Goal: Task Accomplishment & Management: Use online tool/utility

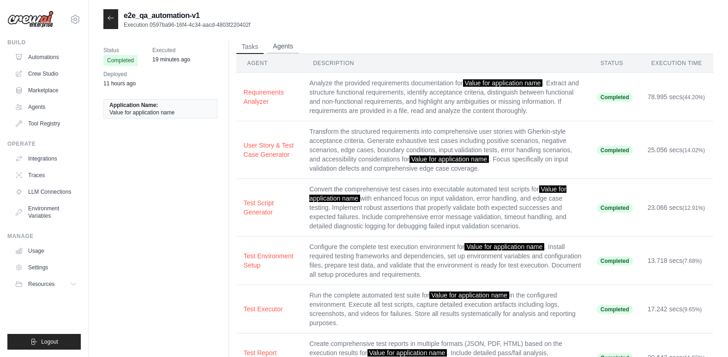
click at [280, 46] on button "Agents" at bounding box center [282, 47] width 31 height 14
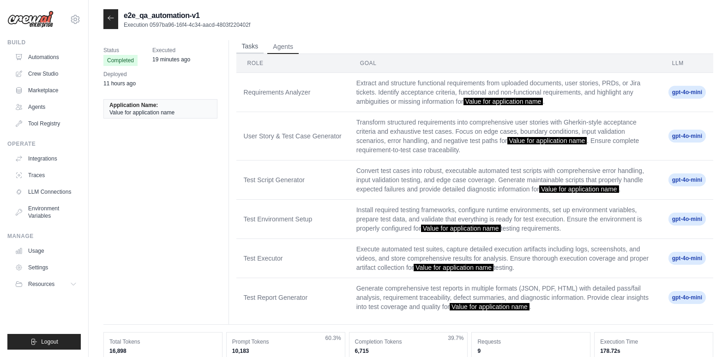
click at [254, 48] on button "Tasks" at bounding box center [250, 47] width 28 height 14
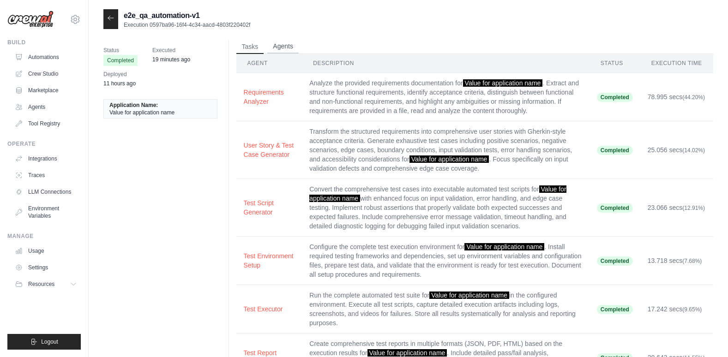
click at [283, 45] on button "Agents" at bounding box center [282, 47] width 31 height 14
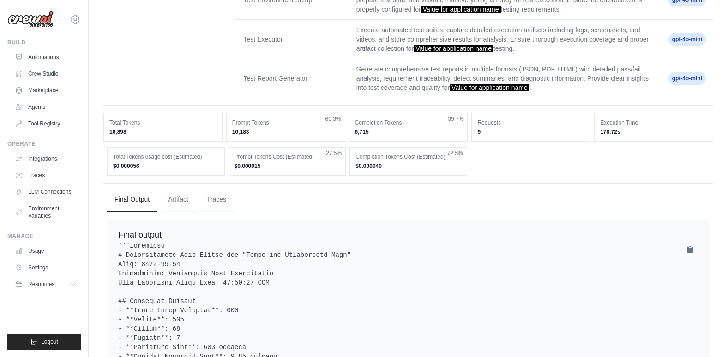
scroll to position [231, 0]
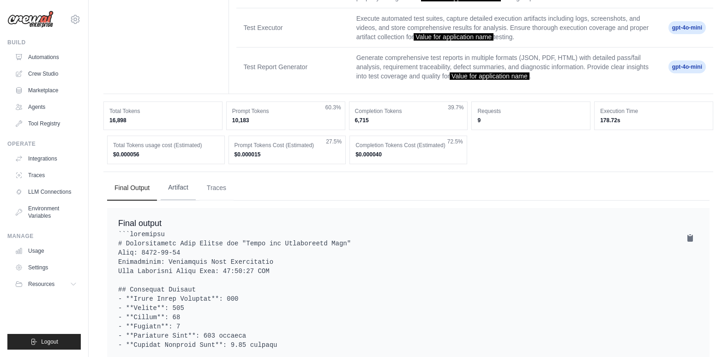
click at [176, 183] on button "Artifact" at bounding box center [178, 187] width 35 height 25
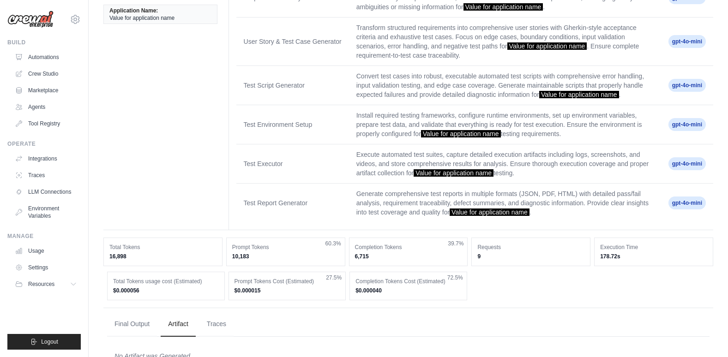
scroll to position [120, 0]
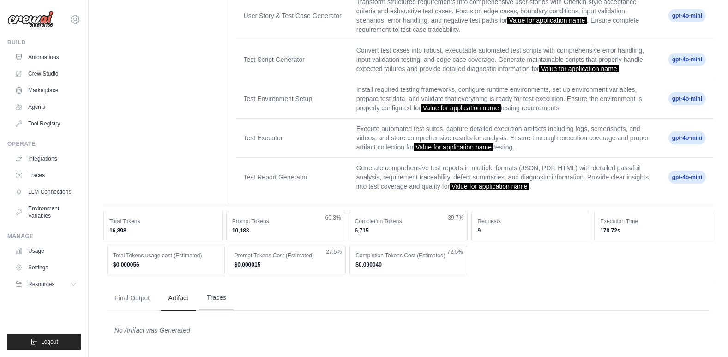
click at [216, 295] on button "Traces" at bounding box center [216, 298] width 34 height 25
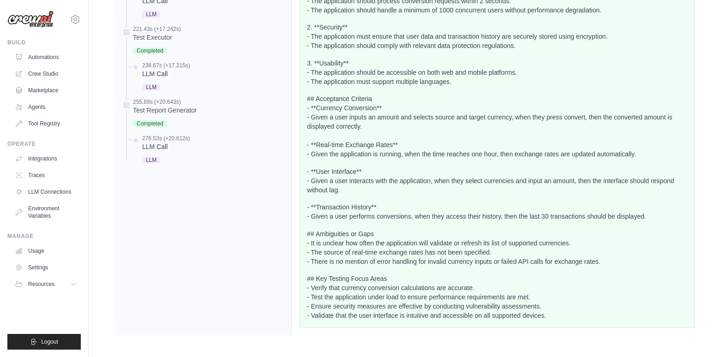
scroll to position [919, 0]
click at [36, 248] on link "Usage" at bounding box center [47, 251] width 70 height 15
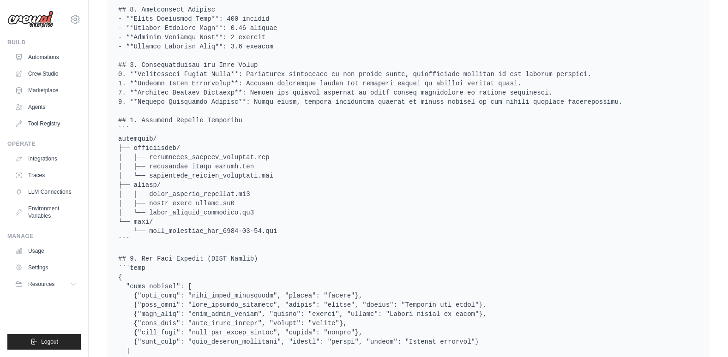
scroll to position [1104, 0]
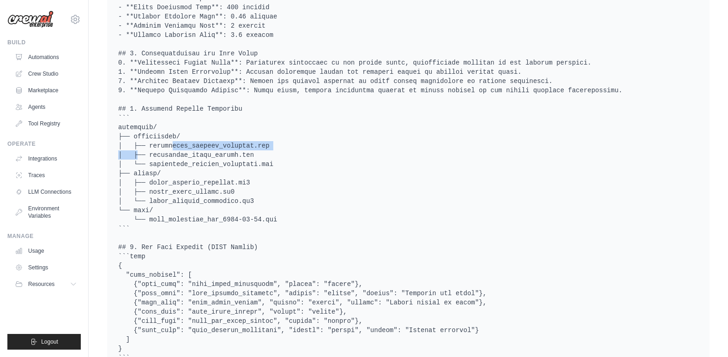
drag, startPoint x: 259, startPoint y: 147, endPoint x: 147, endPoint y: 143, distance: 112.2
drag, startPoint x: 147, startPoint y: 143, endPoint x: 273, endPoint y: 116, distance: 128.2
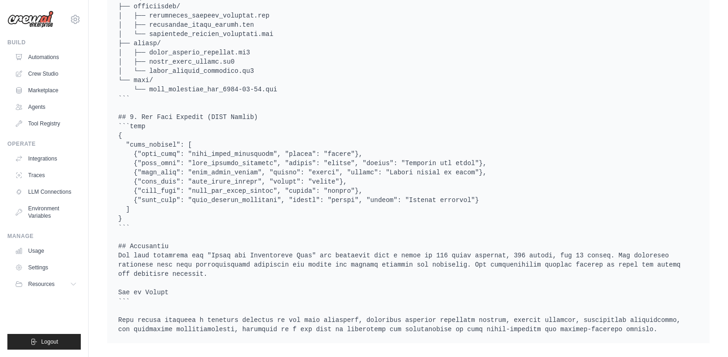
scroll to position [1235, 0]
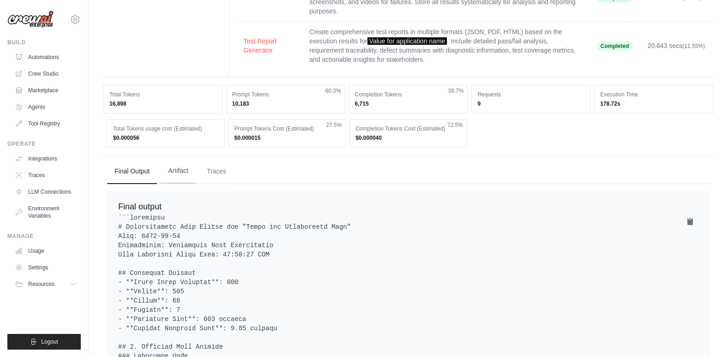
click at [181, 167] on button "Artifact" at bounding box center [178, 171] width 35 height 25
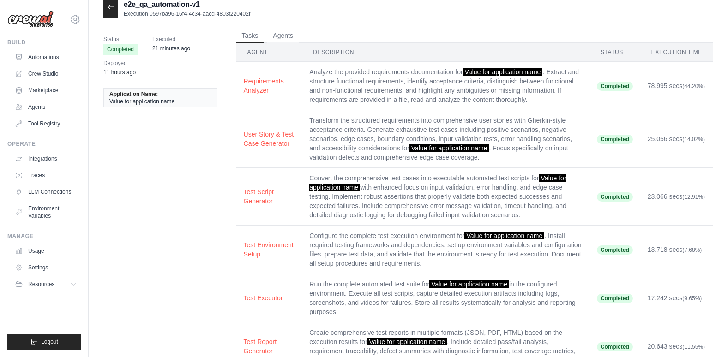
scroll to position [0, 0]
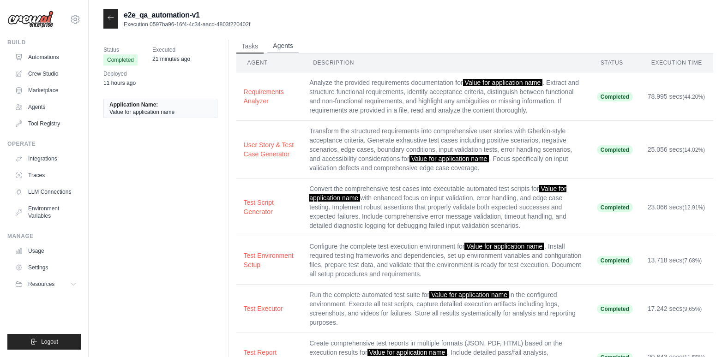
click at [273, 44] on button "Agents" at bounding box center [282, 46] width 31 height 14
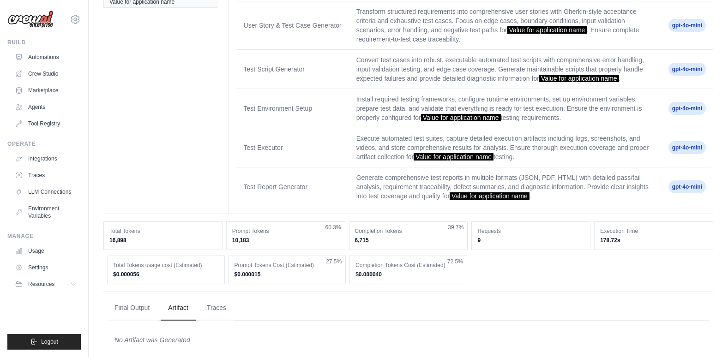
scroll to position [120, 0]
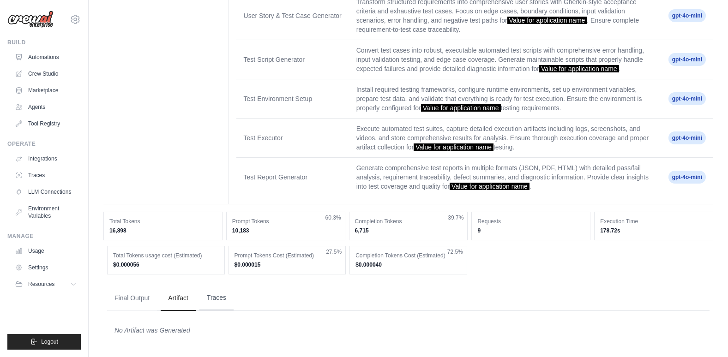
click at [217, 297] on button "Traces" at bounding box center [216, 298] width 34 height 25
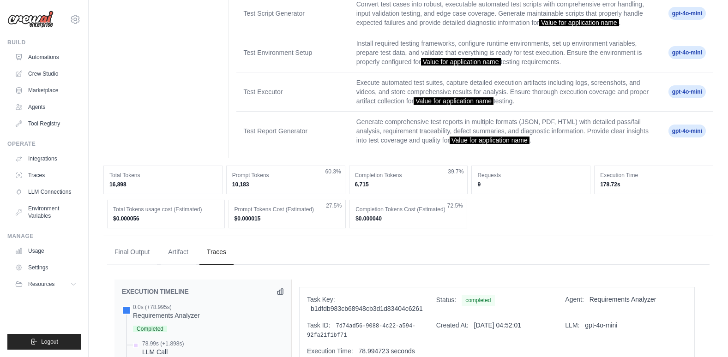
scroll to position [0, 0]
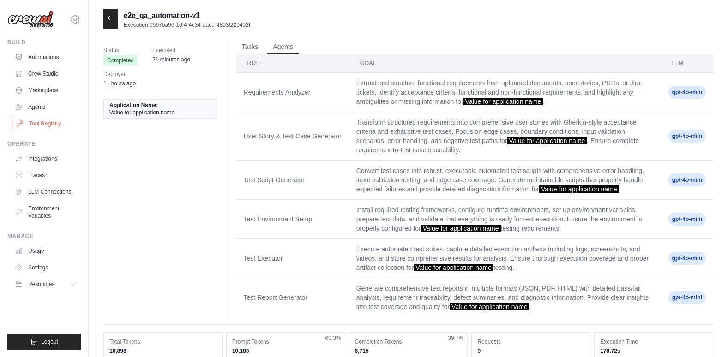
click at [30, 118] on link "Tool Registry" at bounding box center [47, 123] width 70 height 15
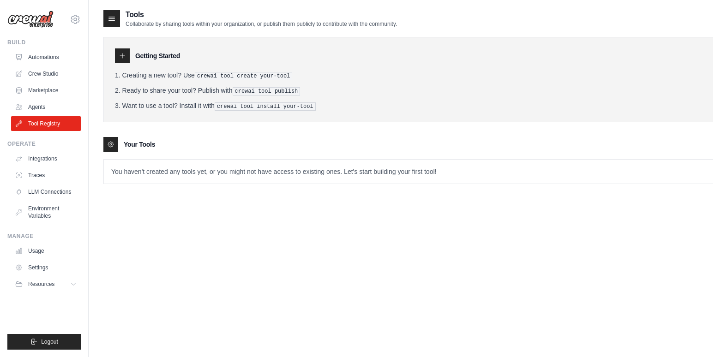
click at [200, 74] on pre "crewai tool create your-tool" at bounding box center [244, 76] width 98 height 8
click at [118, 56] on div at bounding box center [122, 55] width 15 height 15
click at [150, 54] on h3 "Getting Started" at bounding box center [157, 55] width 45 height 9
click at [156, 173] on p "You haven't created any tools yet, or you might not have access to existing one…" at bounding box center [408, 172] width 609 height 24
click at [109, 19] on icon at bounding box center [112, 19] width 6 height 4
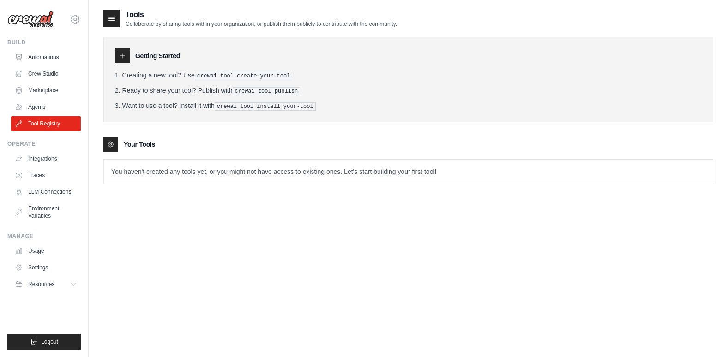
click at [131, 50] on div "Getting Started" at bounding box center [408, 55] width 586 height 15
click at [120, 53] on icon at bounding box center [122, 55] width 7 height 7
click at [145, 53] on h3 "Getting Started" at bounding box center [157, 55] width 45 height 9
click at [256, 91] on pre "crewai tool publish" at bounding box center [267, 91] width 68 height 8
drag, startPoint x: 263, startPoint y: 112, endPoint x: 243, endPoint y: 111, distance: 20.8
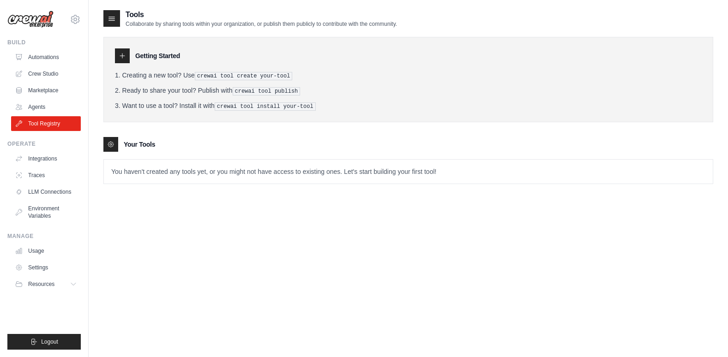
click at [263, 111] on div "Getting Started Creating a new tool? Use crewai tool create your-tool Ready to …" at bounding box center [407, 79] width 609 height 85
click at [34, 101] on link "Agents" at bounding box center [47, 107] width 70 height 15
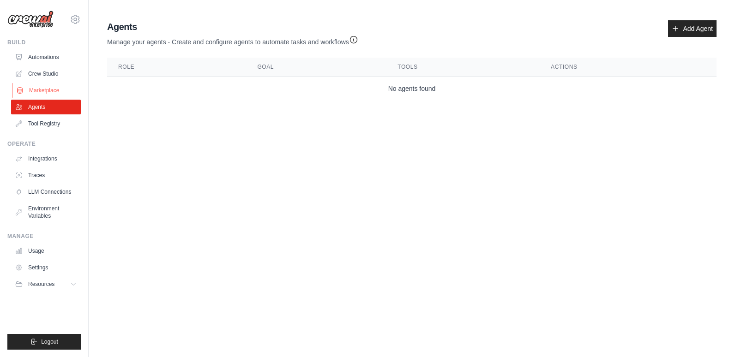
click at [30, 89] on link "Marketplace" at bounding box center [47, 90] width 70 height 15
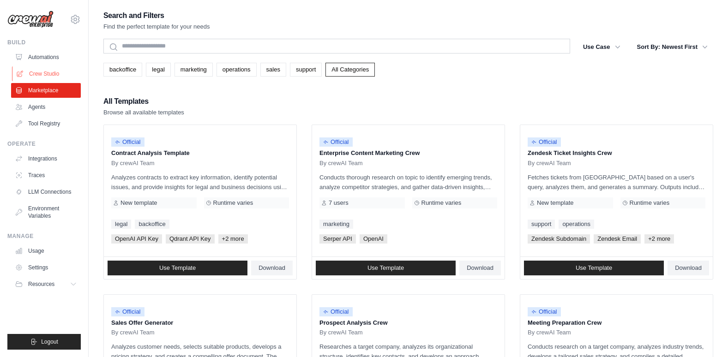
click at [39, 72] on link "Crew Studio" at bounding box center [47, 73] width 70 height 15
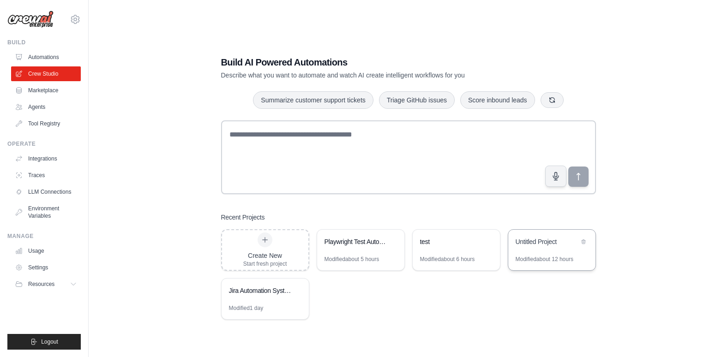
click at [545, 243] on div "Untitled Project" at bounding box center [546, 241] width 63 height 9
click at [471, 240] on div "test" at bounding box center [451, 241] width 63 height 9
click at [365, 250] on div "Playwright Test Automation Crew" at bounding box center [360, 243] width 87 height 26
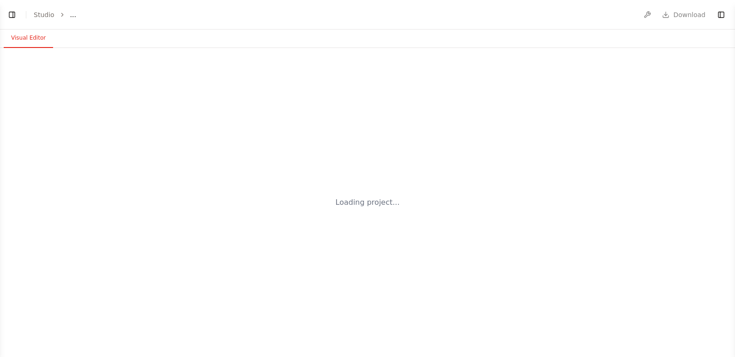
select select "****"
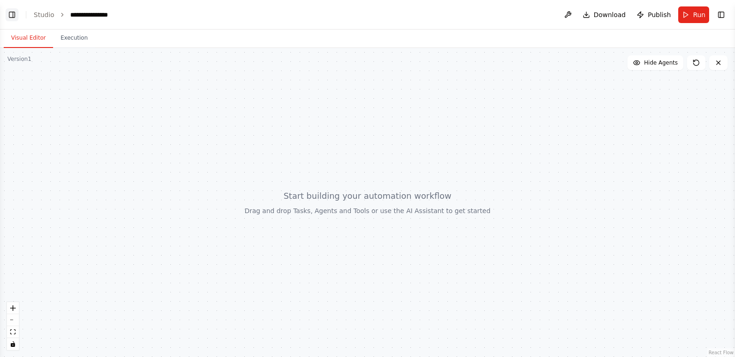
click at [12, 16] on button "Toggle Left Sidebar" at bounding box center [12, 14] width 13 height 13
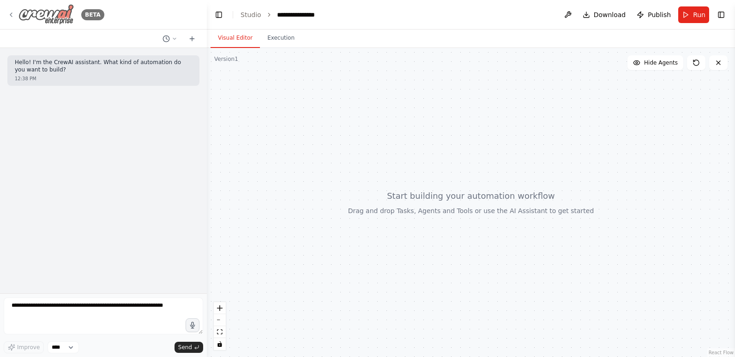
click at [12, 13] on icon at bounding box center [10, 14] width 7 height 7
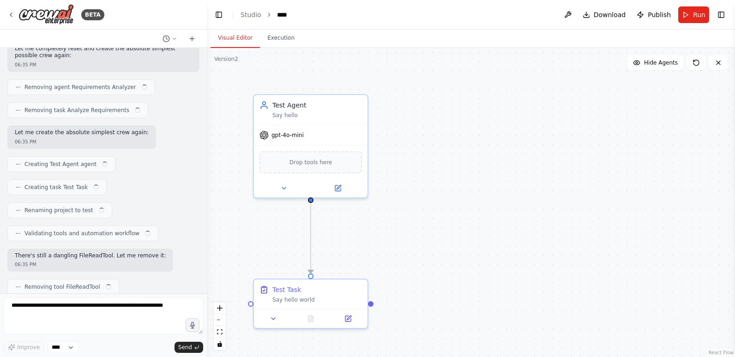
scroll to position [13988, 0]
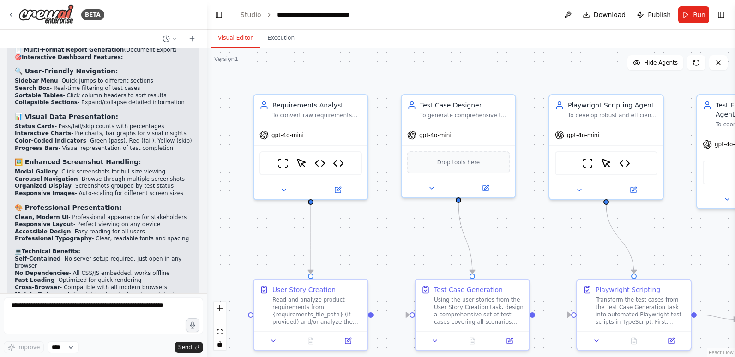
scroll to position [11408, 0]
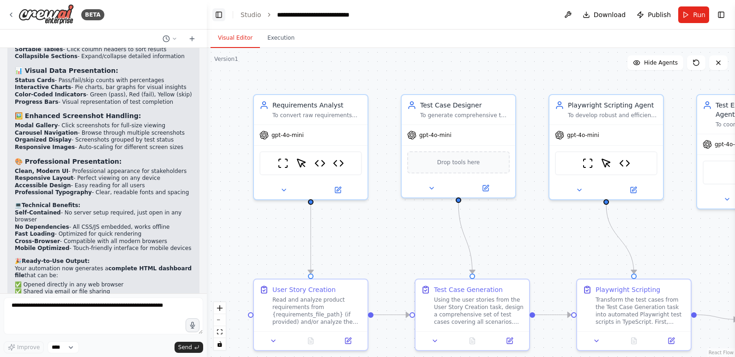
click at [215, 12] on button "Toggle Left Sidebar" at bounding box center [218, 14] width 13 height 13
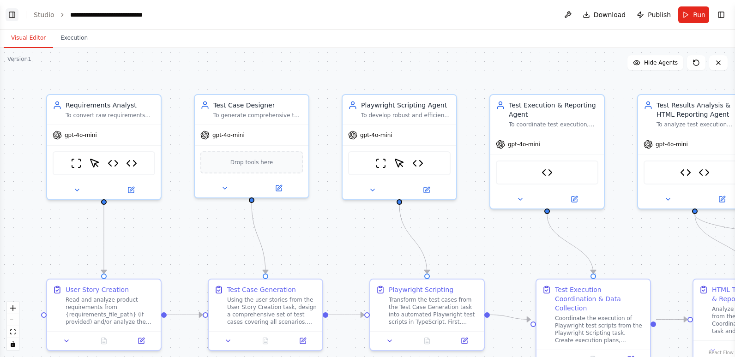
click at [8, 11] on button "Toggle Left Sidebar" at bounding box center [12, 14] width 13 height 13
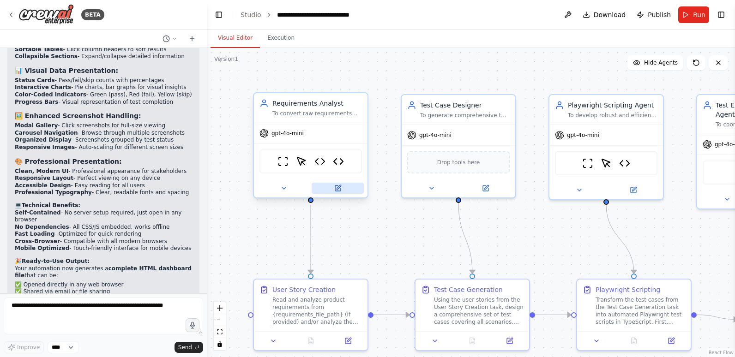
click at [338, 188] on icon at bounding box center [338, 187] width 4 height 4
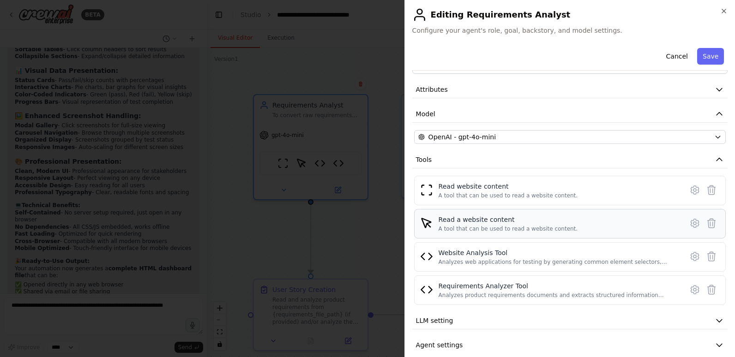
scroll to position [42, 0]
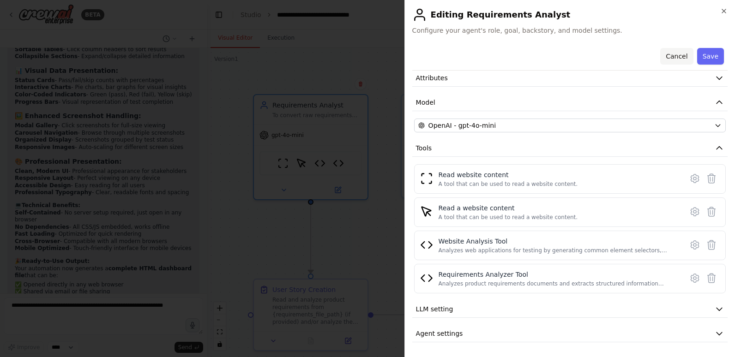
click at [680, 55] on button "Cancel" at bounding box center [676, 56] width 33 height 17
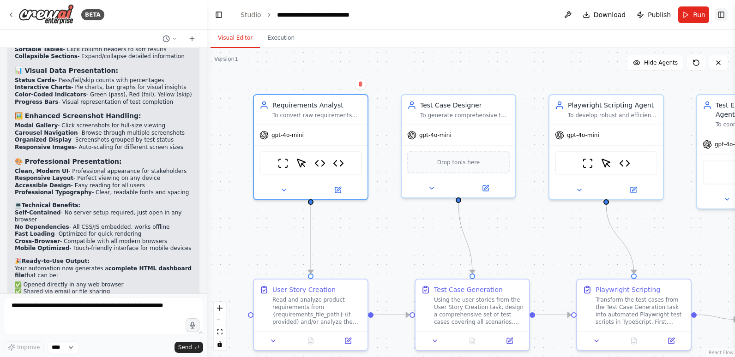
click at [722, 16] on button "Toggle Right Sidebar" at bounding box center [720, 14] width 13 height 13
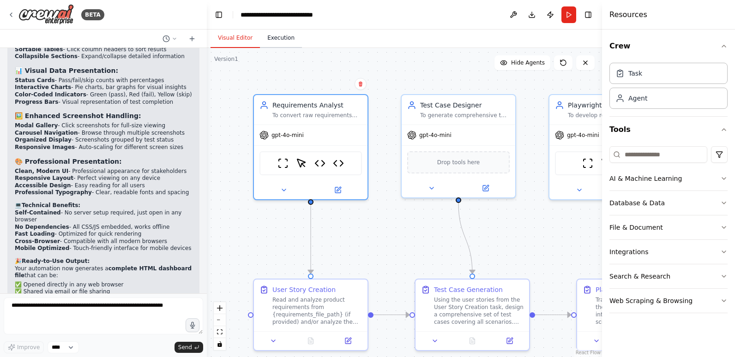
click at [272, 38] on button "Execution" at bounding box center [281, 38] width 42 height 19
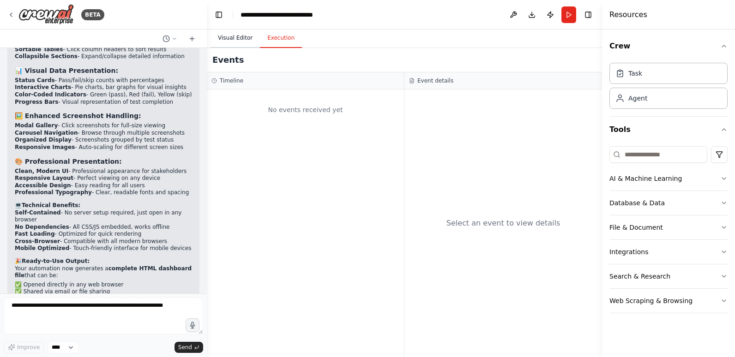
click at [239, 36] on button "Visual Editor" at bounding box center [234, 38] width 49 height 19
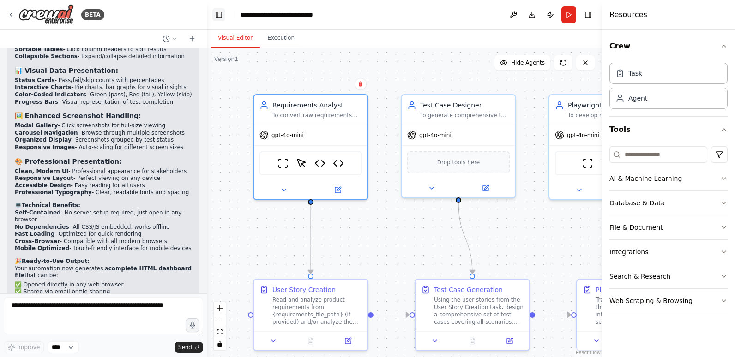
click at [221, 13] on button "Toggle Left Sidebar" at bounding box center [218, 14] width 13 height 13
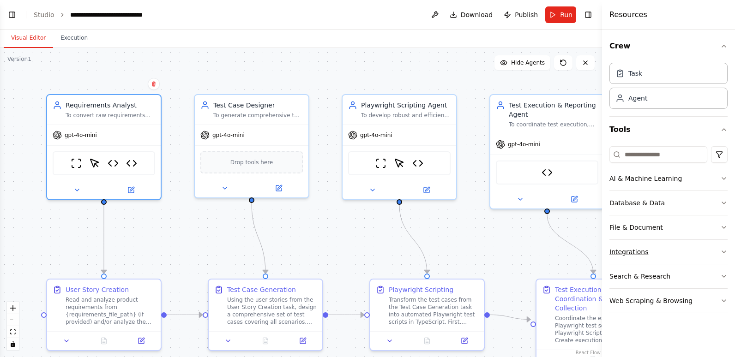
click at [650, 249] on button "Integrations" at bounding box center [668, 252] width 118 height 24
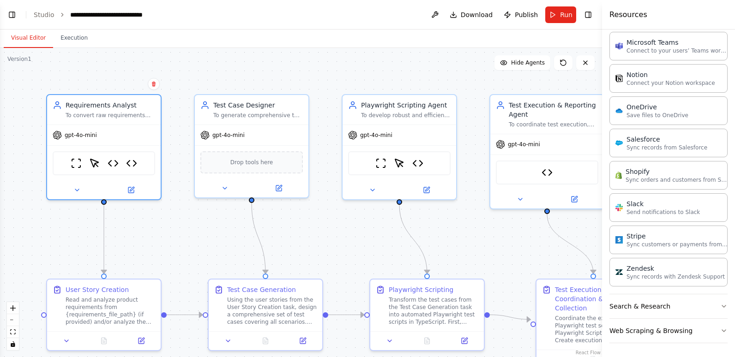
scroll to position [657, 0]
click at [690, 302] on button "Search & Research" at bounding box center [668, 305] width 118 height 24
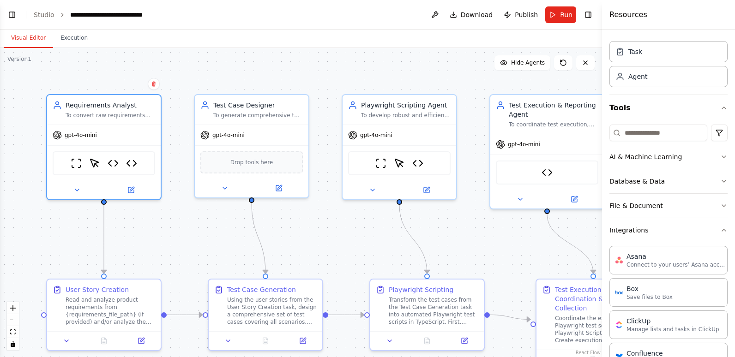
scroll to position [0, 0]
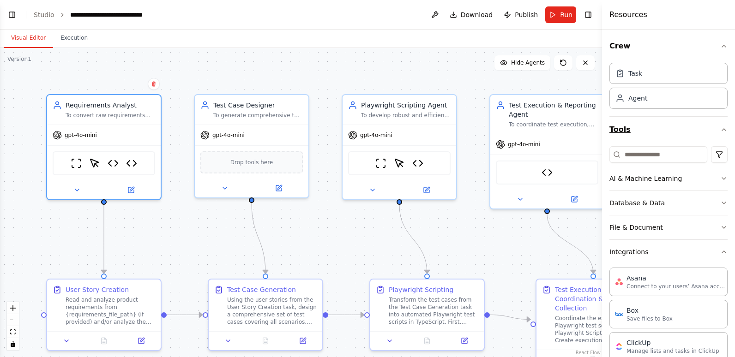
click at [720, 130] on icon "button" at bounding box center [723, 129] width 7 height 7
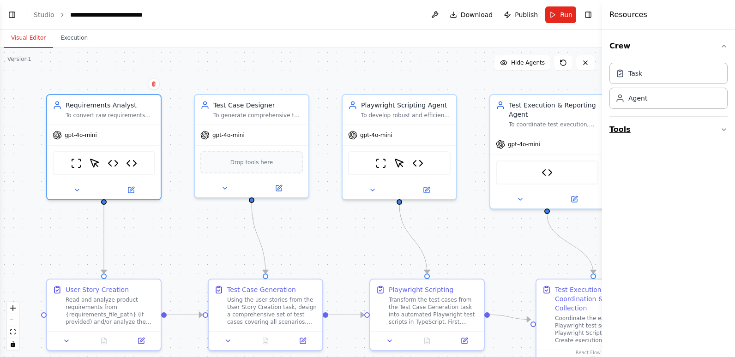
click at [716, 131] on button "Tools" at bounding box center [668, 130] width 118 height 26
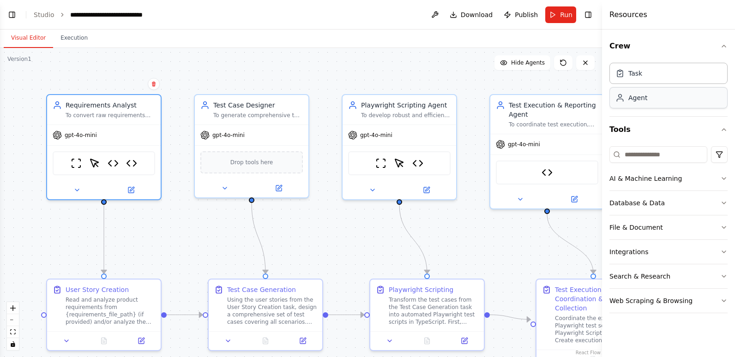
click at [681, 99] on div "Agent" at bounding box center [668, 97] width 118 height 21
click at [679, 79] on div "Task" at bounding box center [668, 72] width 118 height 21
click at [586, 13] on button "Toggle Right Sidebar" at bounding box center [587, 14] width 13 height 13
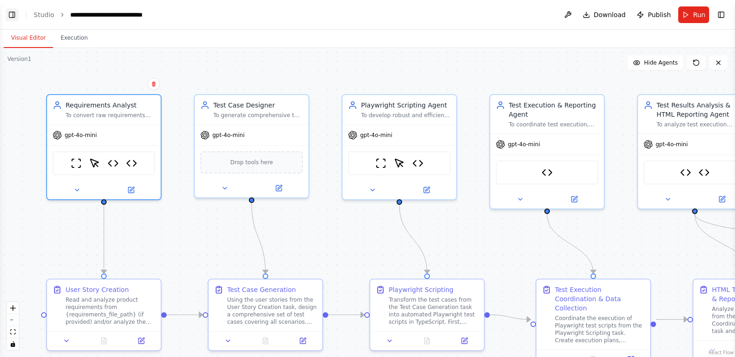
click at [13, 12] on button "Toggle Left Sidebar" at bounding box center [12, 14] width 13 height 13
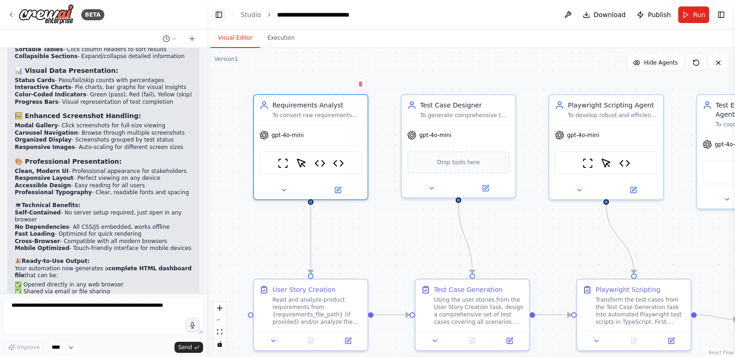
click at [220, 13] on button "Toggle Left Sidebar" at bounding box center [218, 14] width 13 height 13
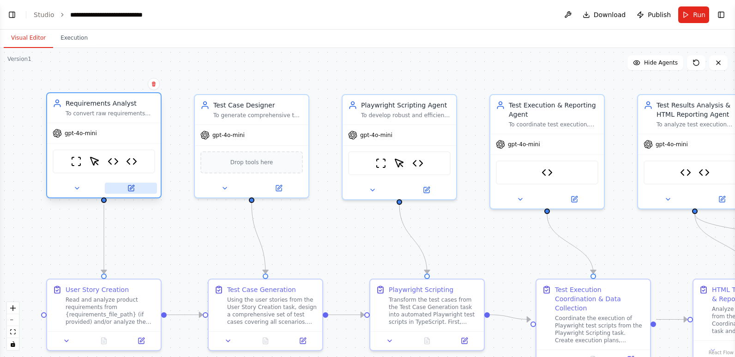
click at [132, 187] on icon at bounding box center [132, 187] width 4 height 4
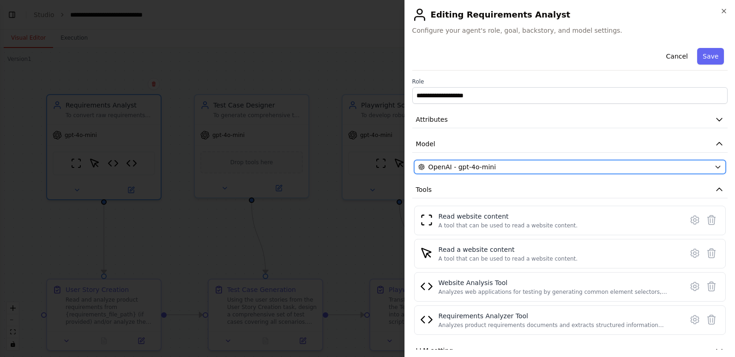
click at [494, 166] on div "OpenAI - gpt-4o-mini" at bounding box center [564, 166] width 292 height 9
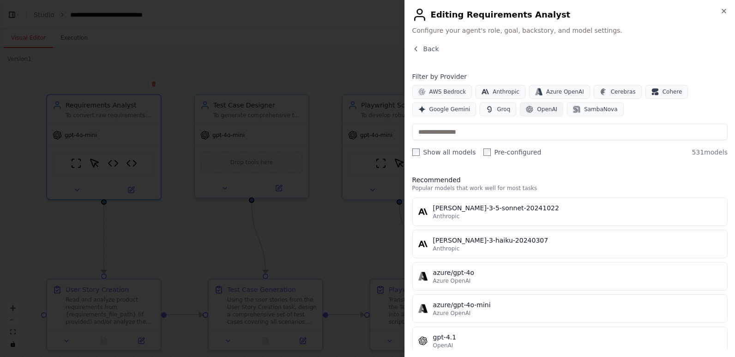
click at [537, 108] on span "OpenAI" at bounding box center [547, 109] width 20 height 7
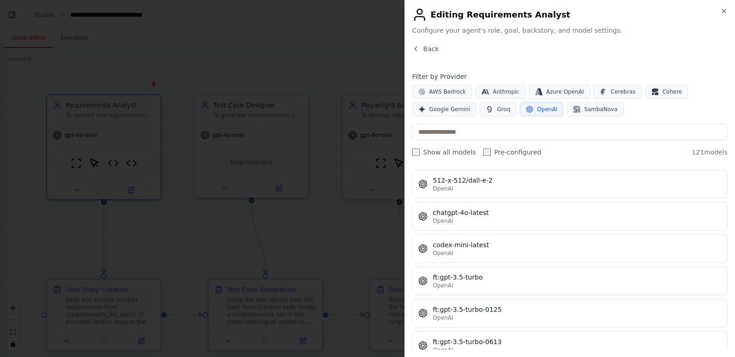
scroll to position [231, 0]
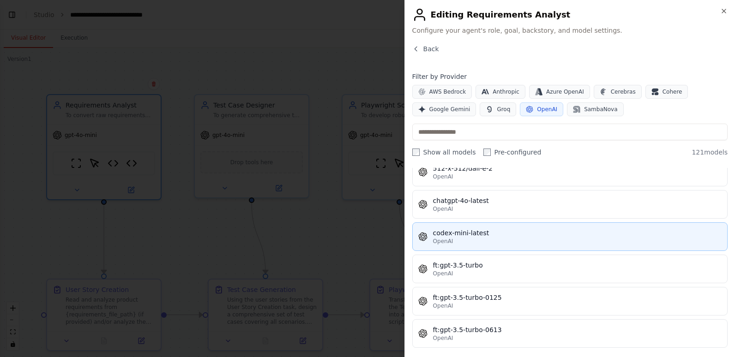
click at [506, 240] on div "OpenAI" at bounding box center [577, 241] width 288 height 7
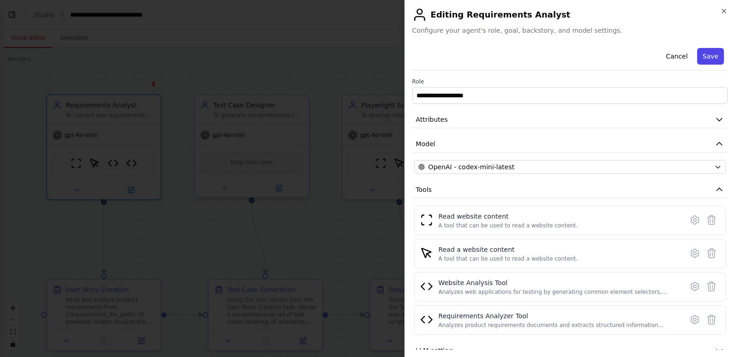
click at [703, 56] on button "Save" at bounding box center [710, 56] width 27 height 17
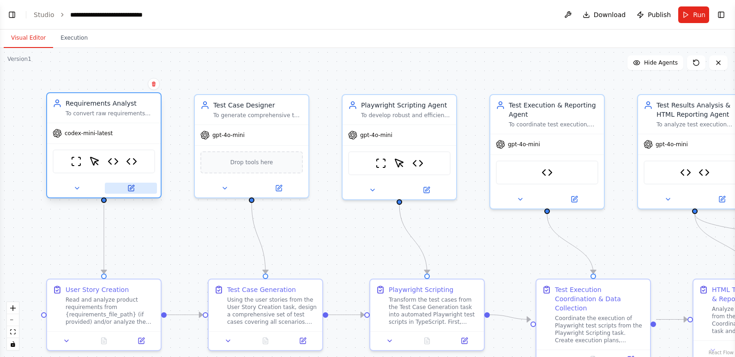
click at [131, 186] on icon at bounding box center [131, 188] width 6 height 6
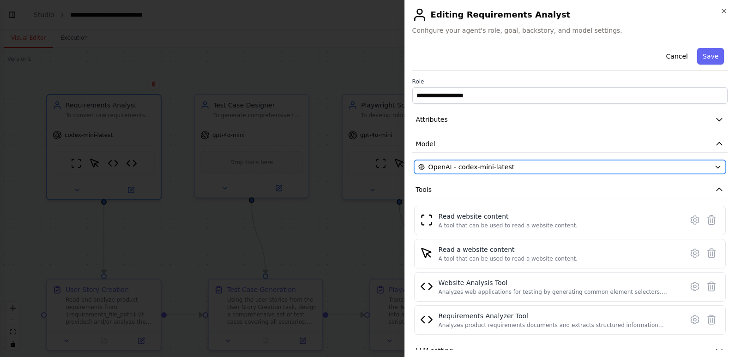
click at [562, 165] on div "OpenAI - codex-mini-latest" at bounding box center [564, 166] width 292 height 9
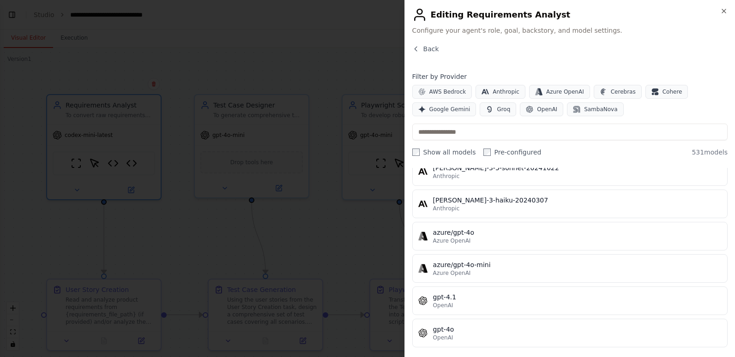
scroll to position [92, 0]
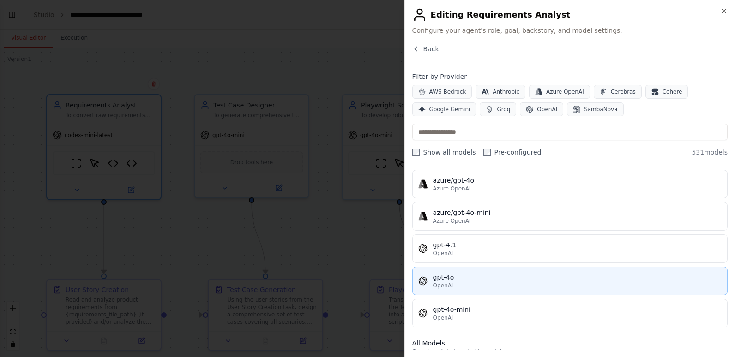
click at [473, 284] on div "OpenAI" at bounding box center [577, 285] width 288 height 7
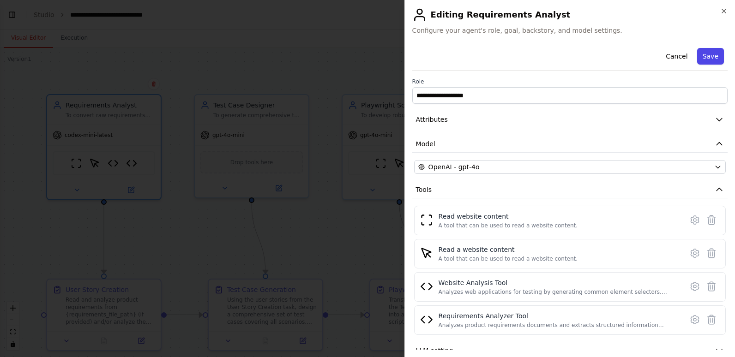
click at [709, 56] on button "Save" at bounding box center [710, 56] width 27 height 17
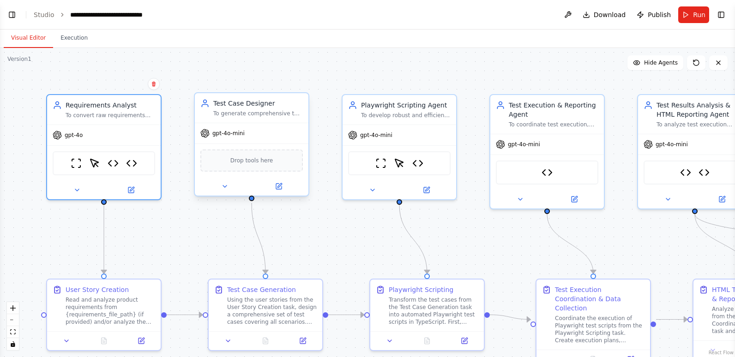
click at [241, 137] on span "gpt-4o-mini" at bounding box center [228, 133] width 32 height 7
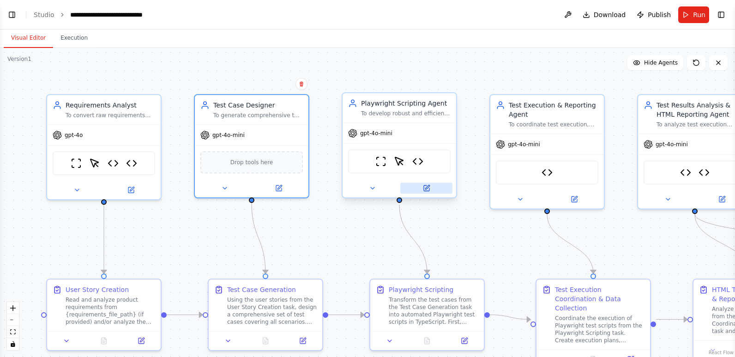
click at [429, 188] on icon at bounding box center [427, 188] width 6 height 6
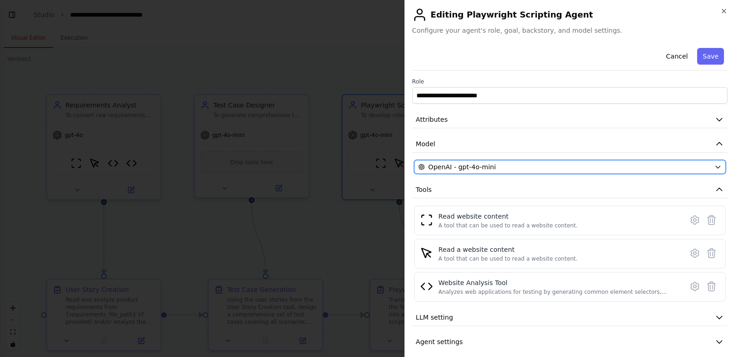
click at [552, 167] on div "OpenAI - gpt-4o-mini" at bounding box center [564, 166] width 292 height 9
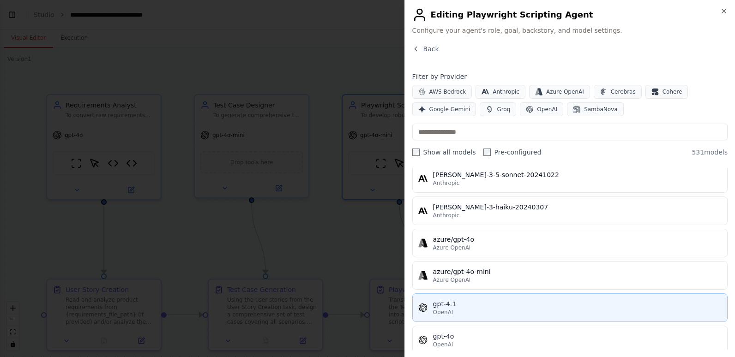
scroll to position [46, 0]
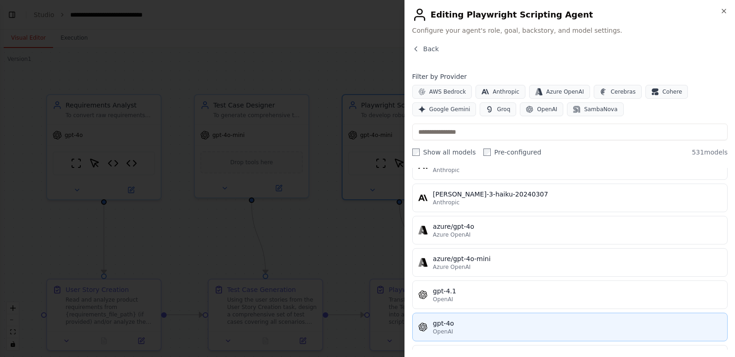
click at [478, 326] on div "gpt-4o" at bounding box center [577, 323] width 288 height 9
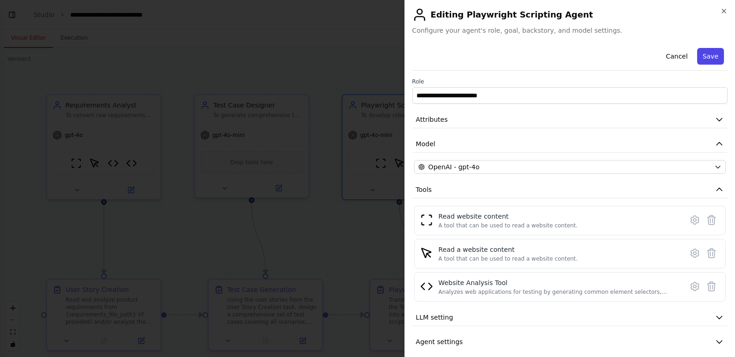
click at [702, 49] on button "Save" at bounding box center [710, 56] width 27 height 17
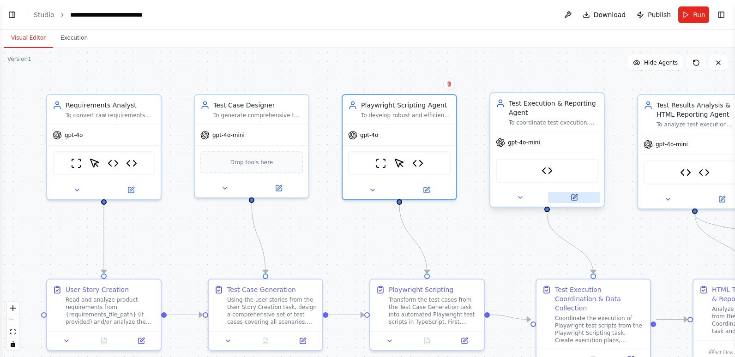
click at [575, 197] on icon at bounding box center [575, 196] width 4 height 4
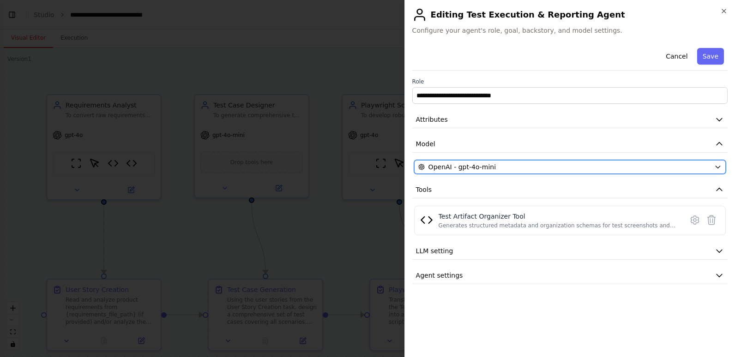
click at [713, 168] on button "OpenAI - gpt-4o-mini" at bounding box center [569, 167] width 311 height 14
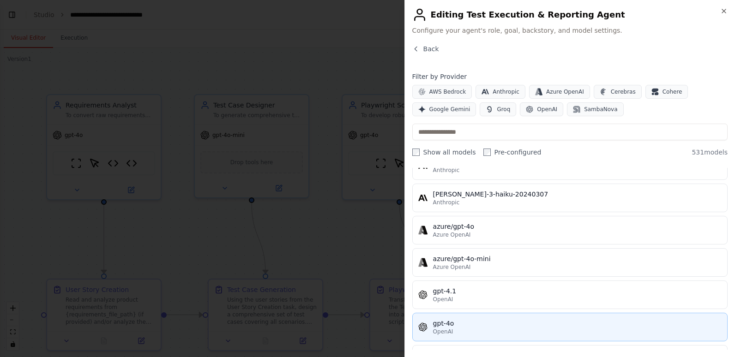
click at [510, 322] on div "gpt-4o" at bounding box center [577, 323] width 288 height 9
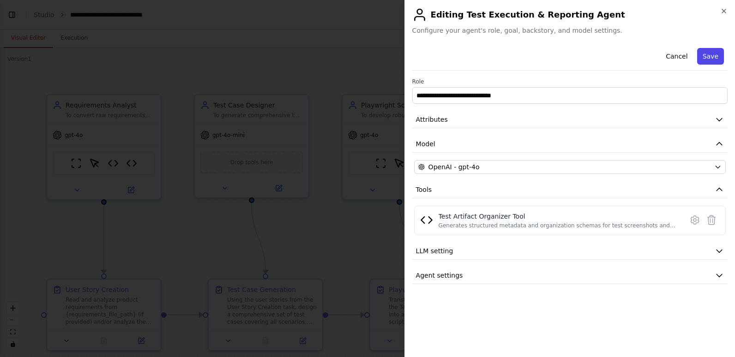
click at [711, 60] on button "Save" at bounding box center [710, 56] width 27 height 17
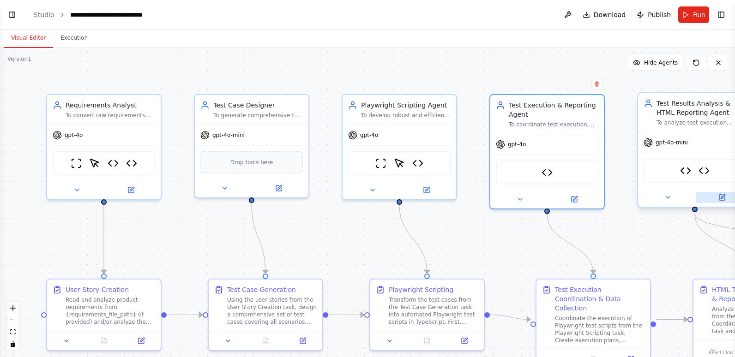
click at [717, 194] on button at bounding box center [721, 197] width 52 height 11
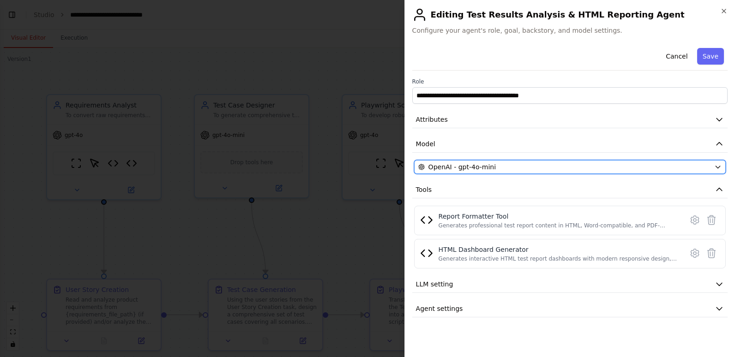
click at [525, 167] on div "OpenAI - gpt-4o-mini" at bounding box center [564, 166] width 292 height 9
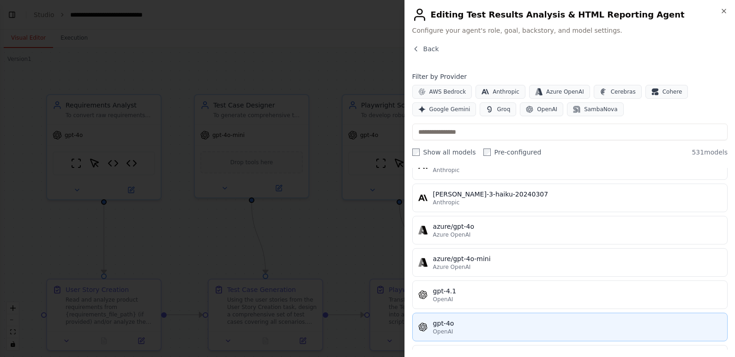
click at [474, 328] on div "gpt-4o" at bounding box center [577, 323] width 288 height 9
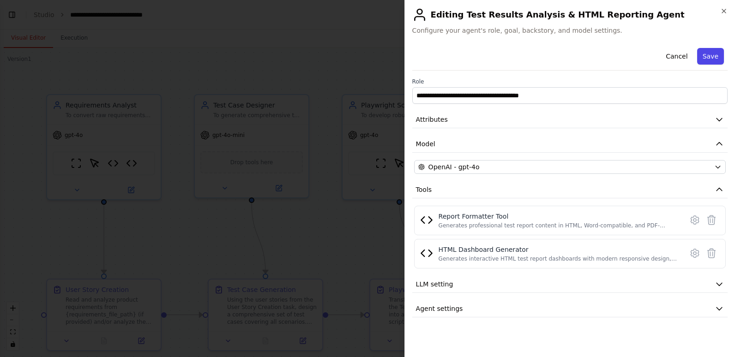
click at [711, 53] on button "Save" at bounding box center [710, 56] width 27 height 17
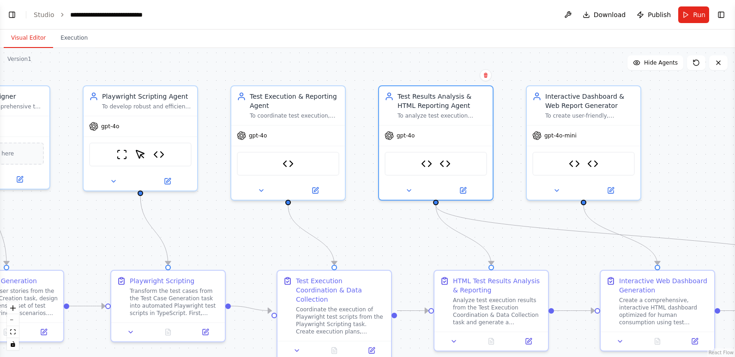
drag, startPoint x: 662, startPoint y: 257, endPoint x: 403, endPoint y: 249, distance: 259.0
click at [403, 249] on div ".deletable-edge-delete-btn { width: 20px; height: 20px; border: 0px solid #ffff…" at bounding box center [367, 202] width 735 height 309
click at [614, 189] on button at bounding box center [610, 188] width 52 height 11
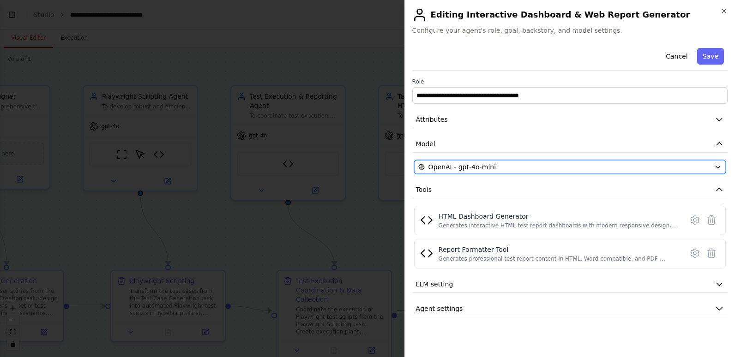
click at [592, 167] on div "OpenAI - gpt-4o-mini" at bounding box center [564, 166] width 292 height 9
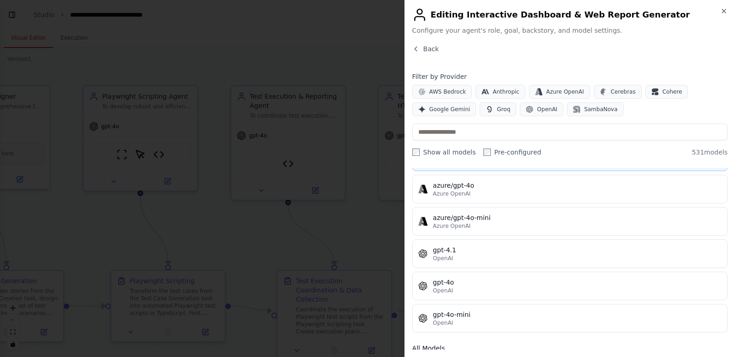
scroll to position [92, 0]
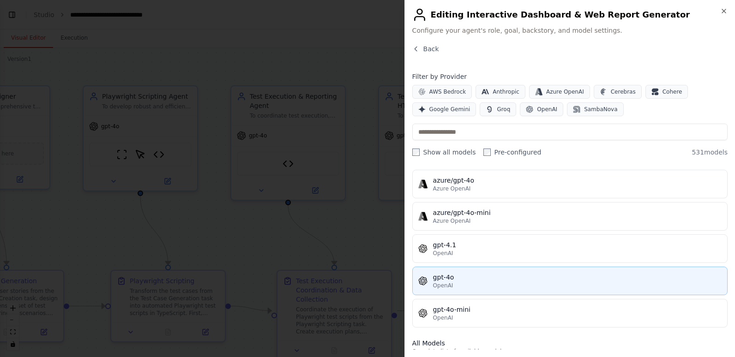
click at [527, 277] on div "gpt-4o" at bounding box center [577, 277] width 288 height 9
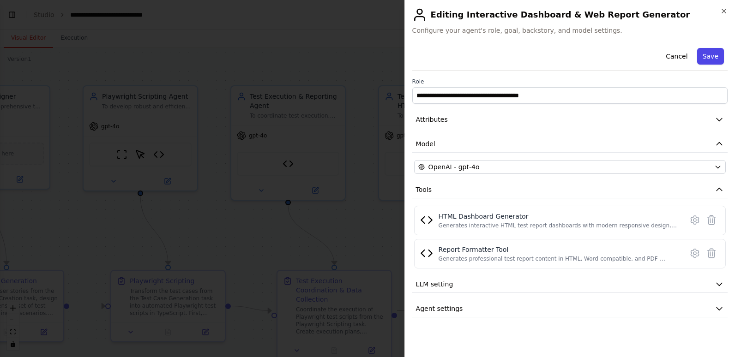
click at [715, 57] on button "Save" at bounding box center [710, 56] width 27 height 17
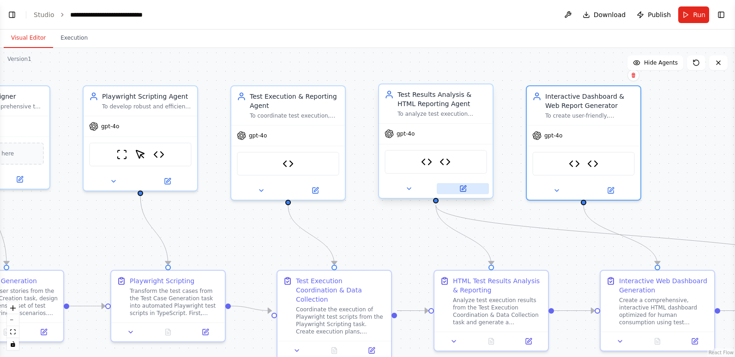
click at [460, 193] on button at bounding box center [462, 188] width 52 height 11
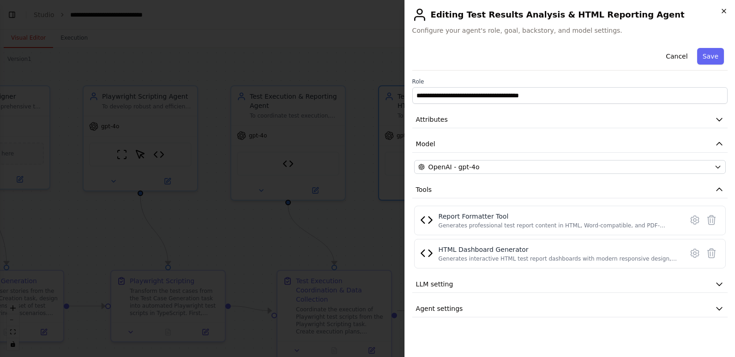
click at [724, 11] on icon "button" at bounding box center [723, 10] width 7 height 7
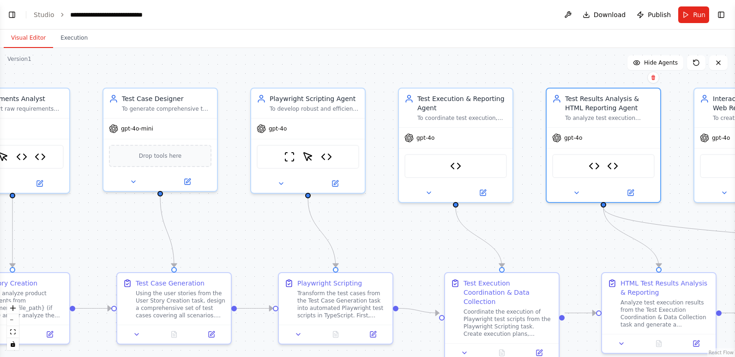
drag, startPoint x: 235, startPoint y: 221, endPoint x: 402, endPoint y: 223, distance: 167.0
click at [402, 223] on div ".deletable-edge-delete-btn { width: 20px; height: 20px; border: 0px solid #ffff…" at bounding box center [367, 202] width 735 height 309
click at [187, 180] on icon at bounding box center [187, 179] width 4 height 4
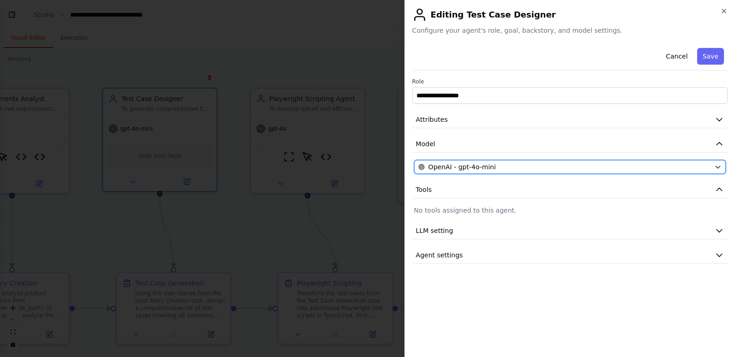
click at [616, 169] on div "OpenAI - gpt-4o-mini" at bounding box center [564, 166] width 292 height 9
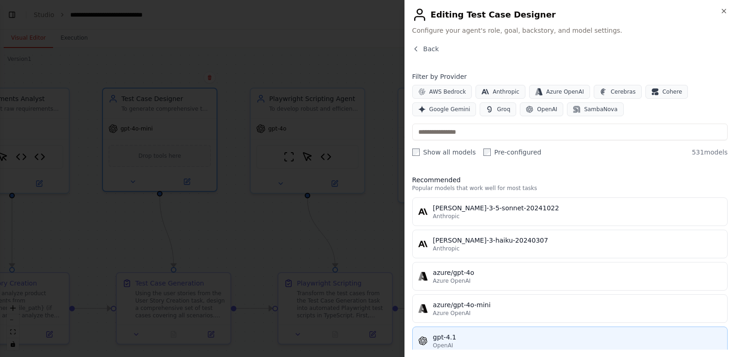
scroll to position [46, 0]
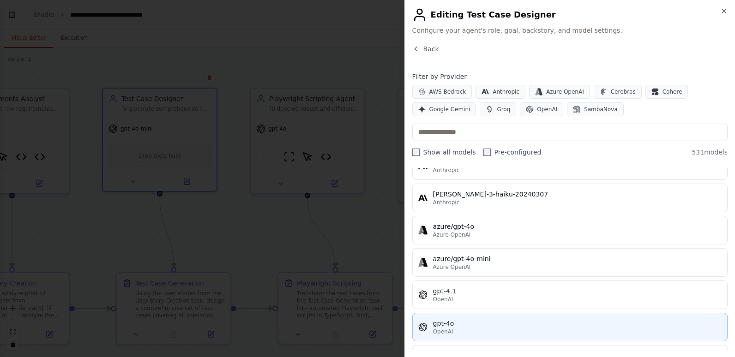
click at [502, 324] on div "gpt-4o" at bounding box center [577, 323] width 288 height 9
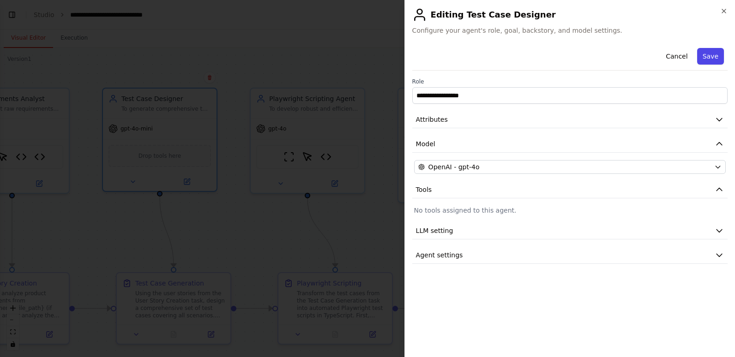
click at [709, 55] on button "Save" at bounding box center [710, 56] width 27 height 17
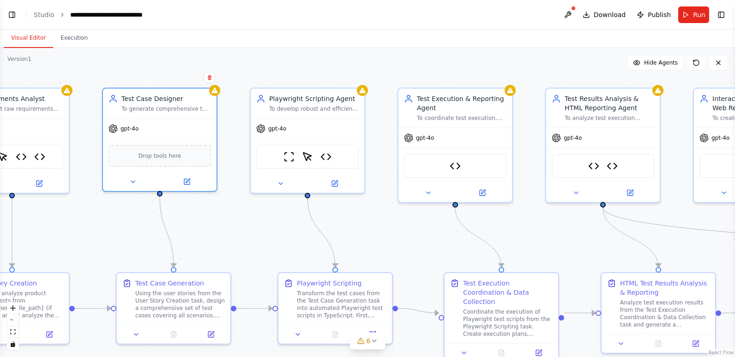
drag, startPoint x: 203, startPoint y: 229, endPoint x: 296, endPoint y: 227, distance: 92.8
click at [277, 227] on div ".deletable-edge-delete-btn { width: 20px; height: 20px; border: 0px solid #ffff…" at bounding box center [367, 202] width 735 height 309
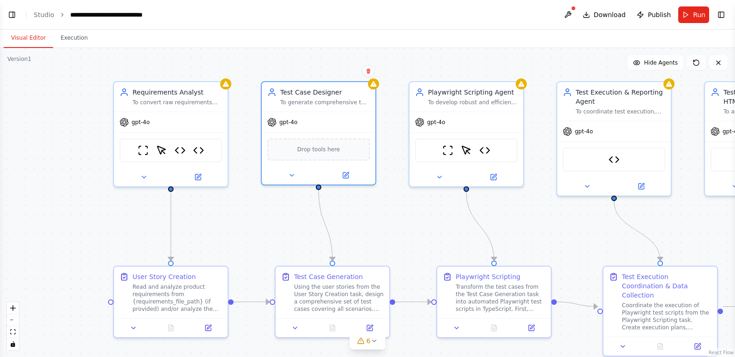
drag, startPoint x: 151, startPoint y: 227, endPoint x: 236, endPoint y: 223, distance: 84.6
click at [236, 223] on div ".deletable-edge-delete-btn { width: 20px; height: 20px; border: 0px solid #ffff…" at bounding box center [367, 202] width 735 height 309
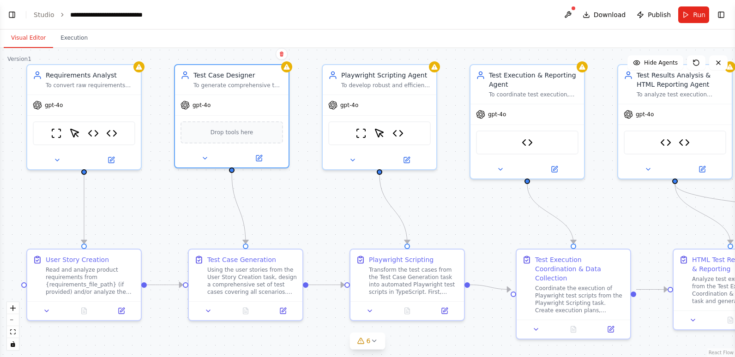
drag, startPoint x: 227, startPoint y: 226, endPoint x: 141, endPoint y: 209, distance: 88.4
click at [141, 209] on div ".deletable-edge-delete-btn { width: 20px; height: 20px; border: 0px solid #ffff…" at bounding box center [367, 202] width 735 height 309
click at [10, 331] on icon "fit view" at bounding box center [13, 331] width 6 height 5
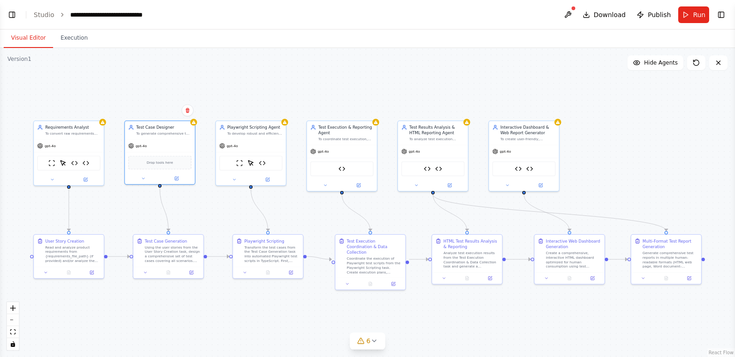
click at [215, 84] on div ".deletable-edge-delete-btn { width: 20px; height: 20px; border: 0px solid #ffff…" at bounding box center [367, 202] width 735 height 309
click at [572, 10] on button at bounding box center [567, 14] width 15 height 17
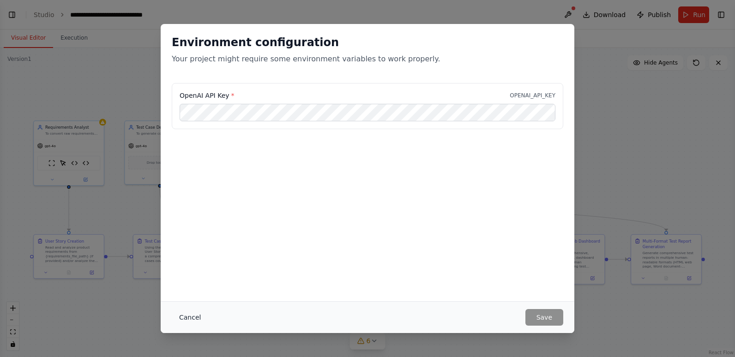
click at [185, 315] on button "Cancel" at bounding box center [190, 317] width 36 height 17
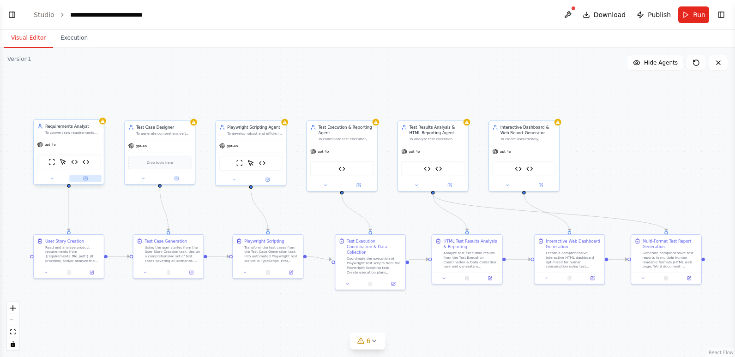
click at [82, 178] on button at bounding box center [85, 178] width 32 height 7
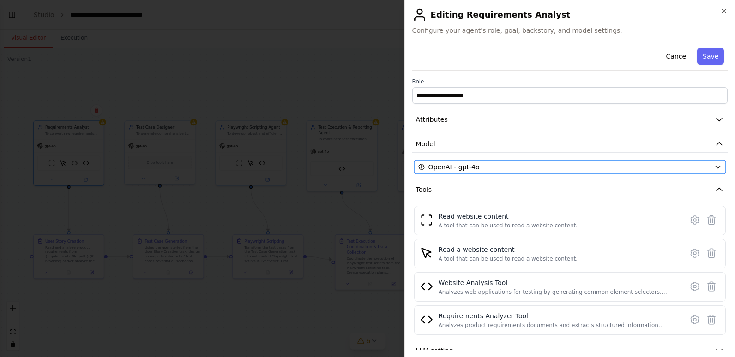
click at [460, 168] on span "OpenAI - gpt-4o" at bounding box center [453, 166] width 51 height 9
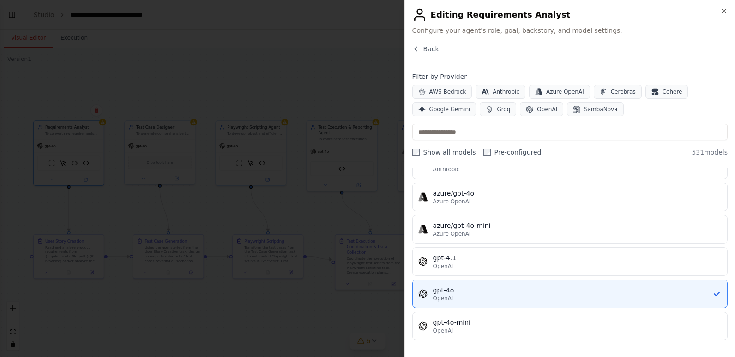
scroll to position [138, 0]
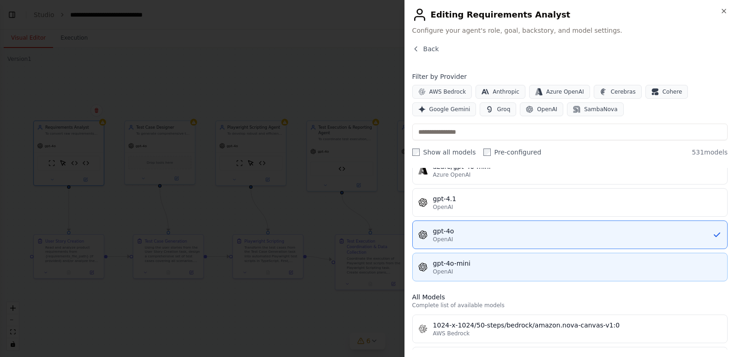
click at [465, 256] on button "gpt-4o-mini OpenAI" at bounding box center [569, 267] width 315 height 29
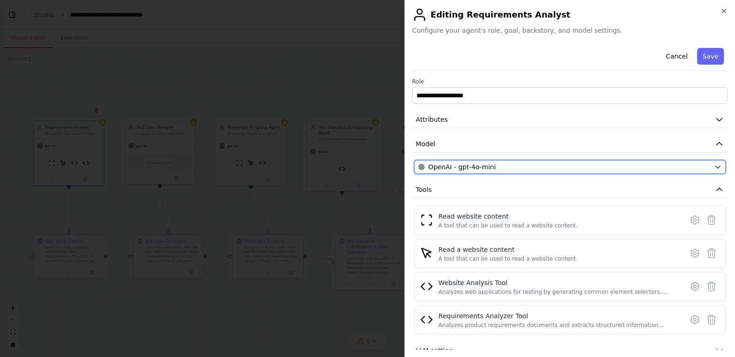
click at [458, 167] on span "OpenAI - gpt-4o-mini" at bounding box center [461, 166] width 67 height 9
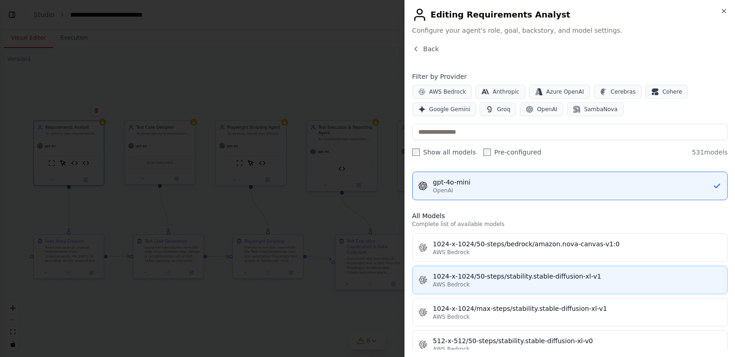
scroll to position [185, 0]
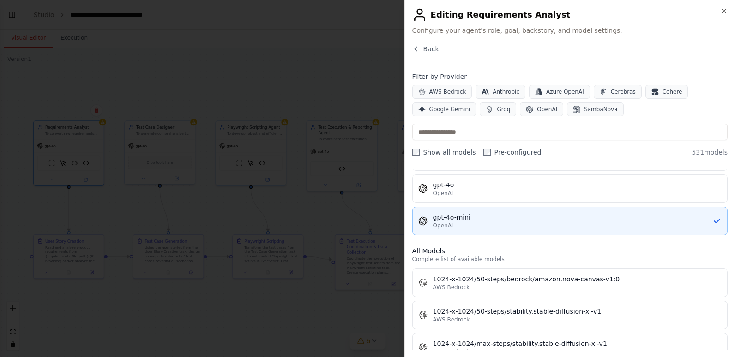
click at [497, 214] on div "gpt-4o-mini" at bounding box center [572, 217] width 279 height 9
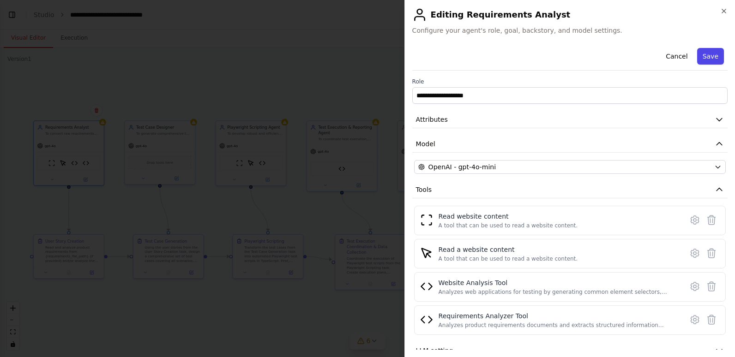
click at [708, 57] on button "Save" at bounding box center [710, 56] width 27 height 17
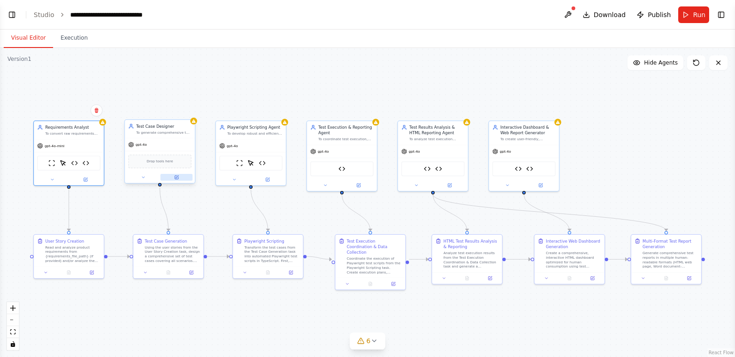
click at [178, 175] on icon at bounding box center [176, 177] width 5 height 5
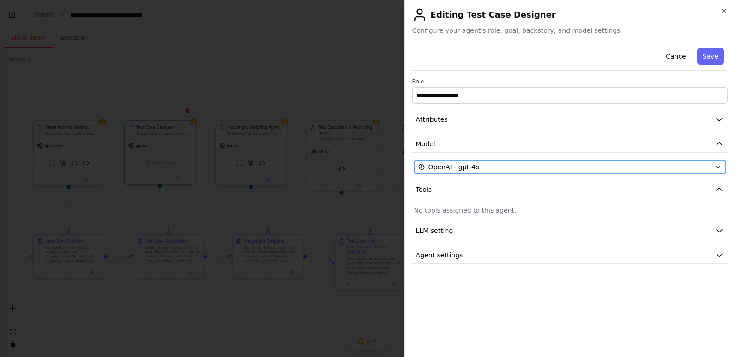
click at [442, 167] on span "OpenAI - gpt-4o" at bounding box center [453, 166] width 51 height 9
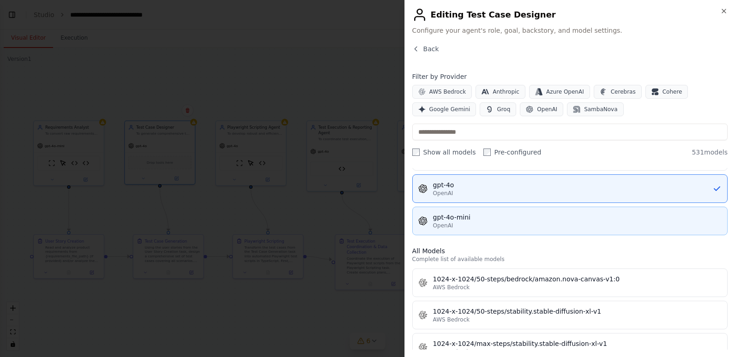
click at [455, 219] on div "gpt-4o-mini" at bounding box center [577, 217] width 288 height 9
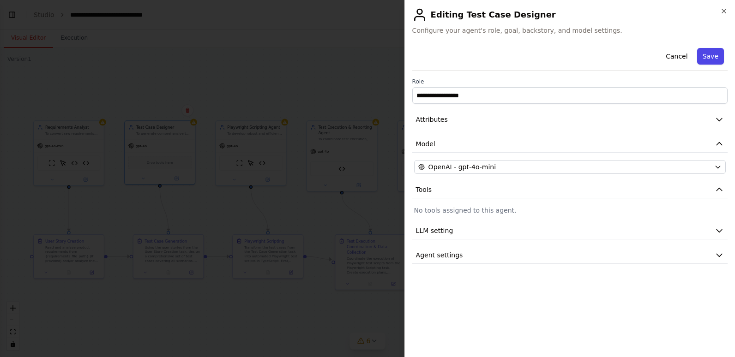
click at [711, 56] on button "Save" at bounding box center [710, 56] width 27 height 17
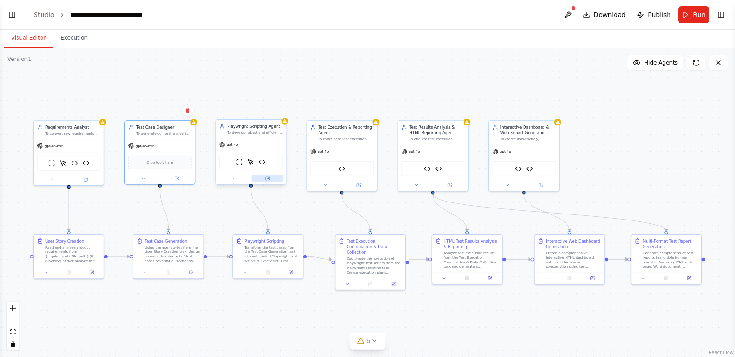
click at [266, 178] on icon at bounding box center [267, 178] width 3 height 3
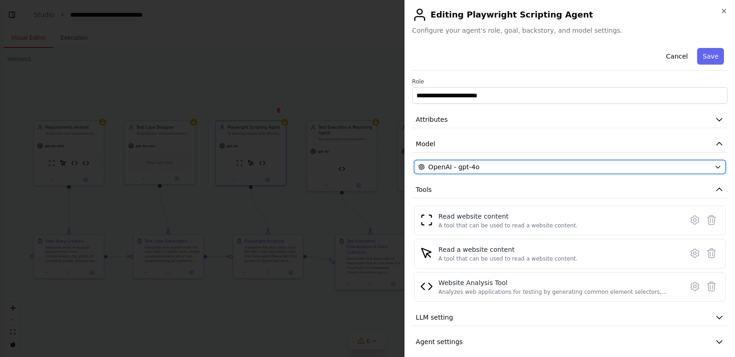
click at [473, 167] on span "OpenAI - gpt-4o" at bounding box center [453, 166] width 51 height 9
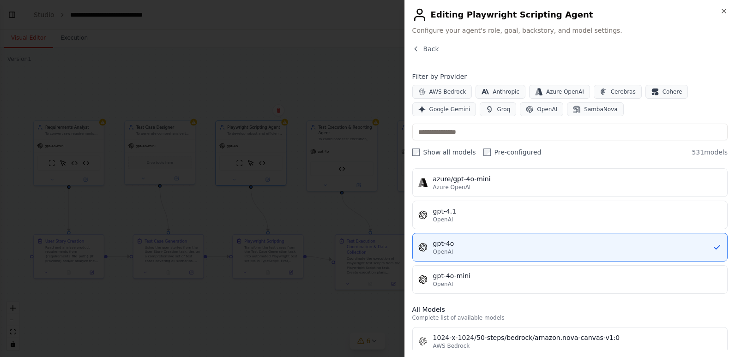
scroll to position [138, 0]
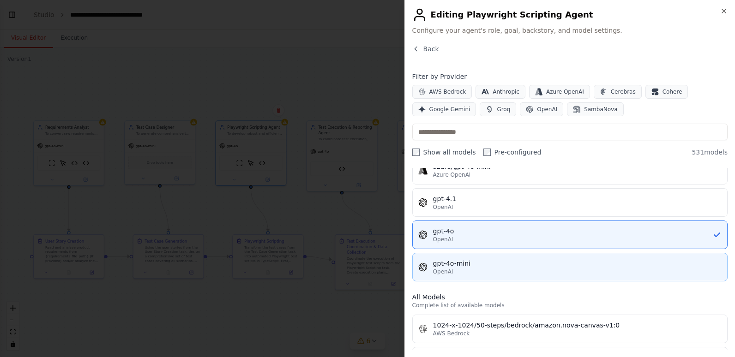
click at [491, 264] on div "gpt-4o-mini" at bounding box center [577, 263] width 288 height 9
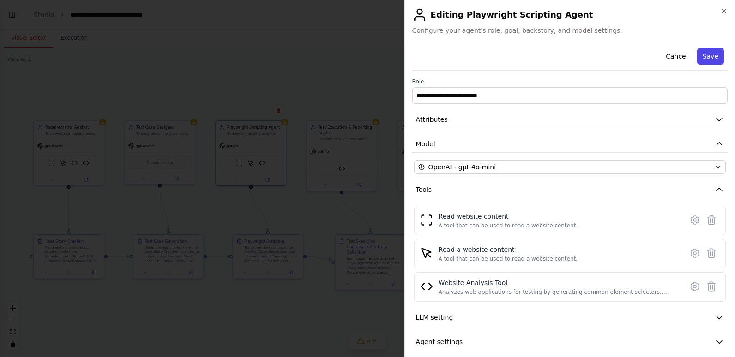
click at [709, 55] on button "Save" at bounding box center [710, 56] width 27 height 17
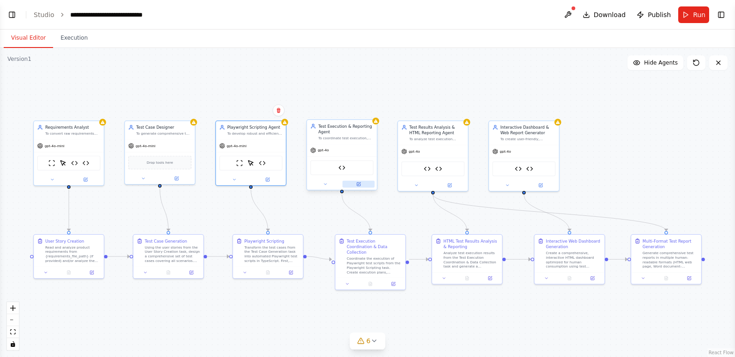
click at [367, 183] on button at bounding box center [358, 184] width 32 height 7
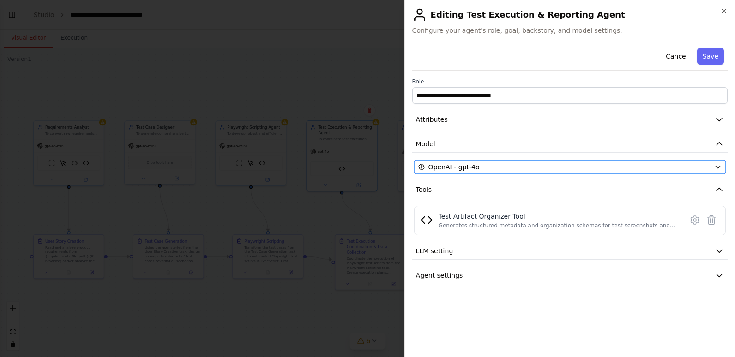
click at [539, 167] on div "OpenAI - gpt-4o" at bounding box center [564, 166] width 292 height 9
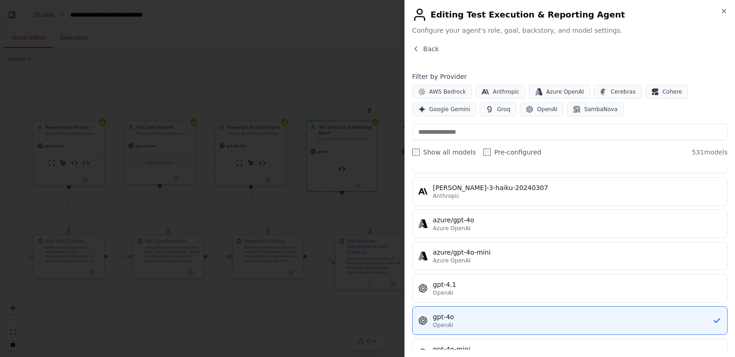
scroll to position [92, 0]
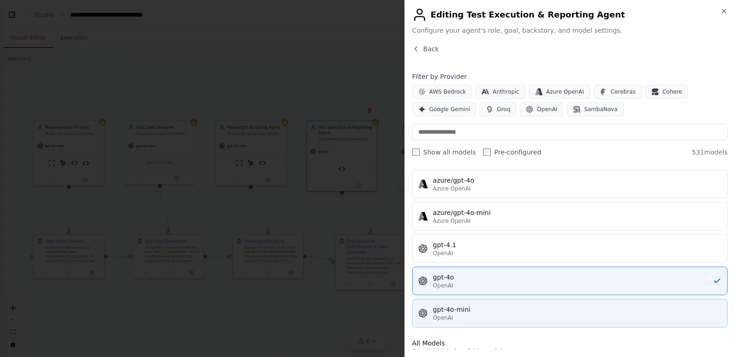
click at [484, 311] on div "gpt-4o-mini" at bounding box center [577, 309] width 288 height 9
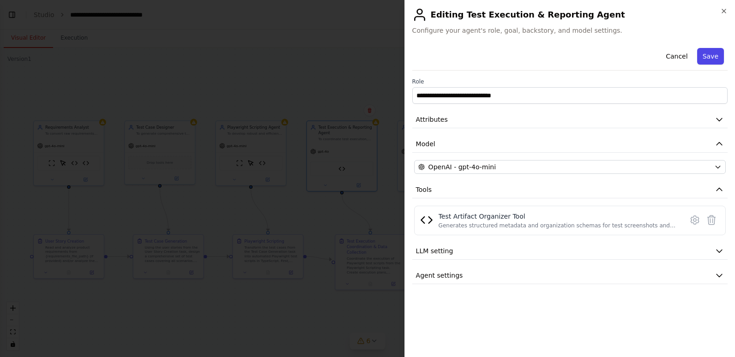
click at [710, 56] on button "Save" at bounding box center [710, 56] width 27 height 17
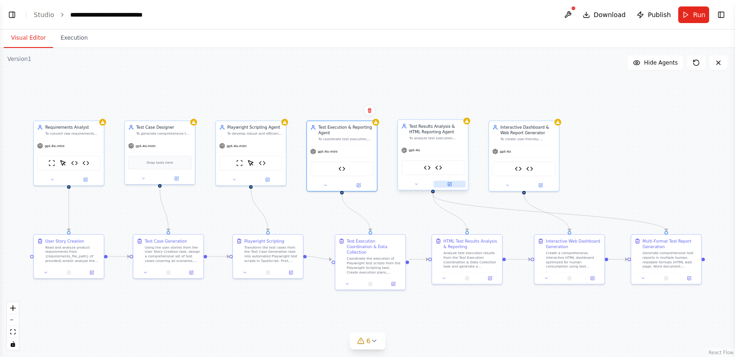
click at [449, 187] on button at bounding box center [449, 184] width 32 height 7
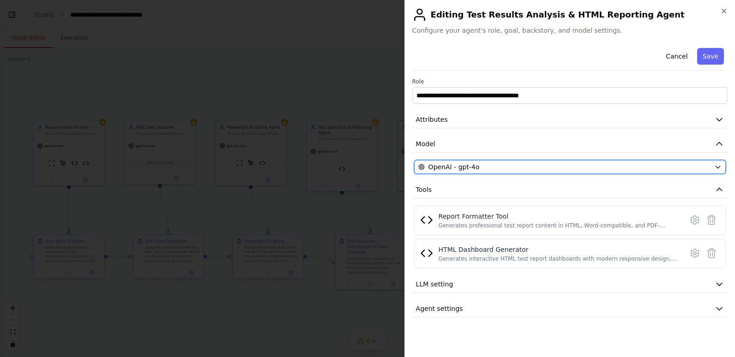
click at [537, 167] on div "OpenAI - gpt-4o" at bounding box center [564, 166] width 292 height 9
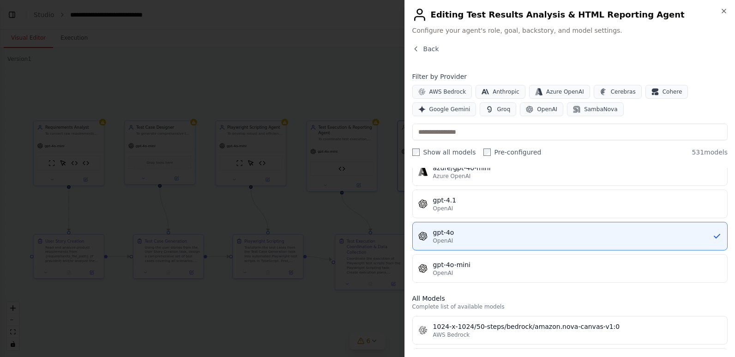
scroll to position [138, 0]
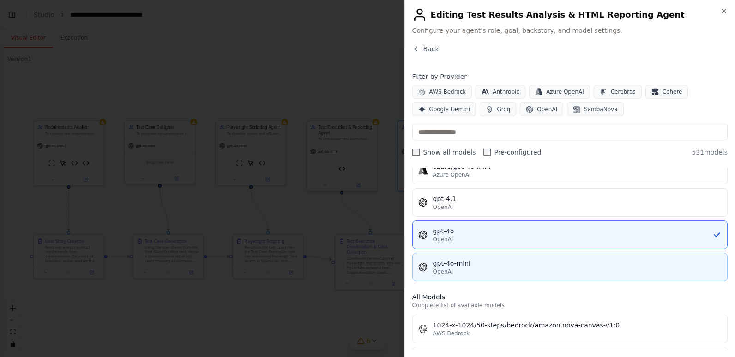
click at [516, 266] on div "gpt-4o-mini" at bounding box center [577, 263] width 288 height 9
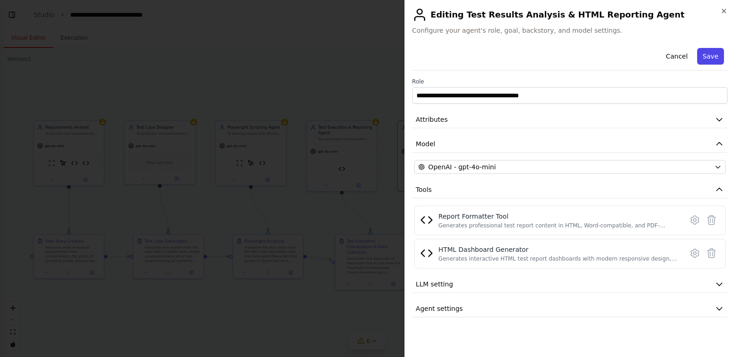
click at [713, 57] on button "Save" at bounding box center [710, 56] width 27 height 17
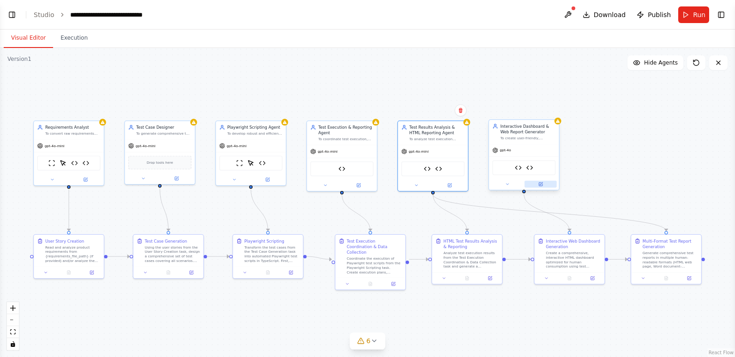
click at [537, 185] on button at bounding box center [540, 184] width 32 height 7
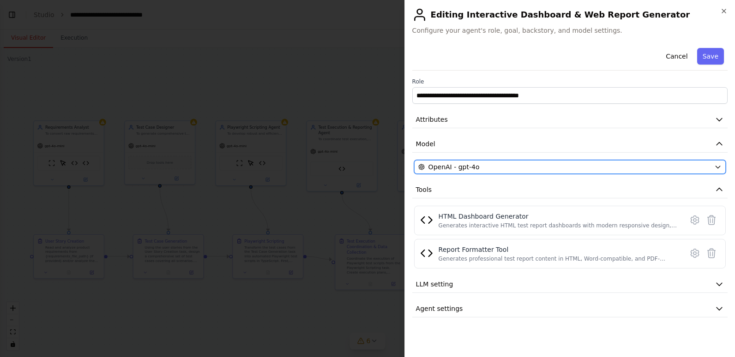
click at [527, 163] on div "OpenAI - gpt-4o" at bounding box center [564, 166] width 292 height 9
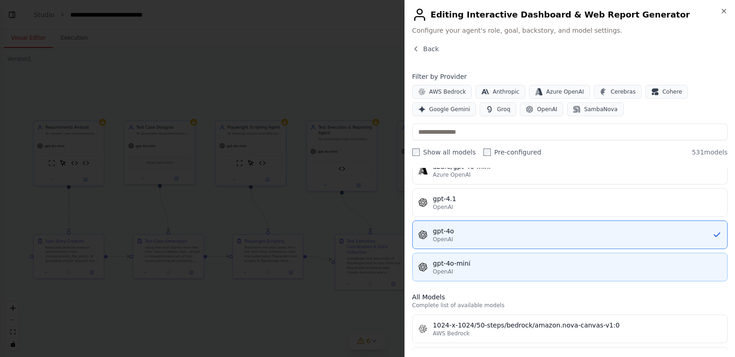
click at [508, 259] on div "gpt-4o-mini" at bounding box center [577, 263] width 288 height 9
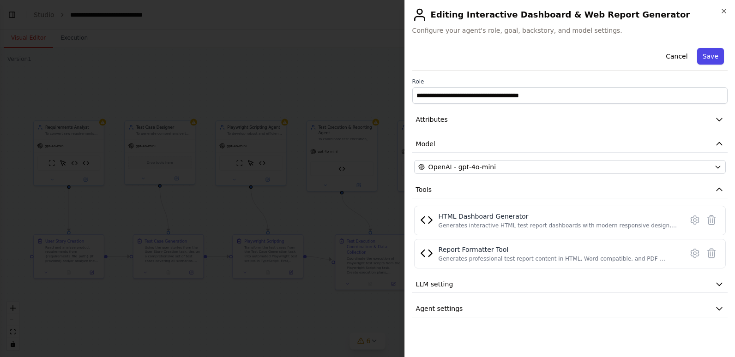
click at [705, 54] on button "Save" at bounding box center [710, 56] width 27 height 17
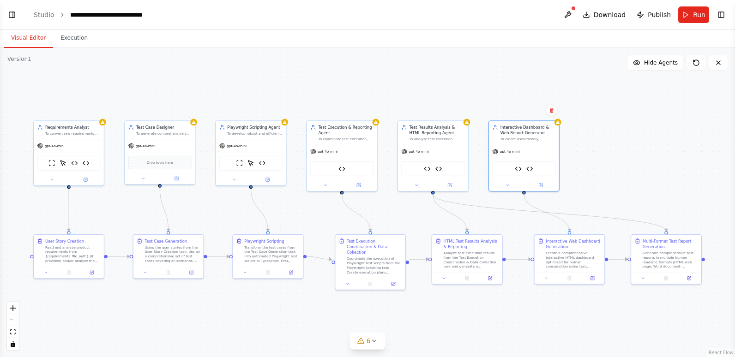
click at [622, 146] on div ".deletable-edge-delete-btn { width: 20px; height: 20px; border: 0px solid #ffff…" at bounding box center [367, 202] width 735 height 309
click at [570, 10] on button at bounding box center [567, 14] width 15 height 17
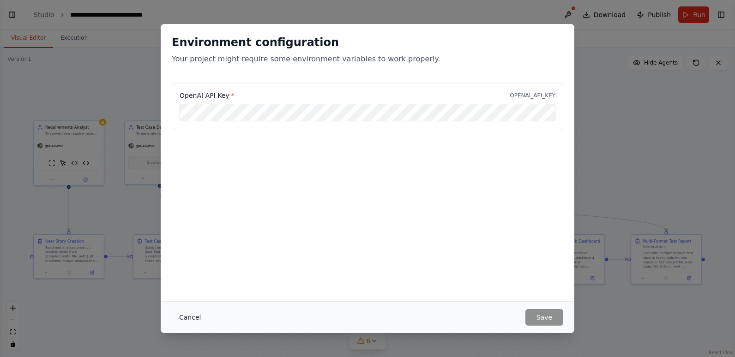
click at [194, 317] on button "Cancel" at bounding box center [190, 317] width 36 height 17
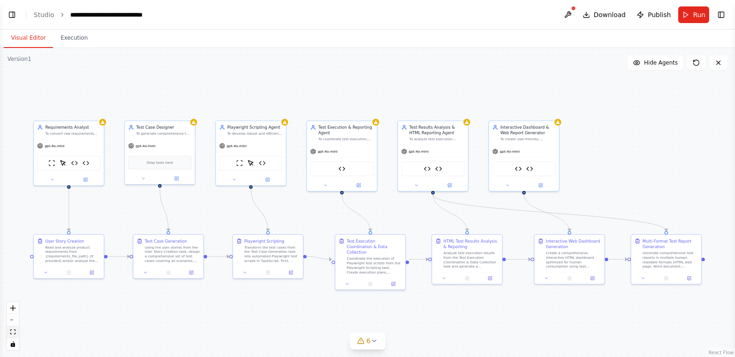
click at [12, 328] on button "fit view" at bounding box center [13, 332] width 12 height 12
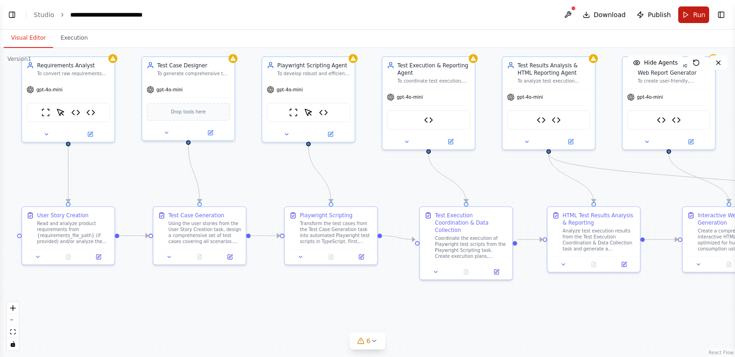
click at [696, 15] on span "Run" at bounding box center [699, 14] width 12 height 9
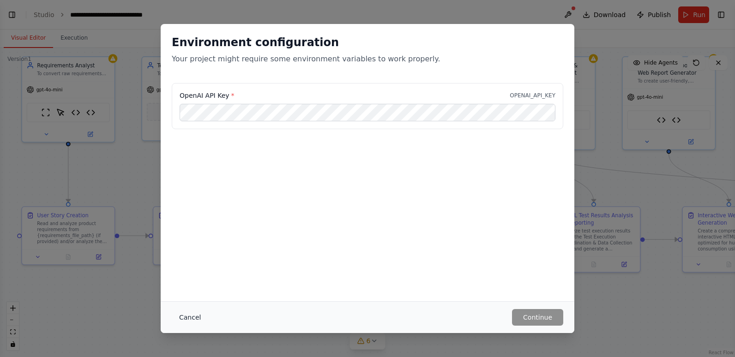
click at [185, 317] on button "Cancel" at bounding box center [190, 317] width 36 height 17
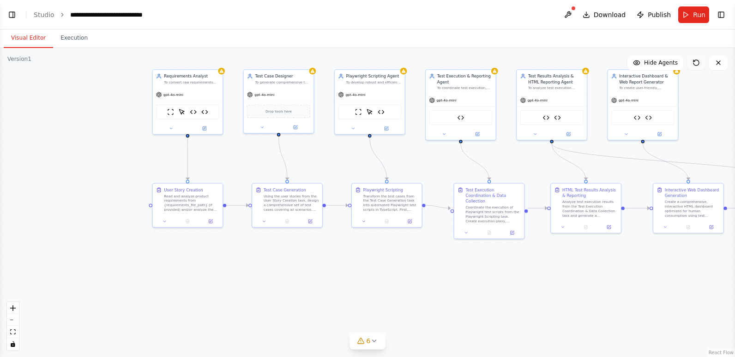
click at [693, 60] on icon at bounding box center [695, 62] width 7 height 7
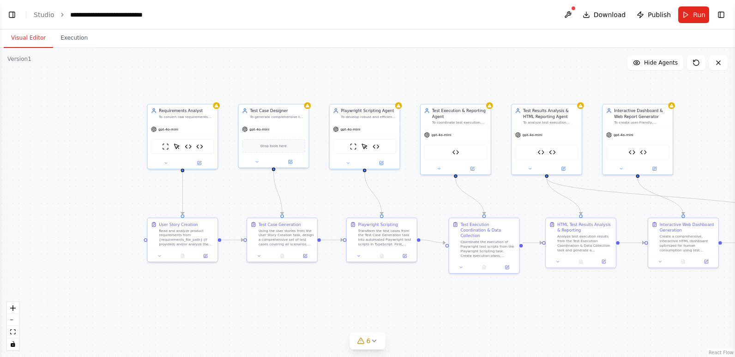
drag, startPoint x: 238, startPoint y: 263, endPoint x: 234, endPoint y: 294, distance: 31.6
click at [234, 294] on div ".deletable-edge-delete-btn { width: 20px; height: 20px; border: 0px solid #ffff…" at bounding box center [367, 202] width 735 height 309
click at [366, 349] on button "6" at bounding box center [368, 341] width 36 height 17
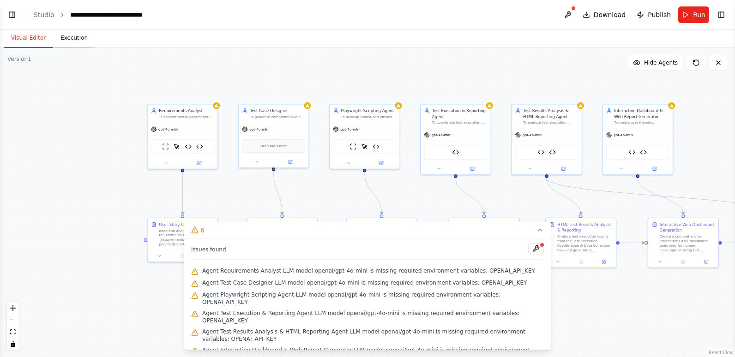
click at [71, 40] on button "Execution" at bounding box center [74, 38] width 42 height 19
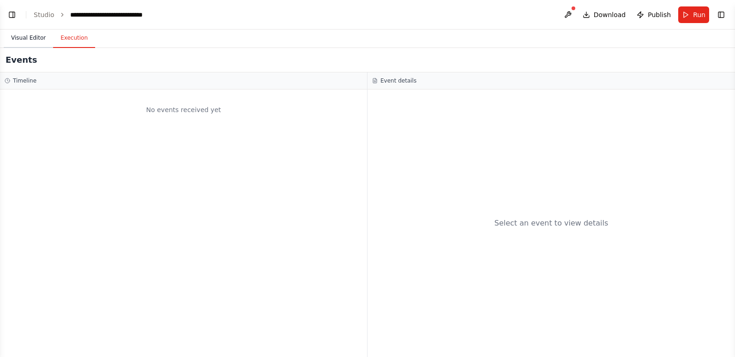
click at [35, 42] on button "Visual Editor" at bounding box center [28, 38] width 49 height 19
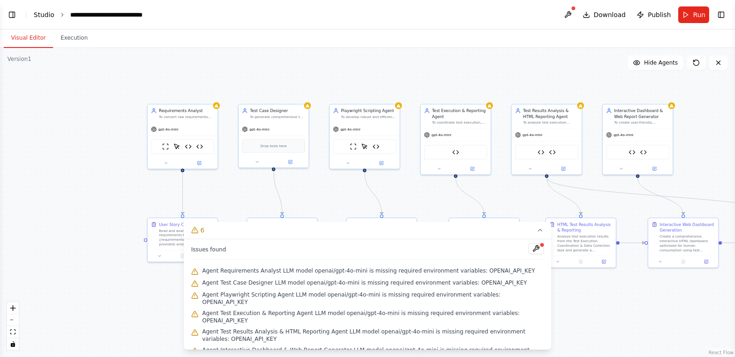
click at [40, 15] on link "Studio" at bounding box center [44, 14] width 21 height 7
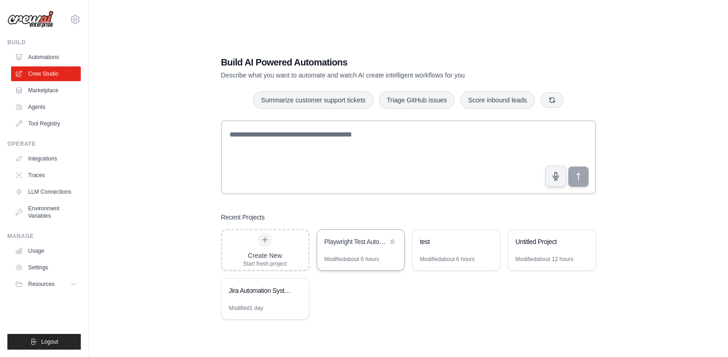
click at [342, 247] on div "Playwright Test Automation Crew" at bounding box center [355, 242] width 63 height 11
click at [35, 72] on link "Crew Studio" at bounding box center [47, 73] width 70 height 15
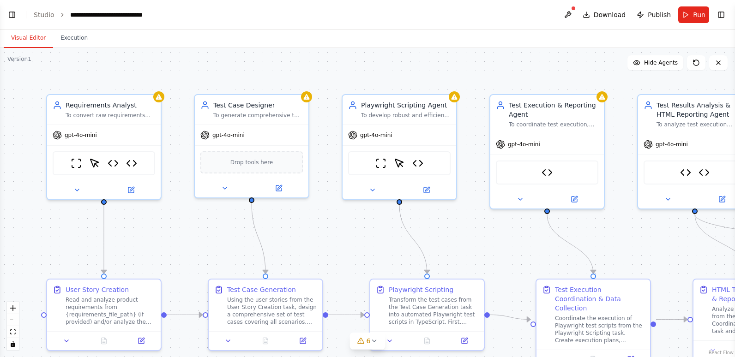
scroll to position [11408, 0]
click at [137, 185] on button at bounding box center [131, 188] width 52 height 11
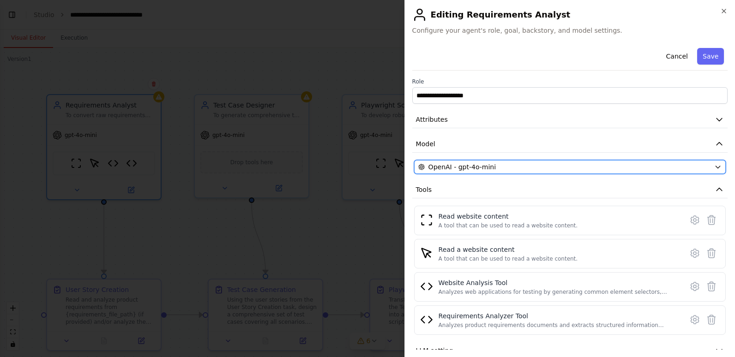
click at [493, 167] on div "OpenAI - gpt-4o-mini" at bounding box center [564, 166] width 292 height 9
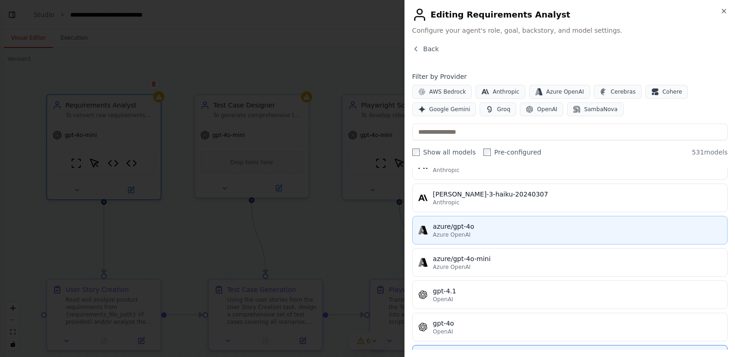
scroll to position [0, 0]
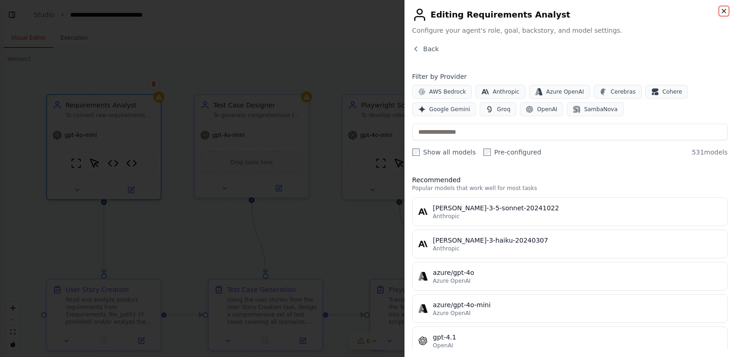
click at [722, 10] on icon "button" at bounding box center [723, 10] width 7 height 7
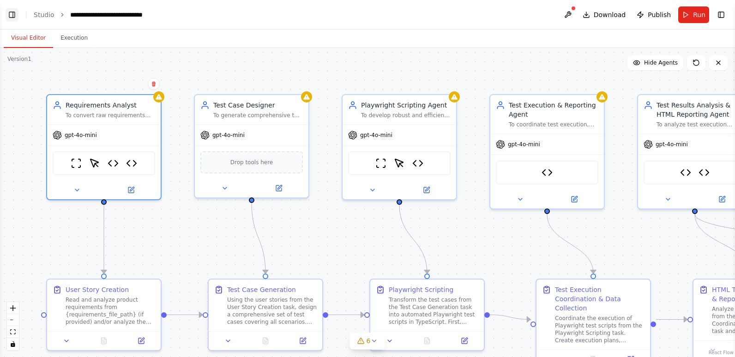
click at [14, 12] on button "Toggle Left Sidebar" at bounding box center [12, 14] width 13 height 13
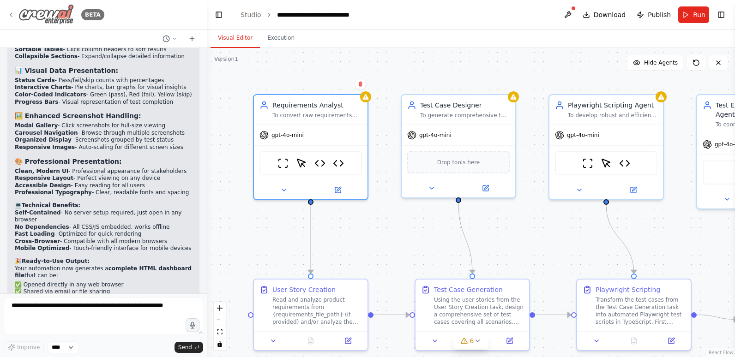
click at [12, 13] on icon at bounding box center [10, 14] width 7 height 7
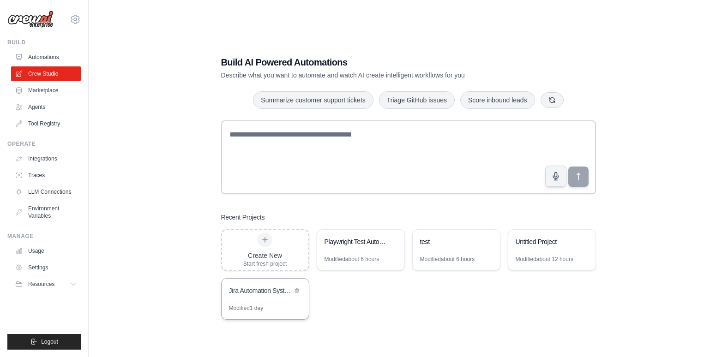
click at [278, 282] on div "Jira Automation System" at bounding box center [264, 292] width 87 height 26
click at [345, 240] on div "Playwright Test Automation Crew" at bounding box center [355, 241] width 63 height 9
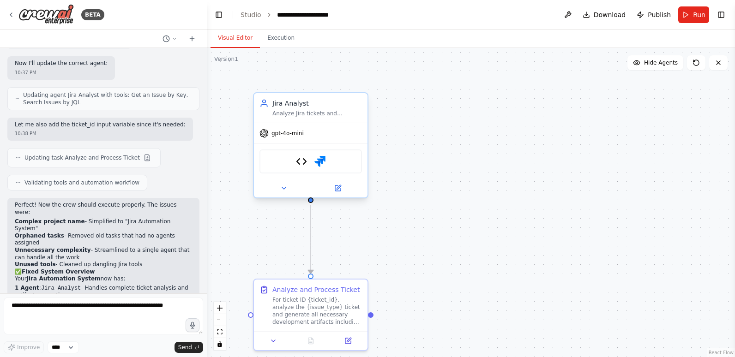
scroll to position [3691, 0]
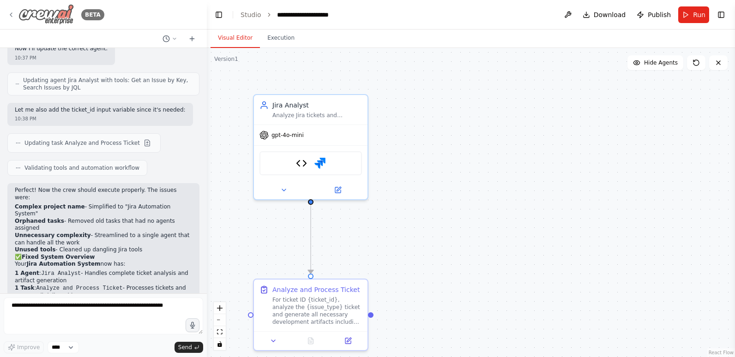
click at [8, 13] on icon at bounding box center [10, 14] width 7 height 7
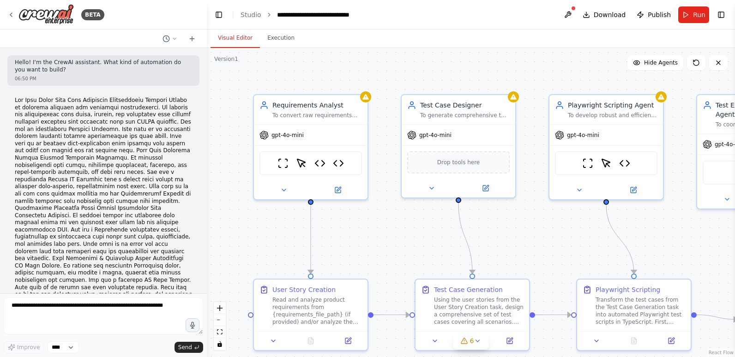
scroll to position [11408, 0]
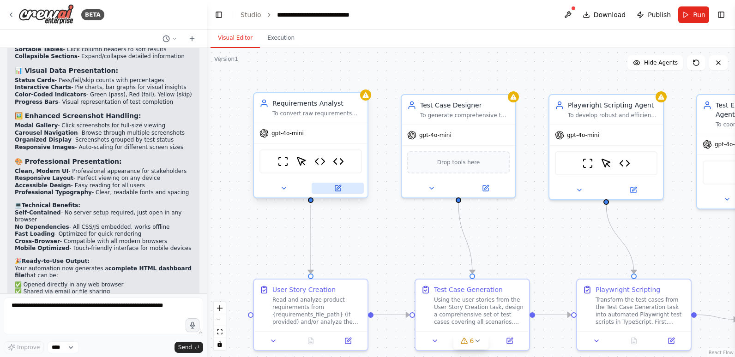
click at [339, 186] on icon at bounding box center [338, 187] width 4 height 4
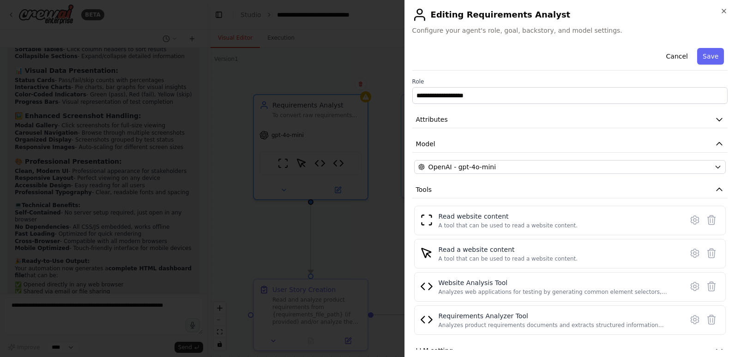
click at [727, 12] on div "**********" at bounding box center [569, 178] width 330 height 357
click at [724, 12] on icon "button" at bounding box center [724, 11] width 4 height 4
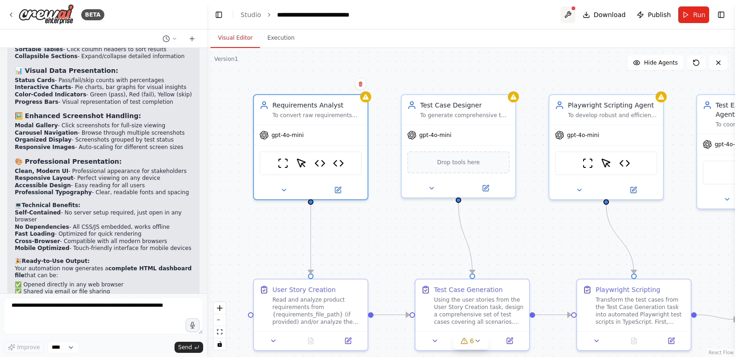
click at [574, 12] on button at bounding box center [567, 14] width 15 height 17
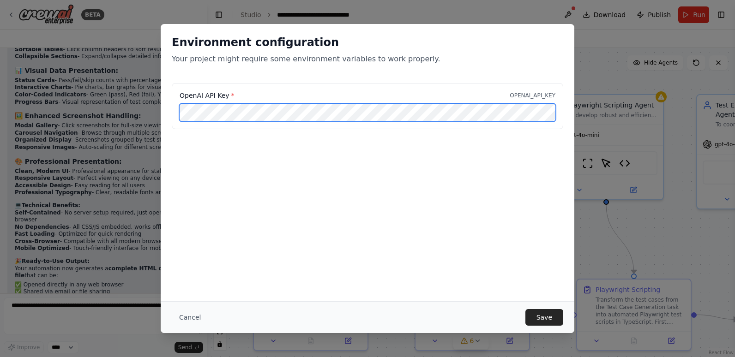
scroll to position [0, 78]
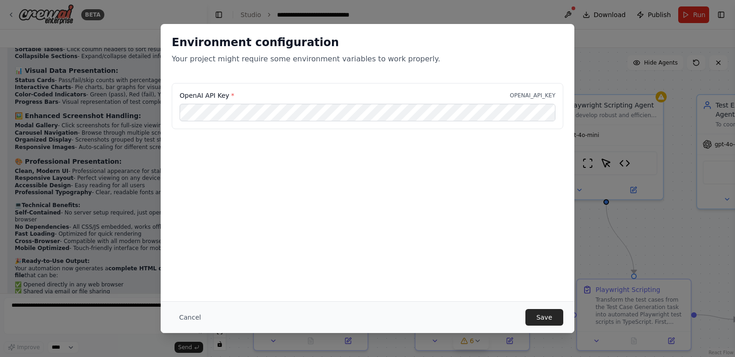
click at [395, 190] on div "Environment configuration Your project might require some environment variables…" at bounding box center [367, 162] width 413 height 277
click at [553, 315] on button "Save" at bounding box center [544, 317] width 38 height 17
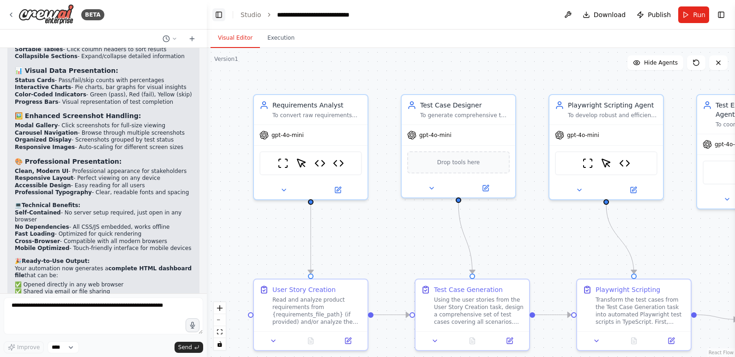
click at [218, 12] on button "Toggle Left Sidebar" at bounding box center [218, 14] width 13 height 13
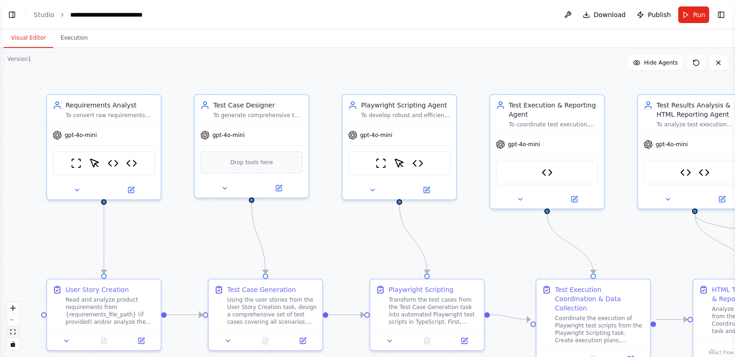
click at [12, 334] on icon "fit view" at bounding box center [13, 331] width 6 height 5
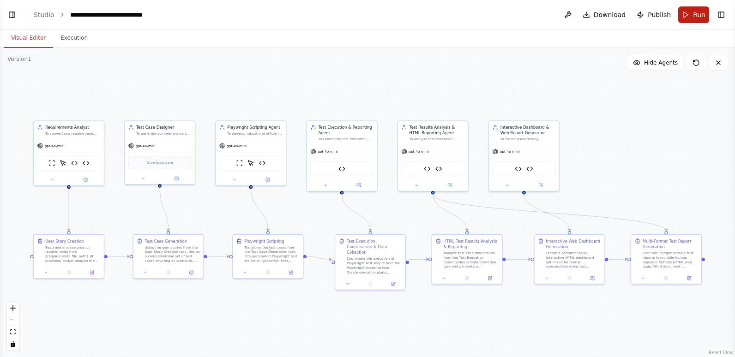
click at [695, 14] on span "Run" at bounding box center [699, 14] width 12 height 9
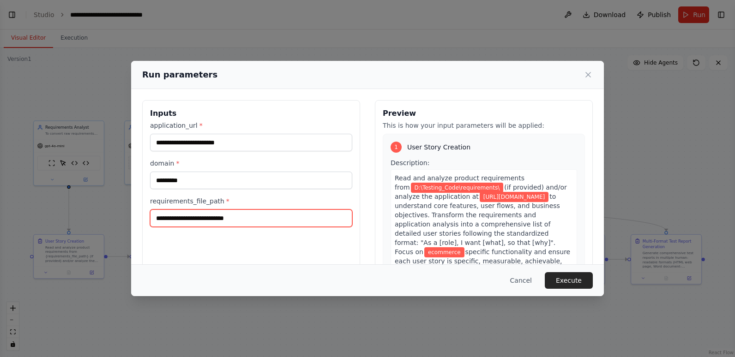
click at [251, 214] on input "**********" at bounding box center [251, 218] width 202 height 18
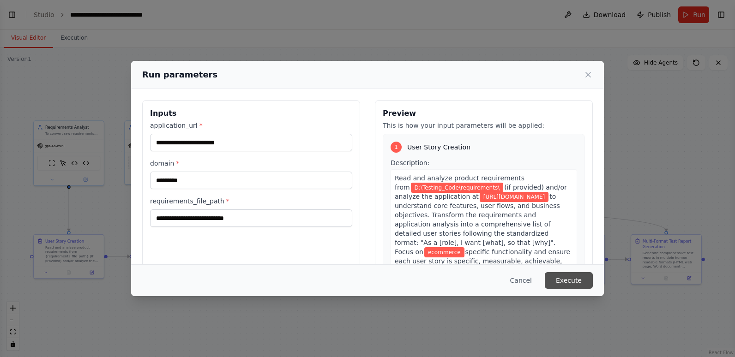
click at [571, 278] on button "Execute" at bounding box center [568, 280] width 48 height 17
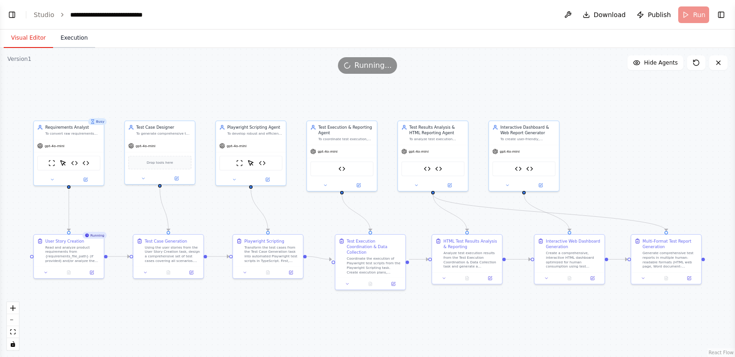
click at [71, 41] on button "Execution" at bounding box center [74, 38] width 42 height 19
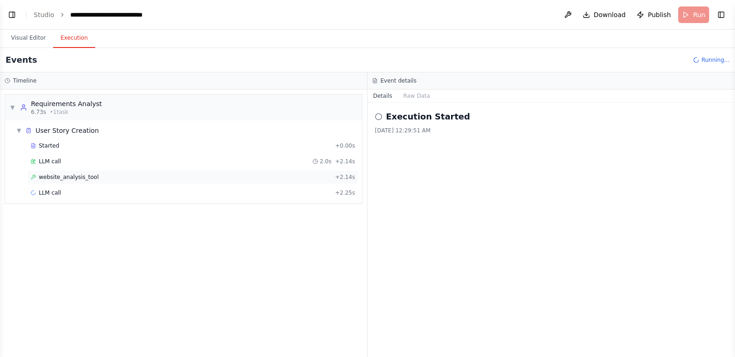
click at [53, 175] on span "website_analysis_tool" at bounding box center [69, 176] width 60 height 7
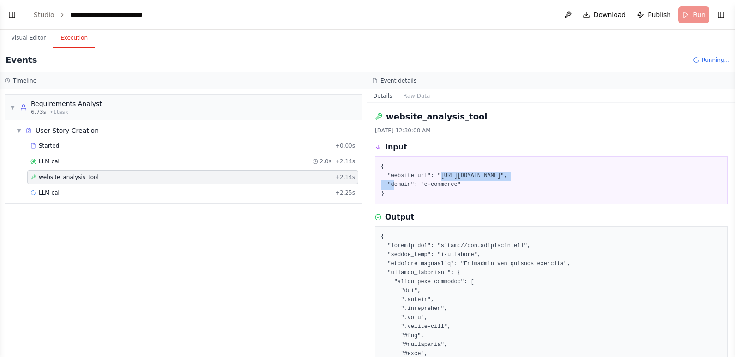
drag, startPoint x: 435, startPoint y: 174, endPoint x: 513, endPoint y: 175, distance: 77.5
click at [513, 175] on pre "{ "website_url": "https://www.saucedemo.com", "domain": "e-commerce" }" at bounding box center [551, 180] width 340 height 36
click at [120, 162] on div "LLM call 2.0s + 2.14s" at bounding box center [192, 161] width 324 height 7
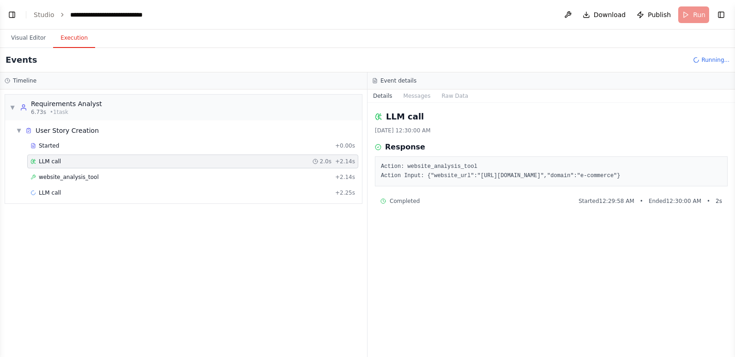
drag, startPoint x: 421, startPoint y: 174, endPoint x: 624, endPoint y: 179, distance: 202.6
click at [624, 179] on pre "Action: website_analysis_tool Action Input: {"website_url":"https://www.saucede…" at bounding box center [551, 171] width 340 height 18
click at [108, 177] on div "website_analysis_tool + 2.14s" at bounding box center [192, 176] width 324 height 7
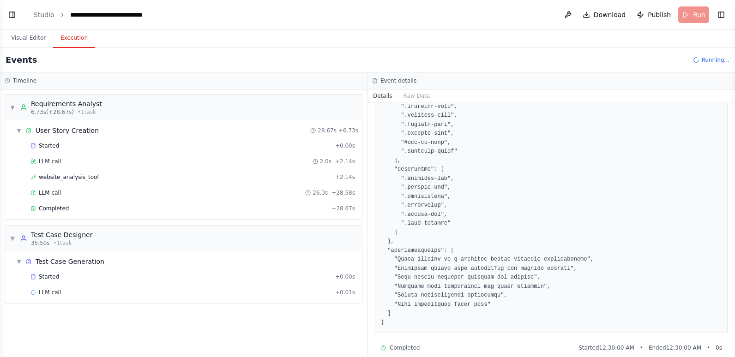
scroll to position [1554, 0]
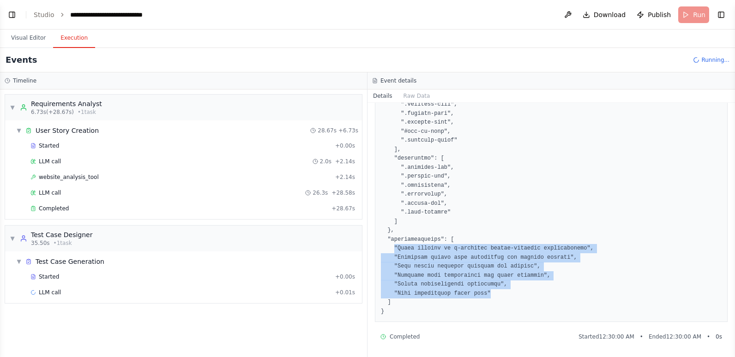
drag, startPoint x: 393, startPoint y: 250, endPoint x: 516, endPoint y: 297, distance: 132.5
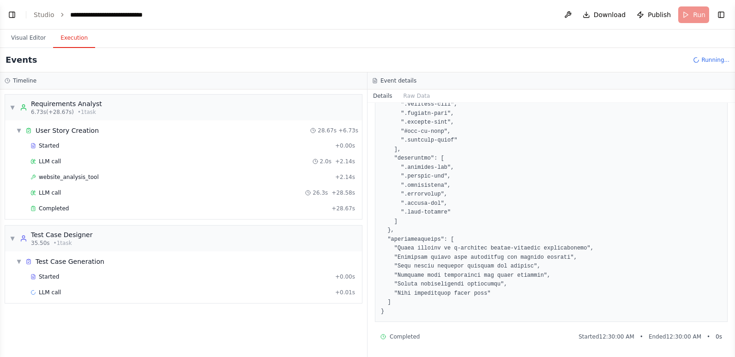
click at [47, 193] on span "LLM call" at bounding box center [50, 192] width 22 height 7
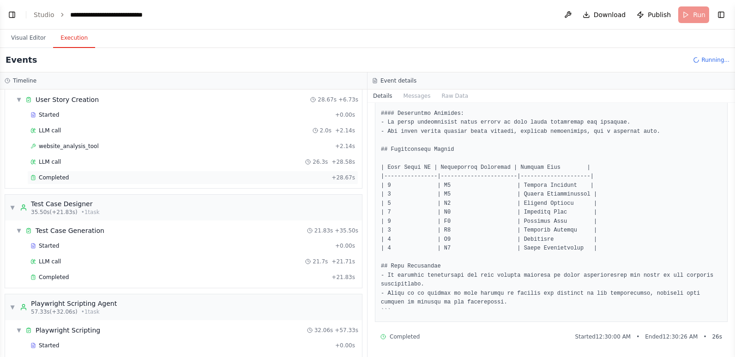
scroll to position [46, 0]
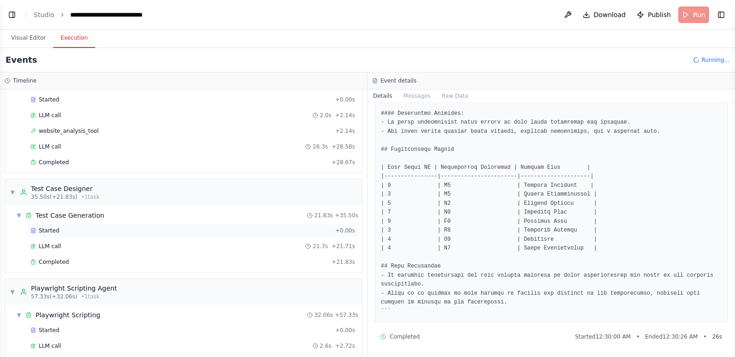
click at [64, 232] on div "Started" at bounding box center [180, 230] width 301 height 7
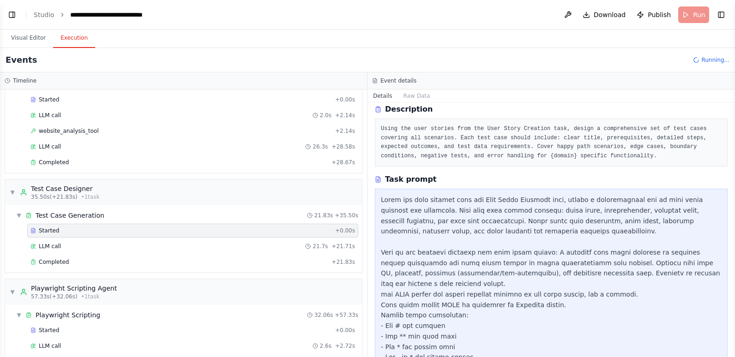
scroll to position [73, 0]
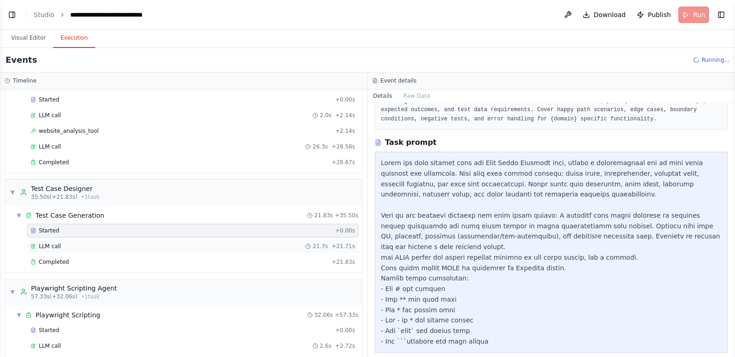
click at [80, 245] on div "LLM call 21.7s + 21.71s" at bounding box center [192, 246] width 324 height 7
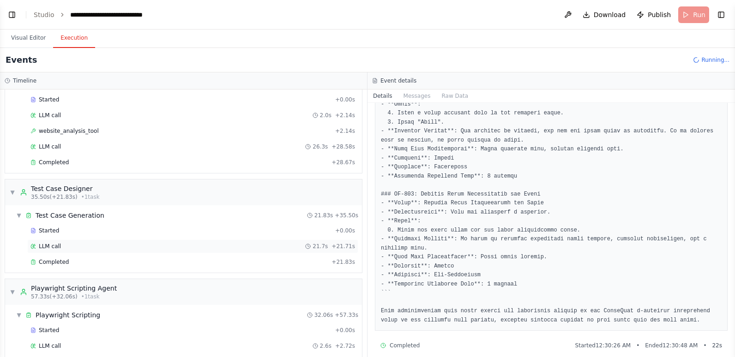
scroll to position [92, 0]
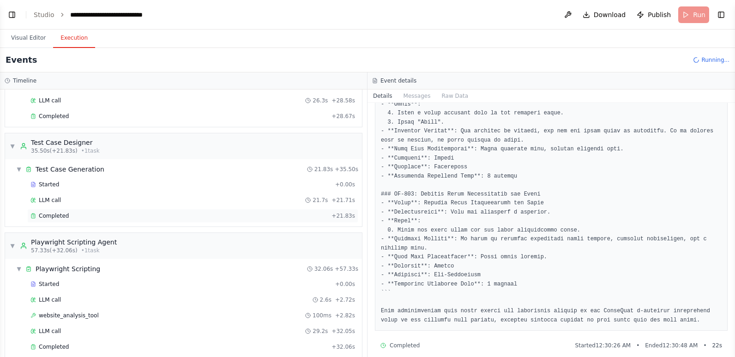
click at [88, 214] on div "Completed" at bounding box center [178, 215] width 297 height 7
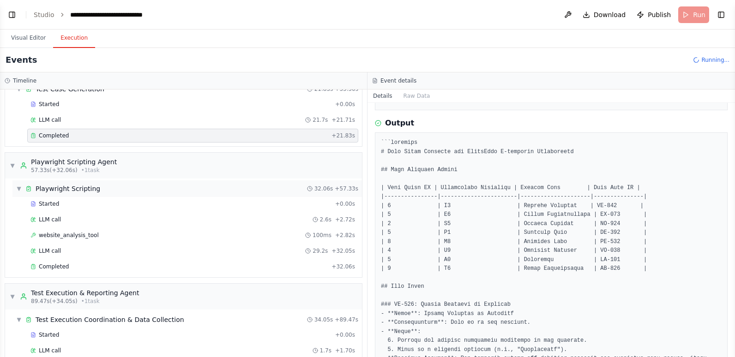
scroll to position [185, 0]
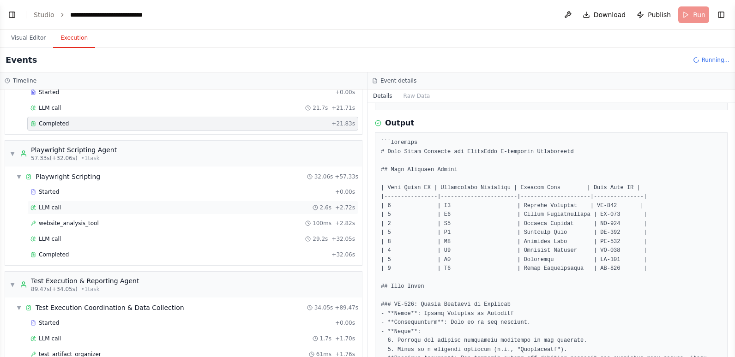
click at [84, 209] on div "LLM call 2.6s + 2.72s" at bounding box center [192, 207] width 324 height 7
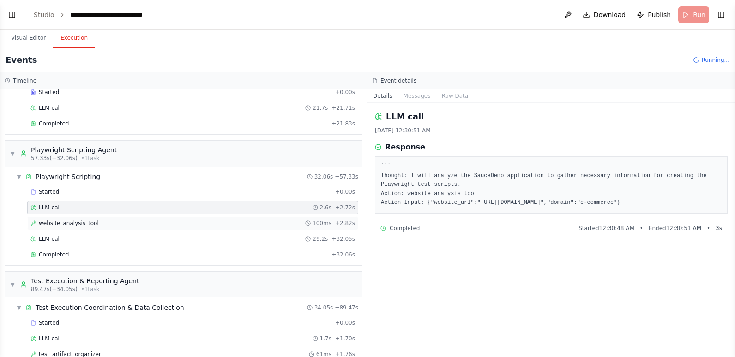
click at [145, 221] on div "website_analysis_tool 100ms + 2.82s" at bounding box center [192, 223] width 324 height 7
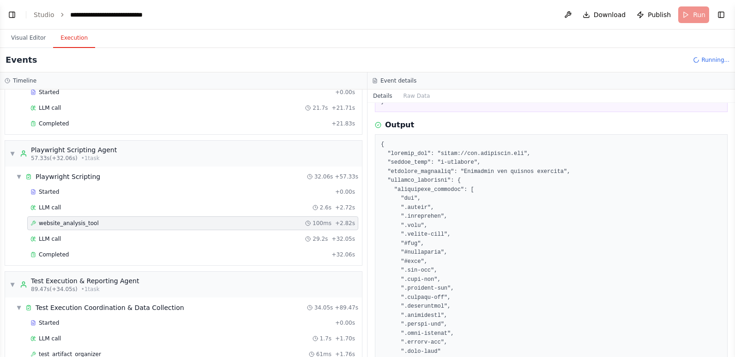
scroll to position [0, 0]
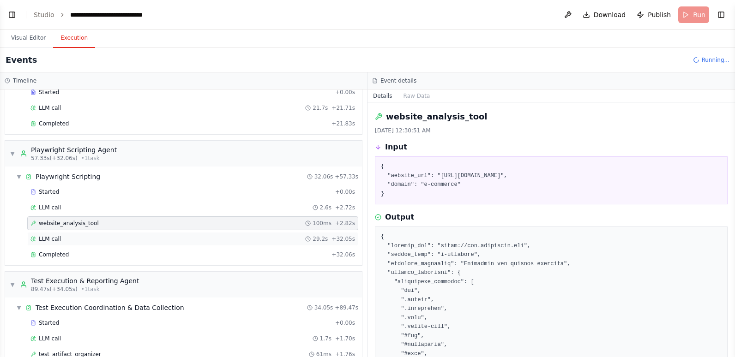
click at [154, 236] on div "LLM call 29.2s + 32.05s" at bounding box center [192, 238] width 324 height 7
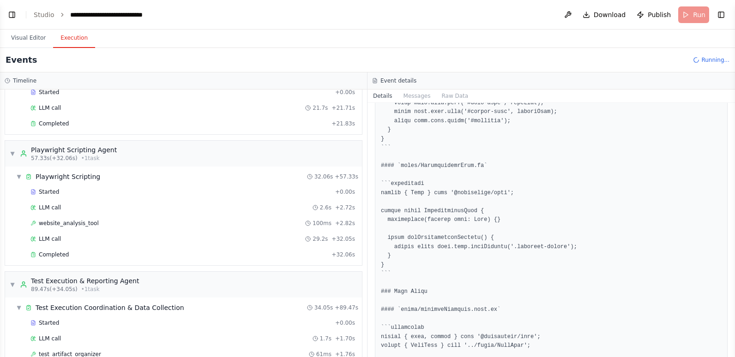
scroll to position [1615, 0]
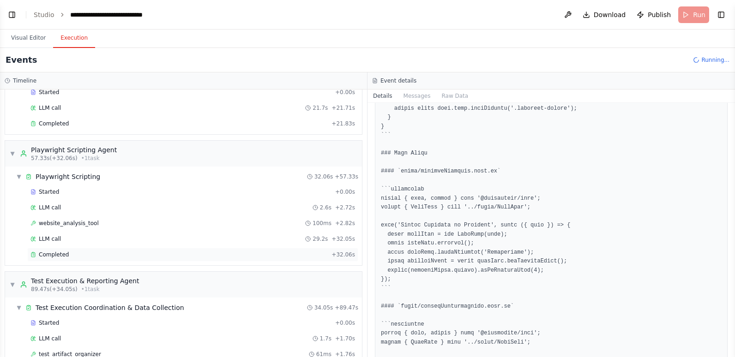
click at [84, 252] on div "Completed" at bounding box center [178, 254] width 297 height 7
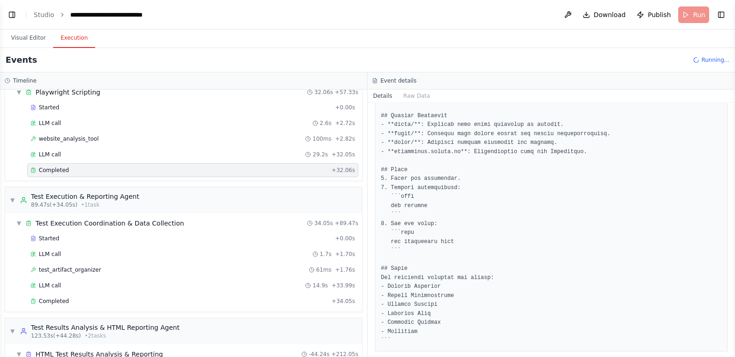
scroll to position [277, 0]
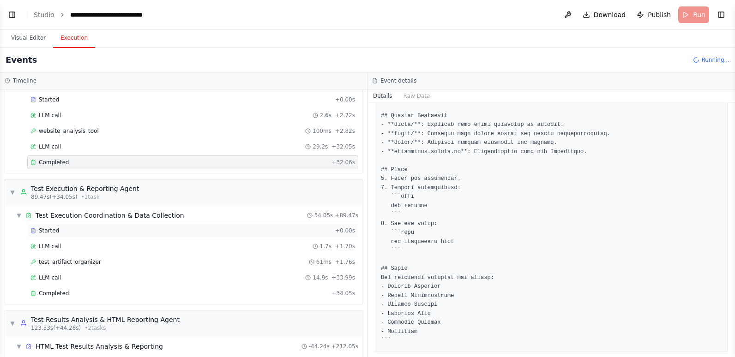
click at [81, 228] on div "Started" at bounding box center [180, 230] width 301 height 7
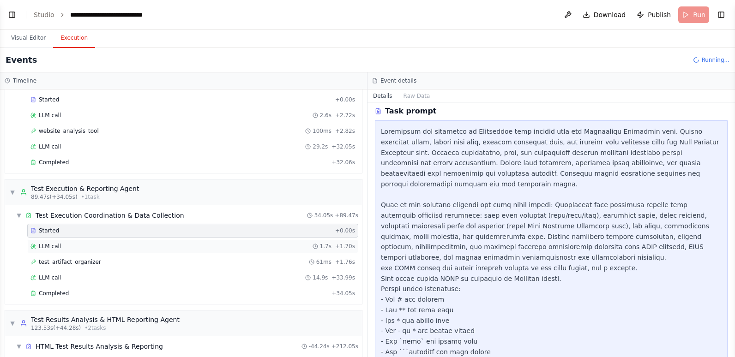
click at [72, 248] on div "LLM call 1.7s + 1.70s" at bounding box center [192, 246] width 324 height 7
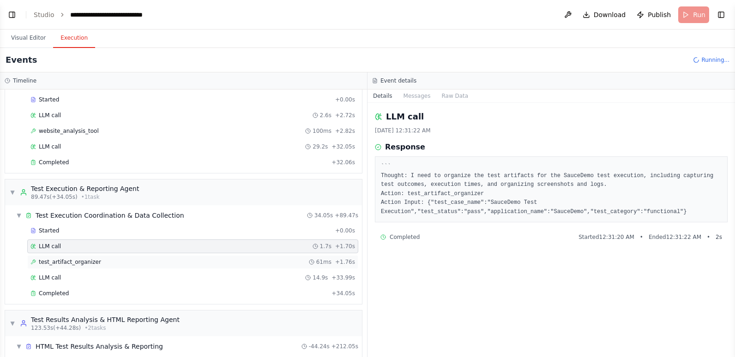
click at [221, 261] on div "test_artifact_organizer 61ms + 1.76s" at bounding box center [192, 261] width 324 height 7
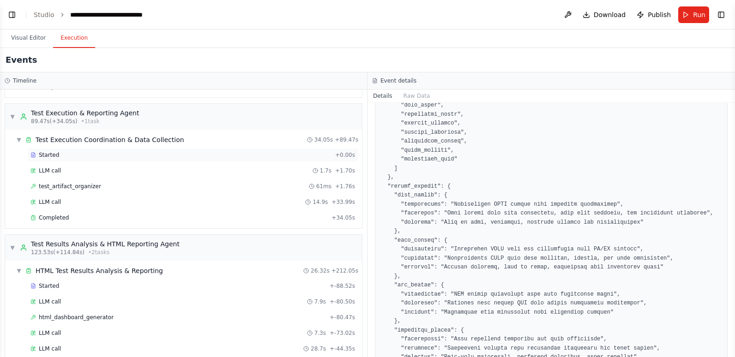
scroll to position [369, 0]
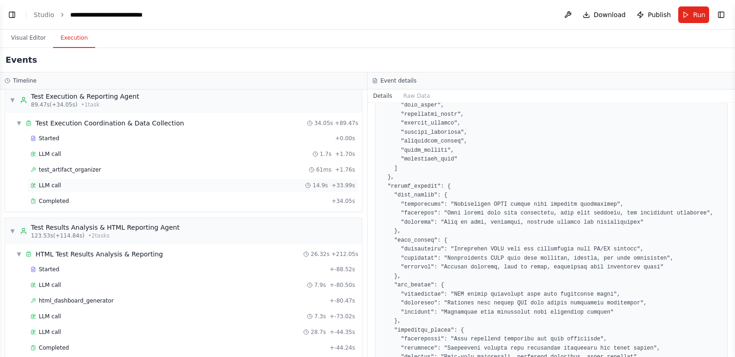
click at [103, 188] on div "LLM call 14.9s + 33.99s" at bounding box center [192, 185] width 324 height 7
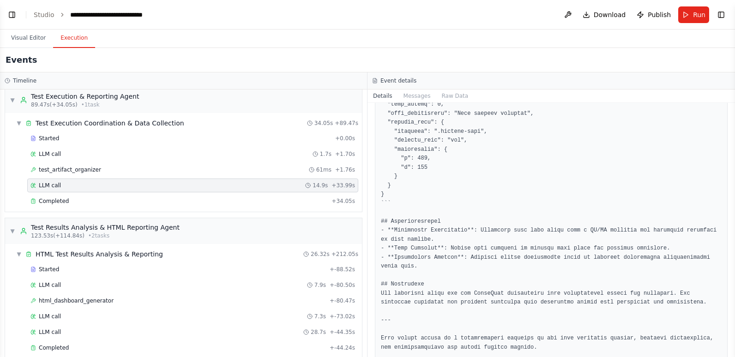
scroll to position [728, 0]
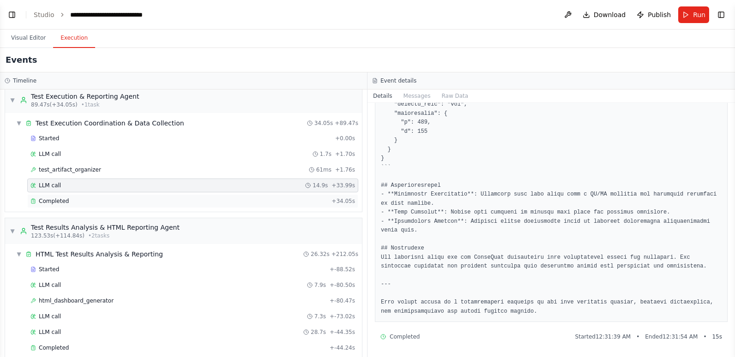
click at [181, 199] on div "Completed" at bounding box center [178, 200] width 297 height 7
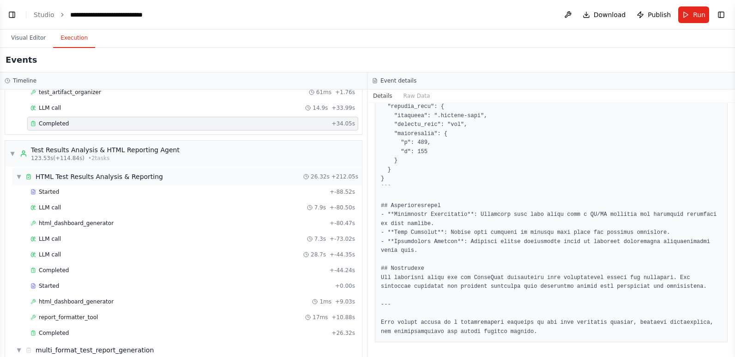
scroll to position [461, 0]
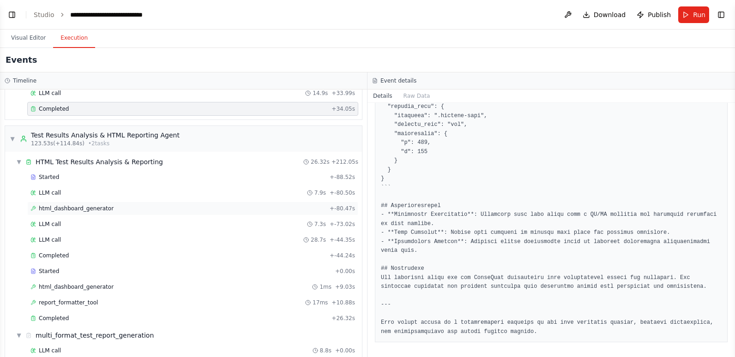
click at [89, 208] on span "html_dashboard_generator" at bounding box center [76, 208] width 75 height 7
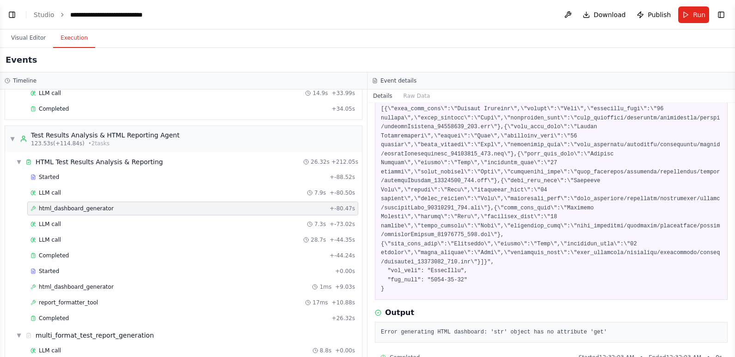
scroll to position [106, 0]
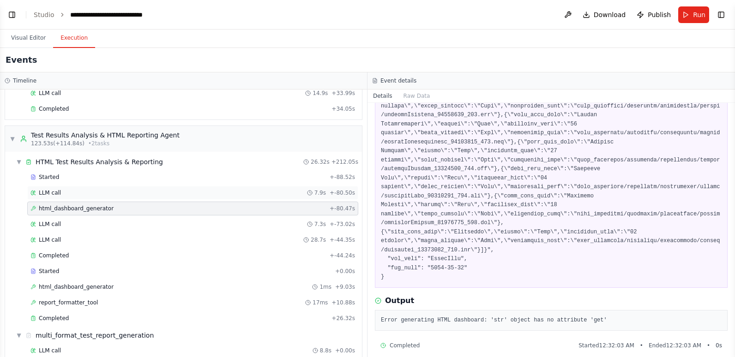
click at [120, 189] on div "LLM call 7.9s + -80.50s" at bounding box center [192, 192] width 324 height 7
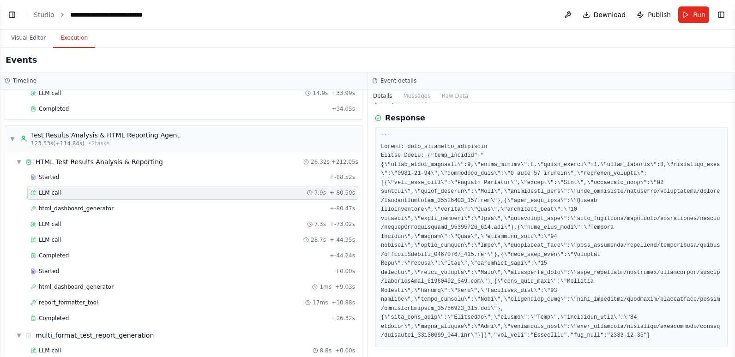
scroll to position [44, 0]
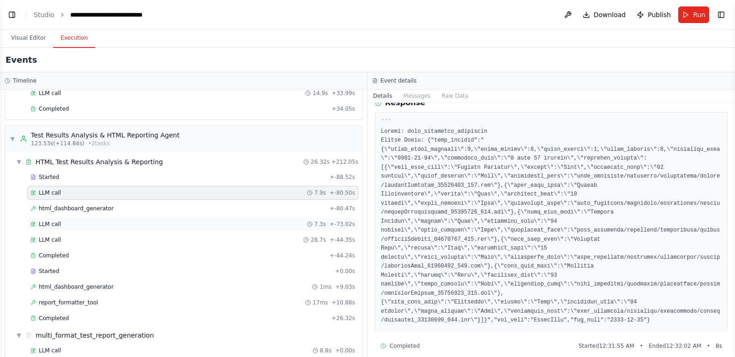
click at [112, 223] on div "LLM call 7.3s + -73.02s" at bounding box center [192, 224] width 324 height 7
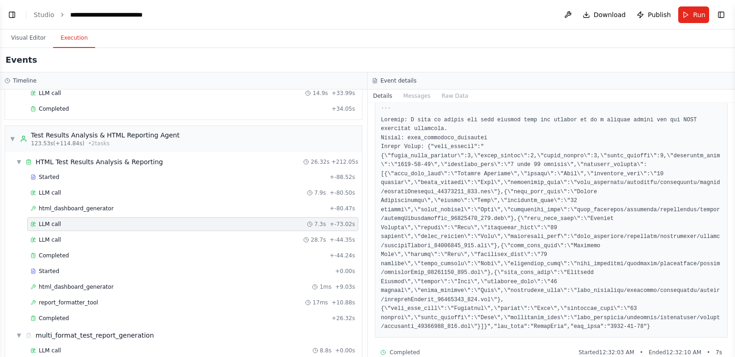
scroll to position [62, 0]
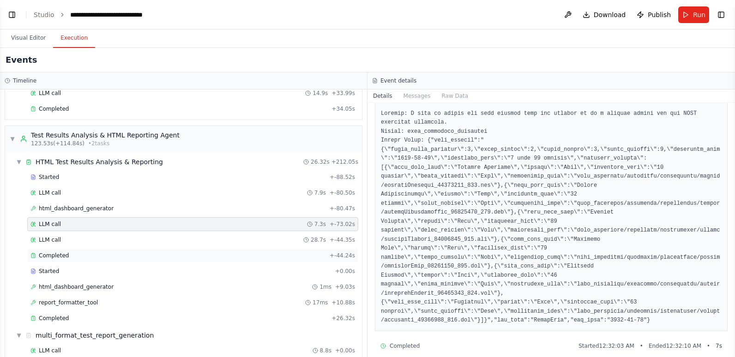
click at [54, 254] on span "Completed" at bounding box center [54, 255] width 30 height 7
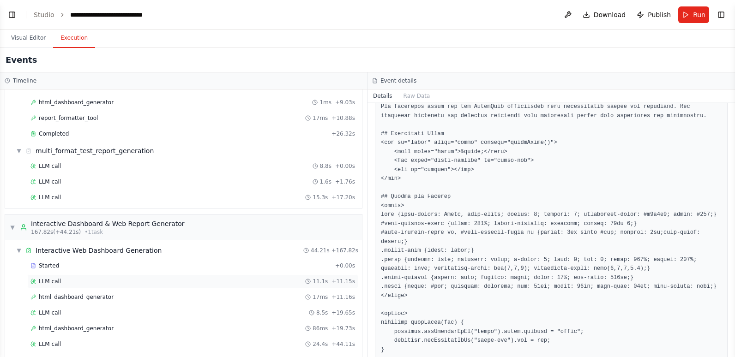
scroll to position [670, 0]
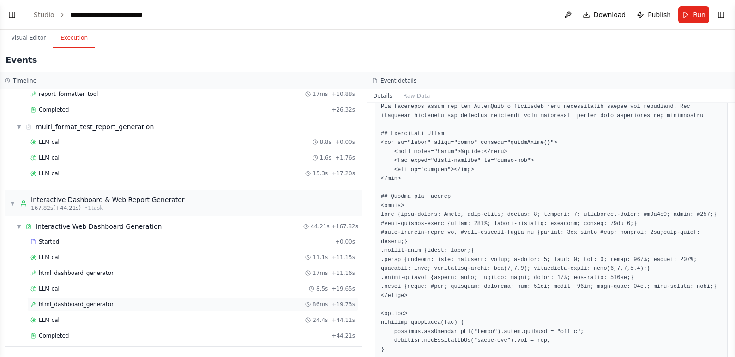
click at [105, 304] on div "html_dashboard_generator 86ms + 19.73s" at bounding box center [192, 304] width 324 height 7
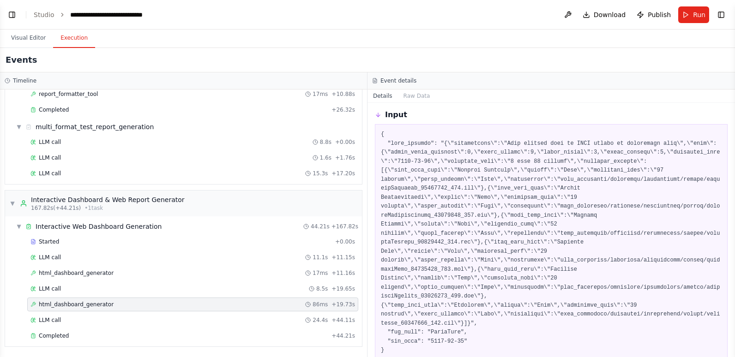
scroll to position [0, 0]
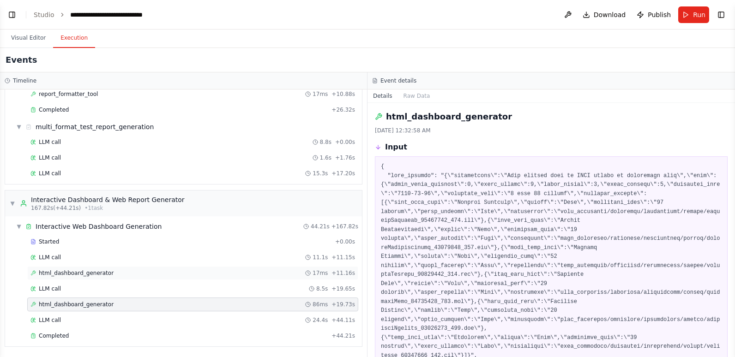
click at [94, 274] on span "html_dashboard_generator" at bounding box center [76, 272] width 75 height 7
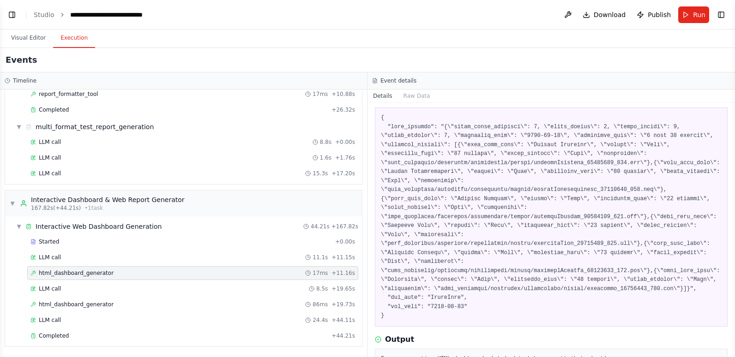
scroll to position [88, 0]
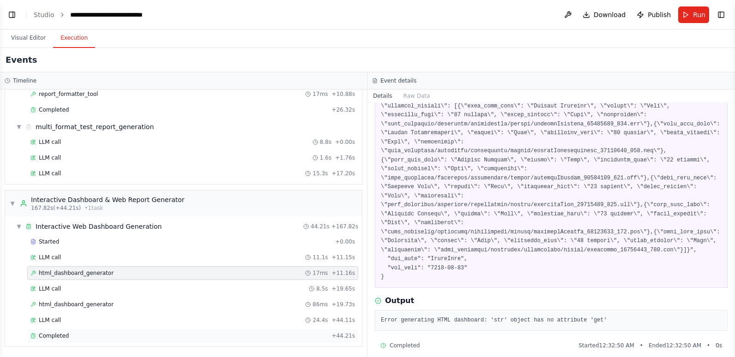
click at [99, 337] on div "Completed" at bounding box center [178, 335] width 297 height 7
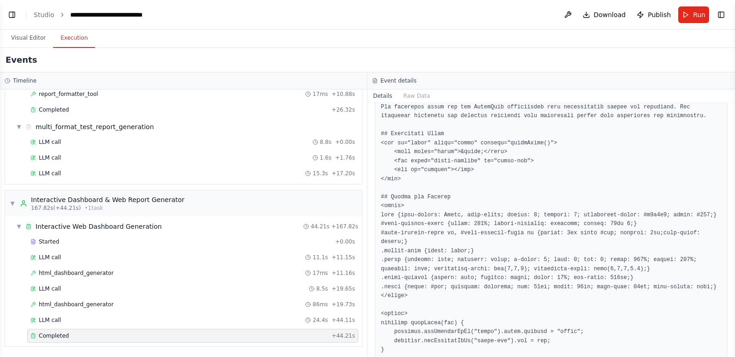
scroll to position [983, 0]
click at [36, 37] on button "Visual Editor" at bounding box center [28, 38] width 49 height 19
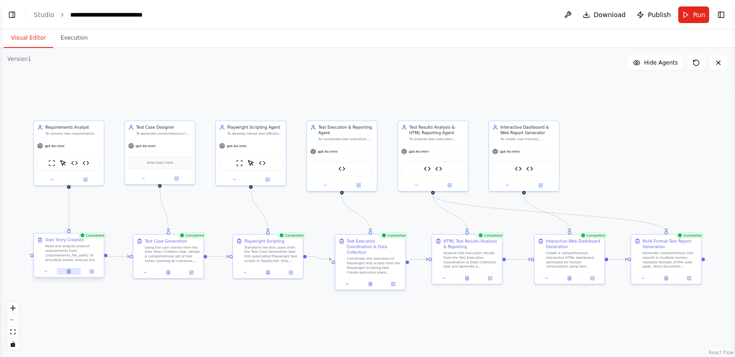
click at [71, 274] on icon at bounding box center [68, 271] width 5 height 5
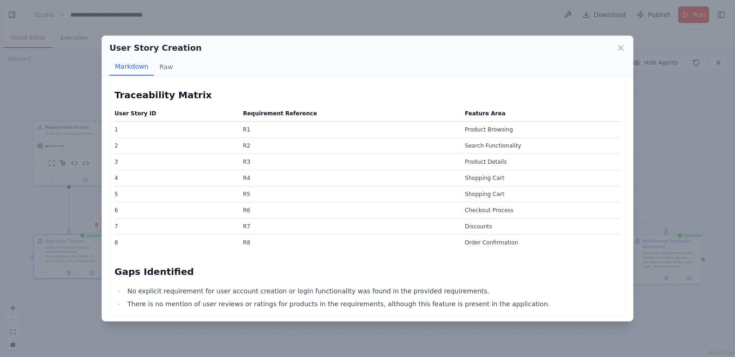
scroll to position [1018, 0]
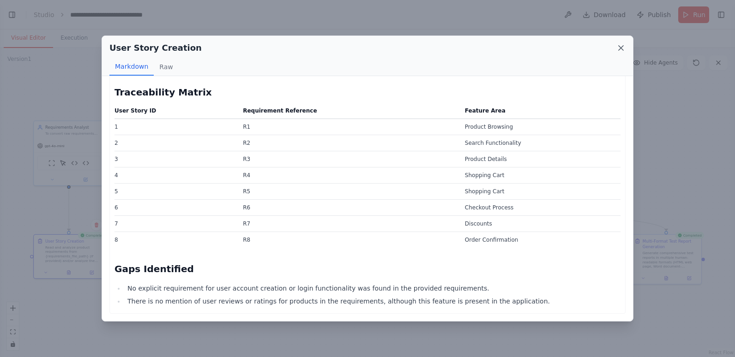
click at [624, 49] on icon at bounding box center [620, 47] width 9 height 9
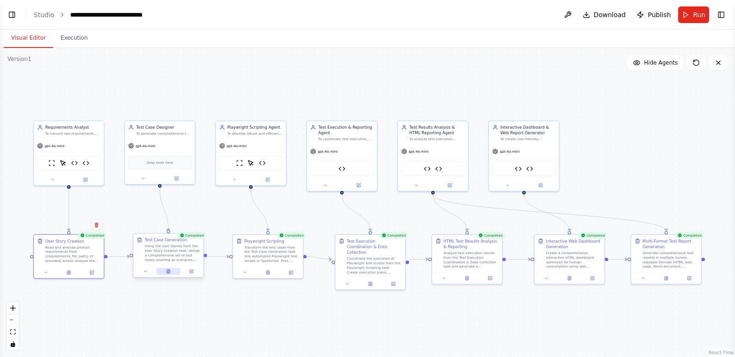
click at [169, 274] on button at bounding box center [168, 271] width 24 height 7
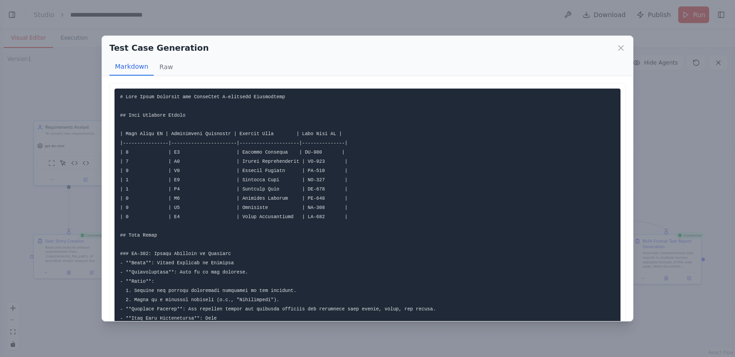
scroll to position [92, 0]
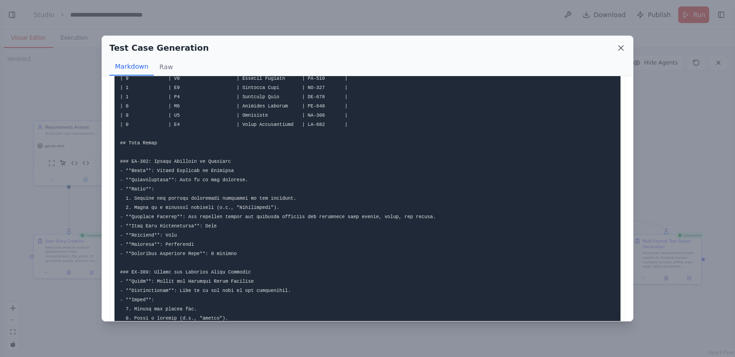
click at [620, 48] on icon at bounding box center [620, 48] width 5 height 5
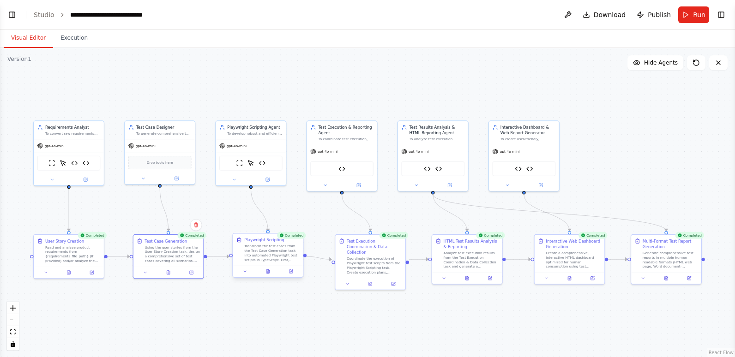
click at [270, 275] on div at bounding box center [268, 271] width 70 height 12
click at [268, 270] on icon at bounding box center [267, 271] width 3 height 4
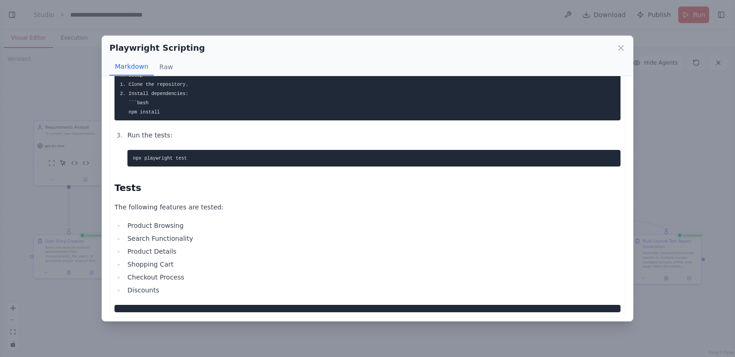
scroll to position [909, 0]
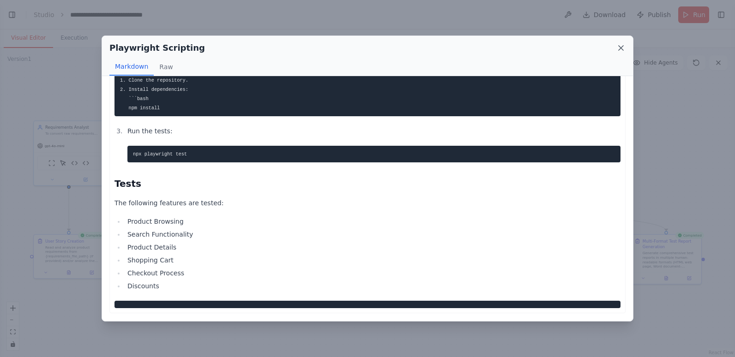
click at [620, 47] on icon at bounding box center [620, 48] width 5 height 5
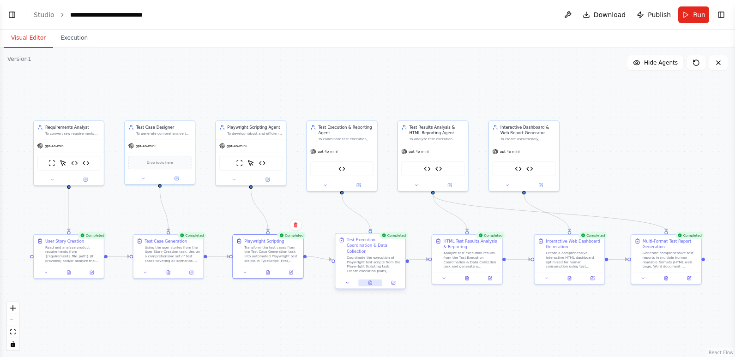
click at [369, 281] on icon at bounding box center [370, 283] width 3 height 4
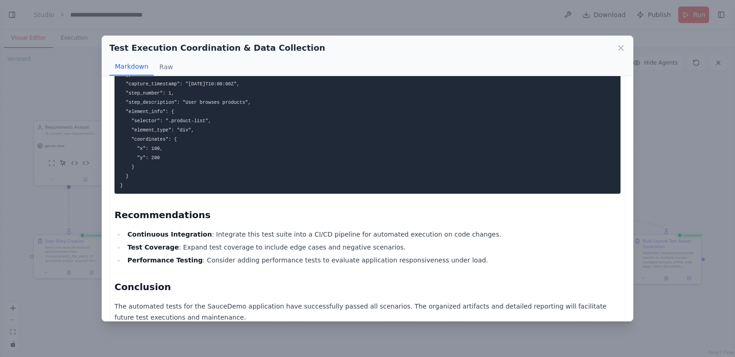
scroll to position [738, 0]
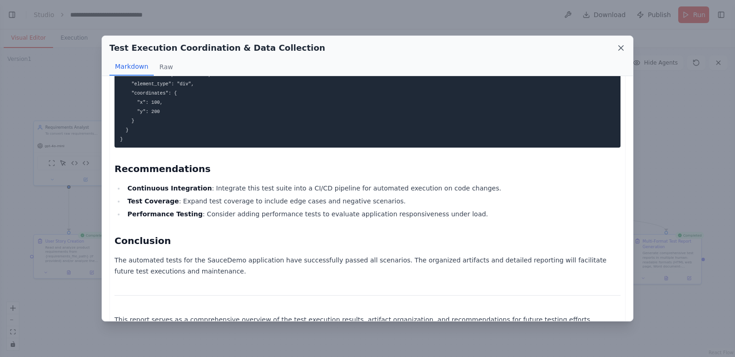
click at [621, 47] on icon at bounding box center [620, 47] width 9 height 9
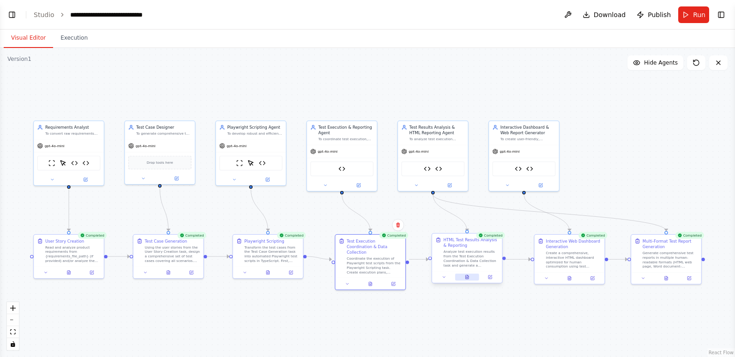
click at [466, 275] on icon at bounding box center [466, 277] width 3 height 4
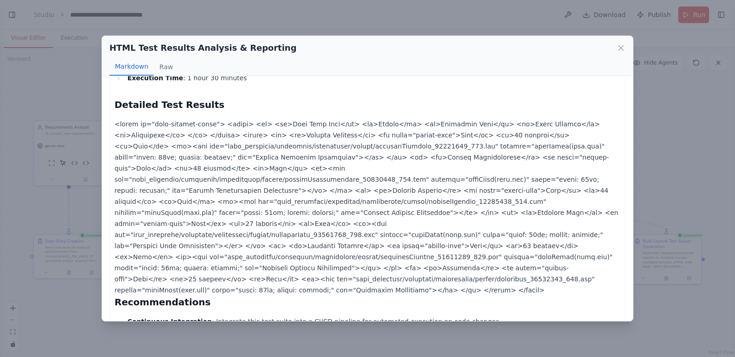
scroll to position [0, 0]
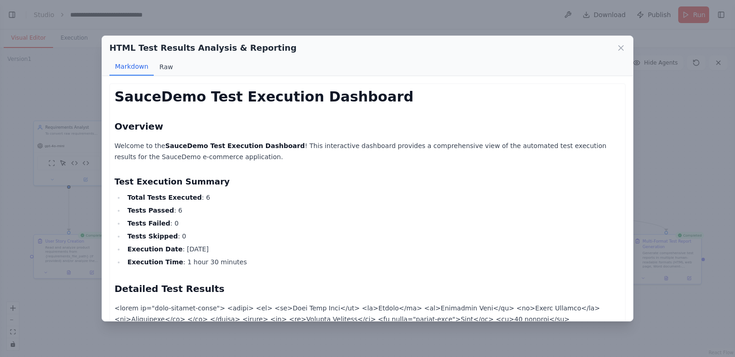
click at [163, 66] on button "Raw" at bounding box center [166, 67] width 24 height 18
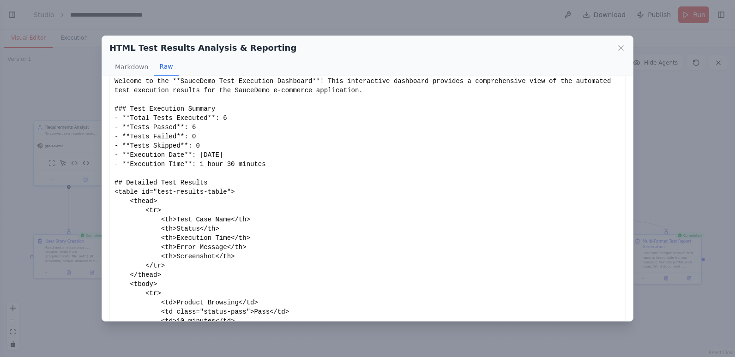
scroll to position [75, 0]
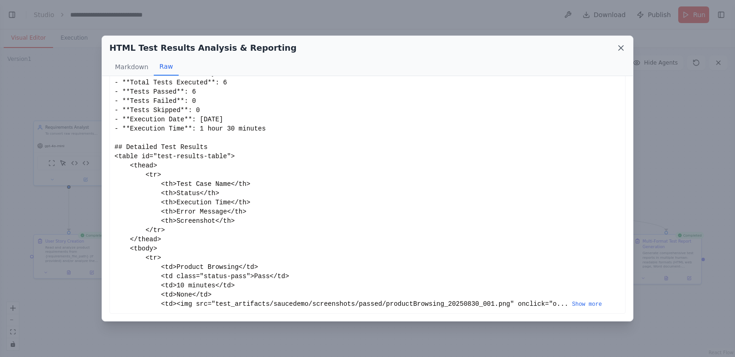
click at [621, 48] on icon at bounding box center [620, 48] width 5 height 5
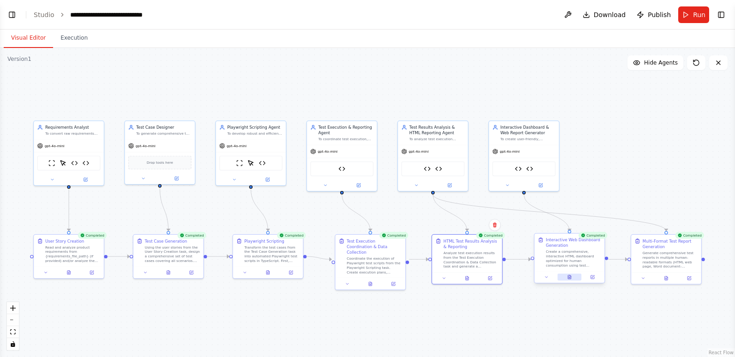
click at [569, 276] on icon at bounding box center [568, 277] width 3 height 4
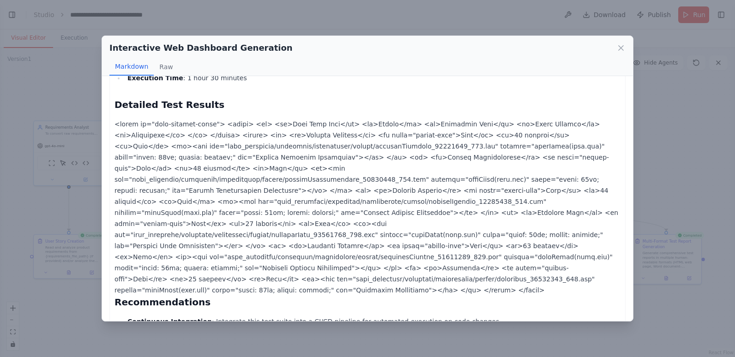
scroll to position [185, 0]
click at [622, 46] on icon at bounding box center [620, 47] width 9 height 9
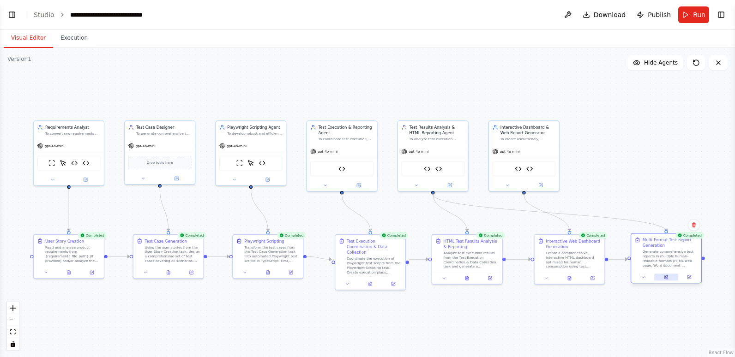
click at [668, 278] on button at bounding box center [666, 277] width 24 height 7
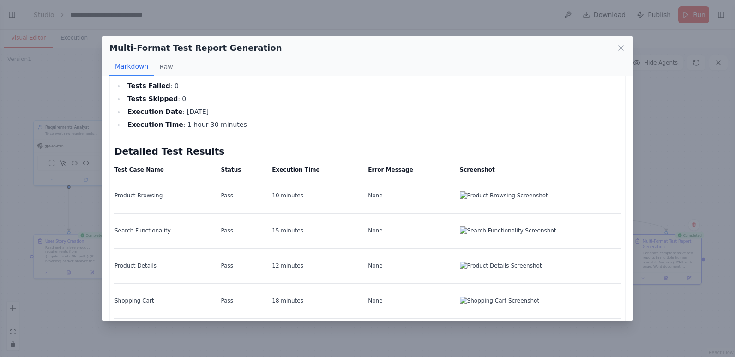
scroll to position [138, 0]
click at [460, 191] on img at bounding box center [540, 195] width 161 height 8
click at [485, 191] on img at bounding box center [540, 195] width 161 height 8
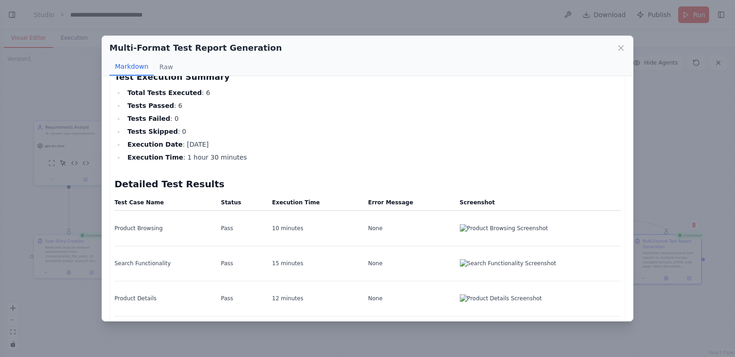
scroll to position [6, 0]
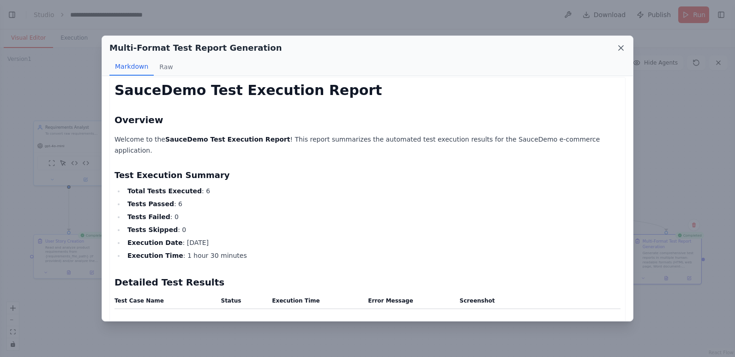
click at [619, 46] on icon at bounding box center [620, 48] width 5 height 5
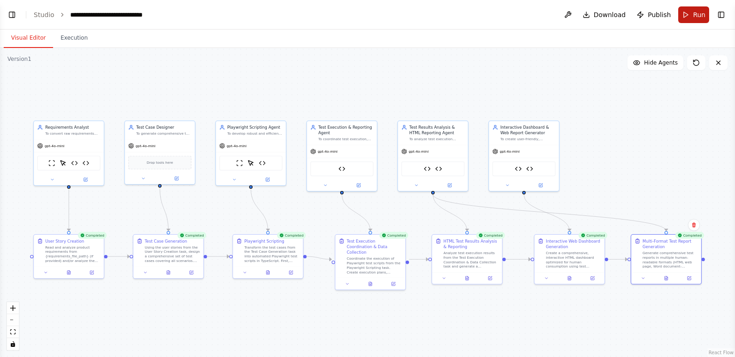
click at [692, 13] on button "Run" at bounding box center [693, 14] width 31 height 17
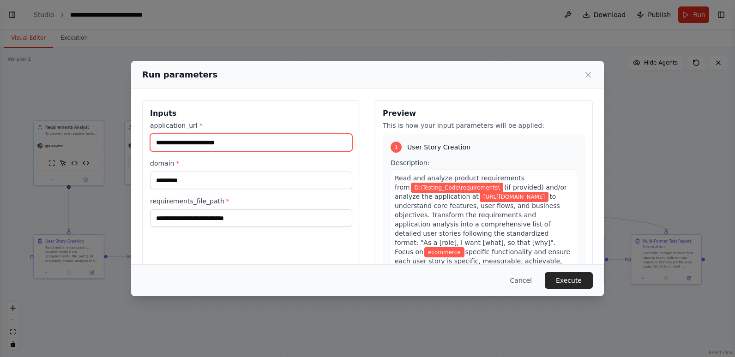
drag, startPoint x: 256, startPoint y: 140, endPoint x: 140, endPoint y: 147, distance: 116.0
click at [140, 147] on div "**********" at bounding box center [367, 209] width 472 height 241
paste input "**********"
type input "**********"
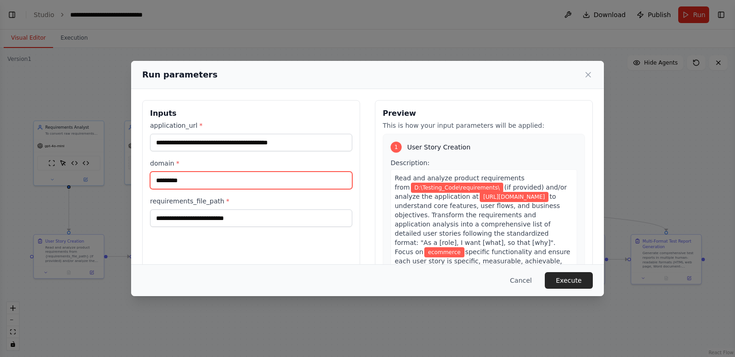
drag, startPoint x: 197, startPoint y: 181, endPoint x: 140, endPoint y: 174, distance: 57.6
click at [140, 174] on div "**********" at bounding box center [367, 209] width 472 height 241
click at [173, 184] on input "****" at bounding box center [251, 181] width 202 height 18
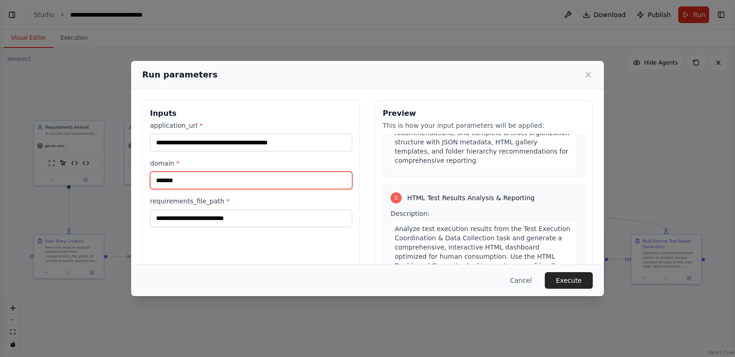
scroll to position [1015, 0]
type input "*******"
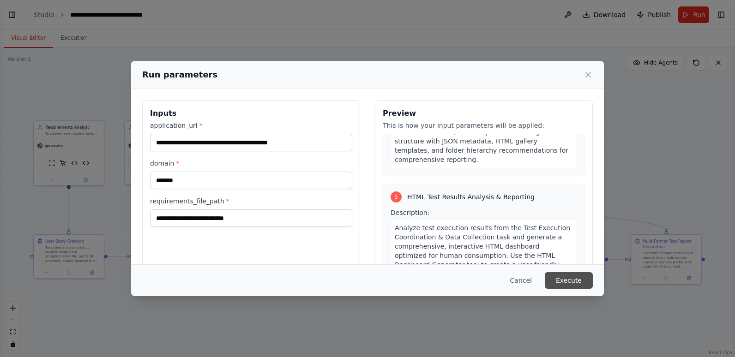
click at [561, 280] on button "Execute" at bounding box center [568, 280] width 48 height 17
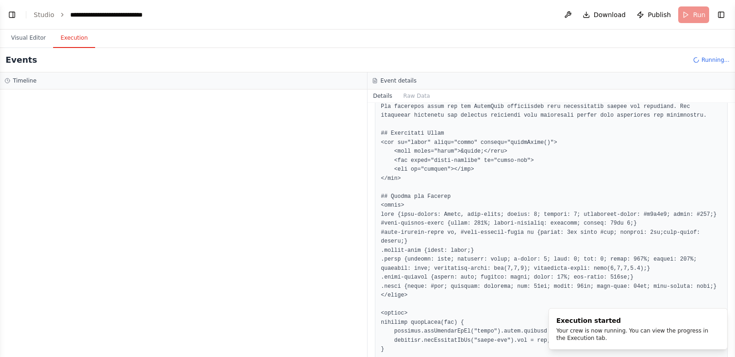
click at [56, 38] on button "Execution" at bounding box center [74, 38] width 42 height 19
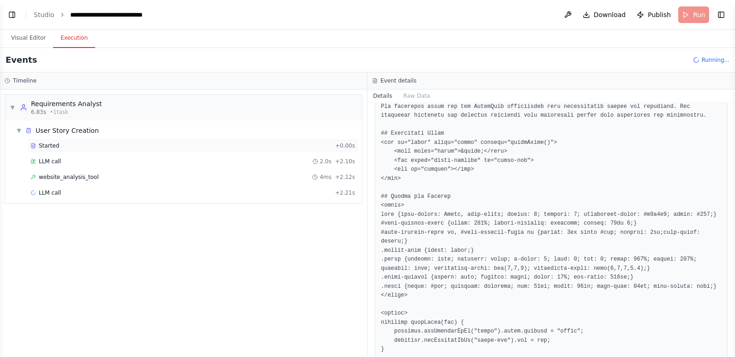
click at [74, 143] on div "Started" at bounding box center [180, 145] width 301 height 7
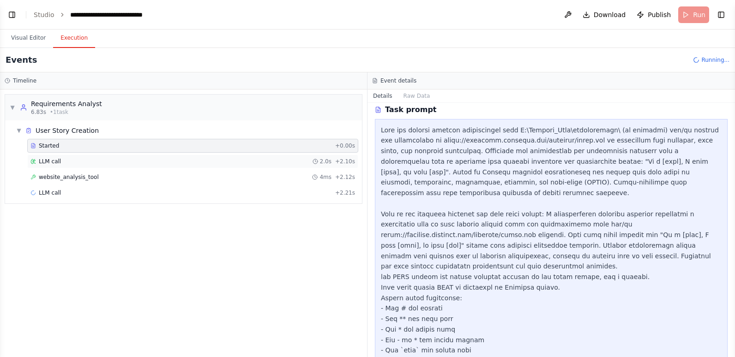
click at [69, 161] on div "LLM call 2.0s + 2.10s" at bounding box center [192, 161] width 324 height 7
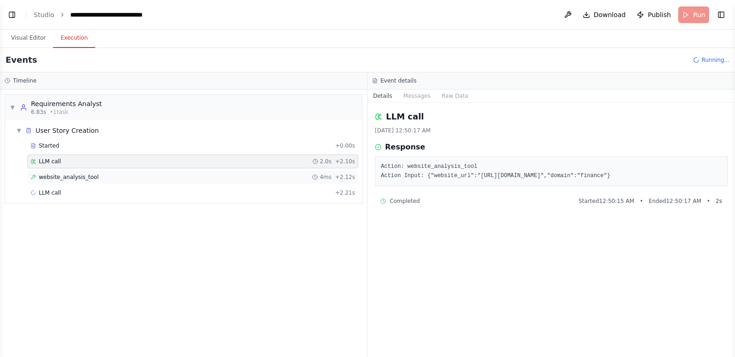
click at [67, 172] on div "website_analysis_tool 4ms + 2.12s" at bounding box center [192, 177] width 331 height 14
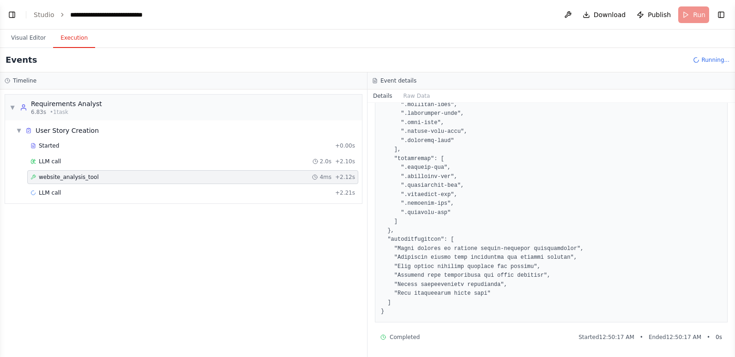
scroll to position [1527, 0]
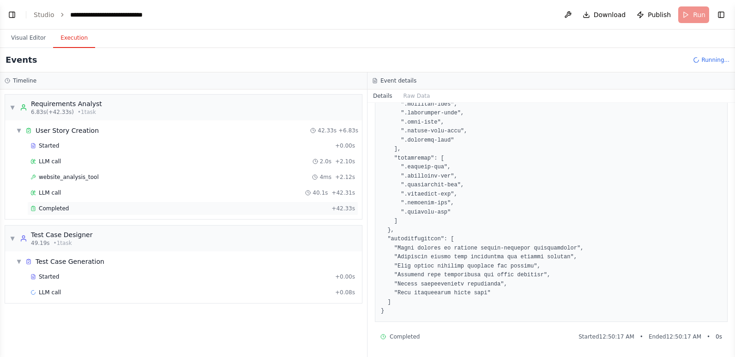
click at [81, 206] on div "Completed" at bounding box center [178, 208] width 297 height 7
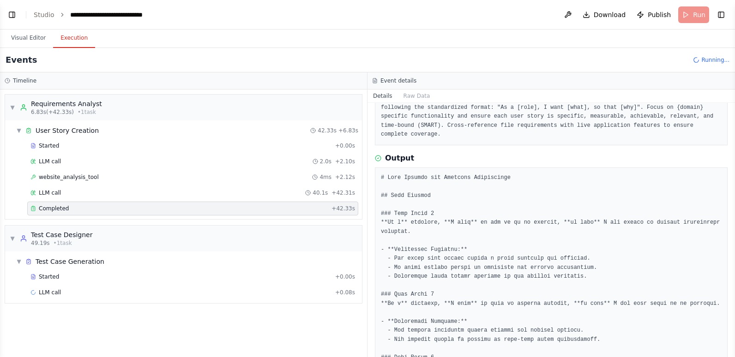
scroll to position [92, 0]
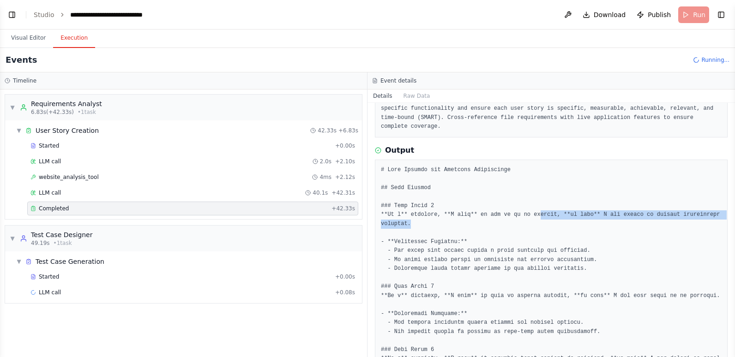
drag, startPoint x: 478, startPoint y: 210, endPoint x: 527, endPoint y: 209, distance: 49.4
drag, startPoint x: 527, startPoint y: 209, endPoint x: 484, endPoint y: 209, distance: 43.8
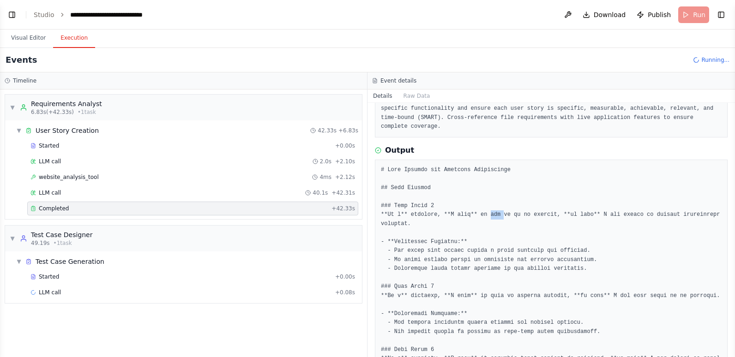
drag, startPoint x: 484, startPoint y: 205, endPoint x: 553, endPoint y: 215, distance: 69.9
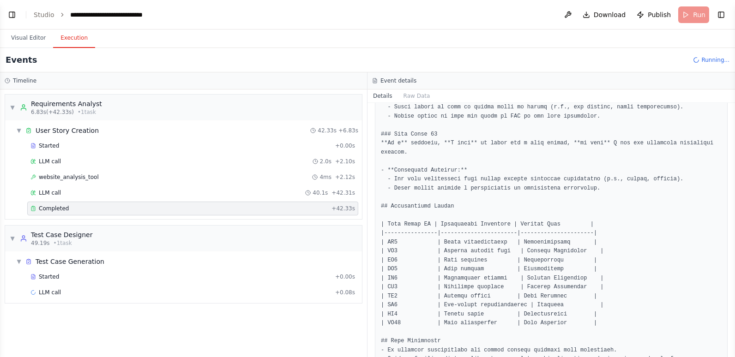
scroll to position [830, 0]
click at [95, 275] on div "Started" at bounding box center [180, 276] width 301 height 7
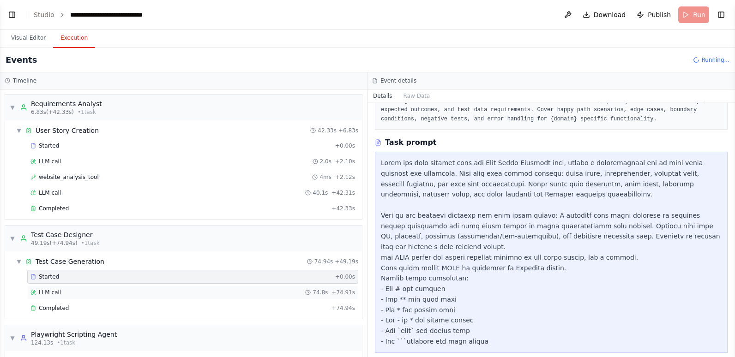
scroll to position [46, 0]
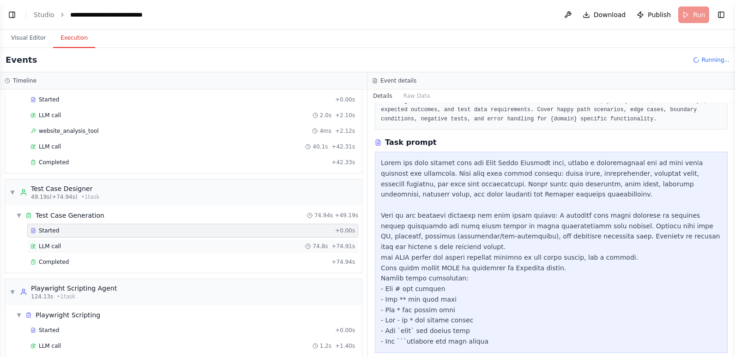
click at [147, 248] on div "LLM call 74.8s + 74.91s" at bounding box center [192, 246] width 324 height 7
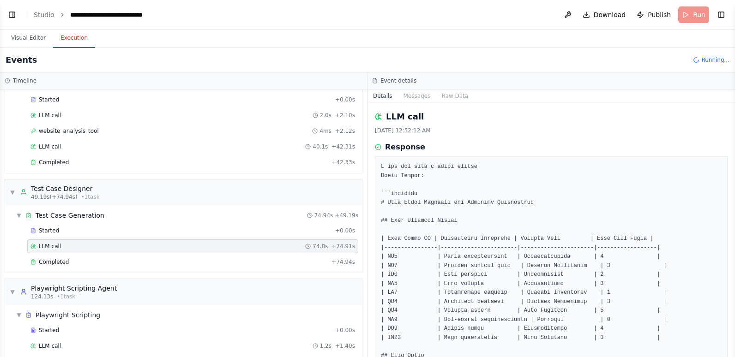
drag, startPoint x: 541, startPoint y: 257, endPoint x: 543, endPoint y: 267, distance: 9.9
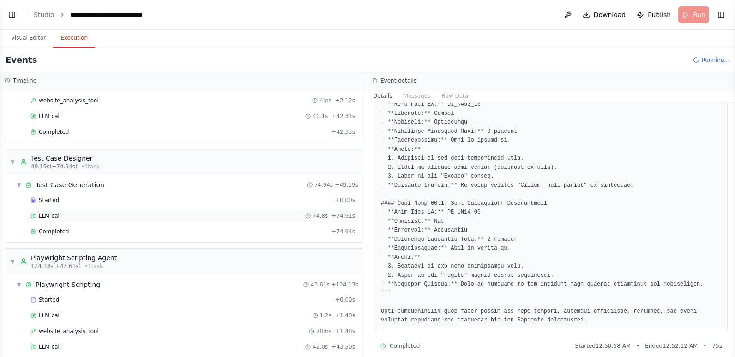
scroll to position [92, 0]
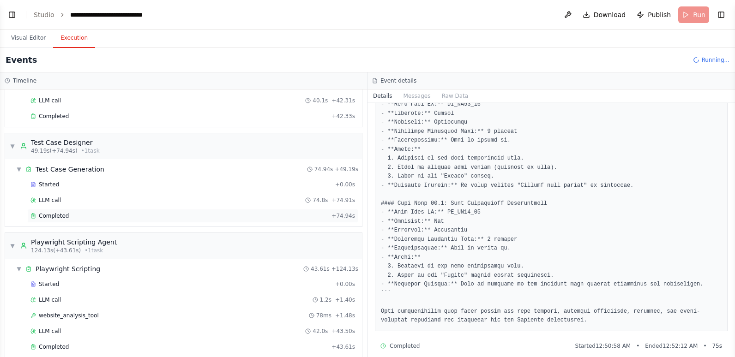
click at [151, 220] on div "Completed + 74.94s" at bounding box center [192, 216] width 331 height 14
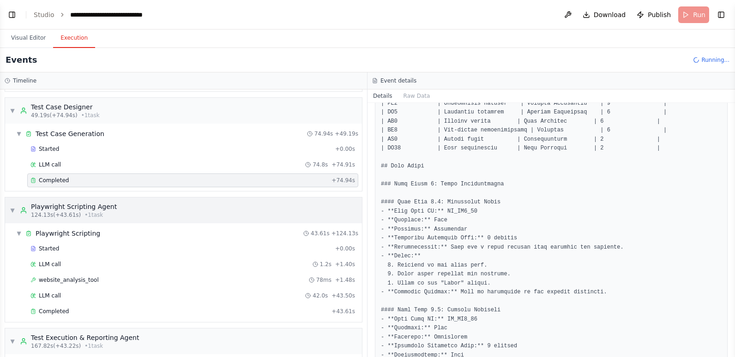
scroll to position [138, 0]
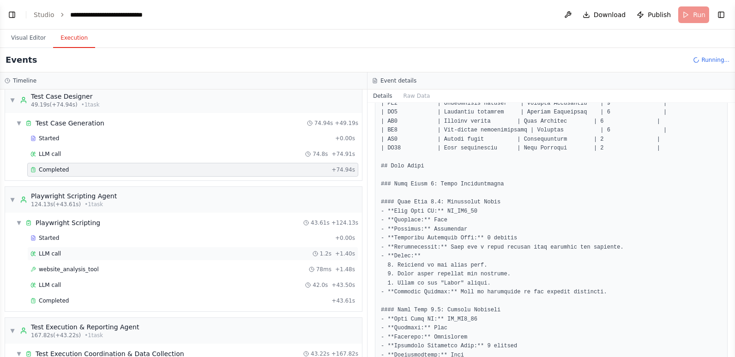
click at [85, 252] on div "LLM call 1.2s + 1.40s" at bounding box center [192, 253] width 324 height 7
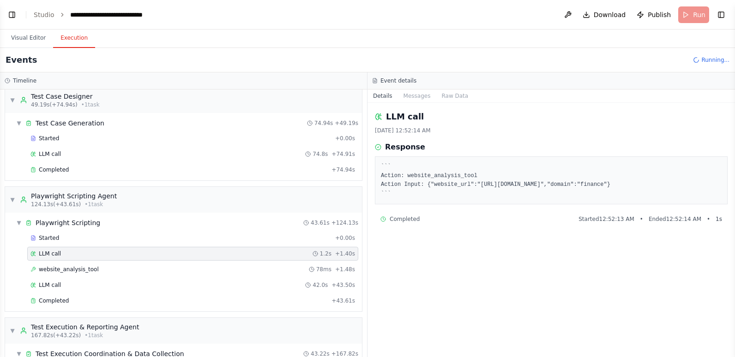
scroll to position [185, 0]
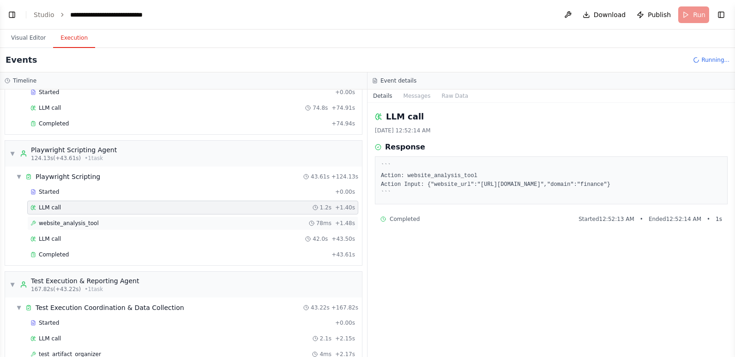
click at [194, 224] on div "website_analysis_tool 78ms + 1.48s" at bounding box center [192, 223] width 324 height 7
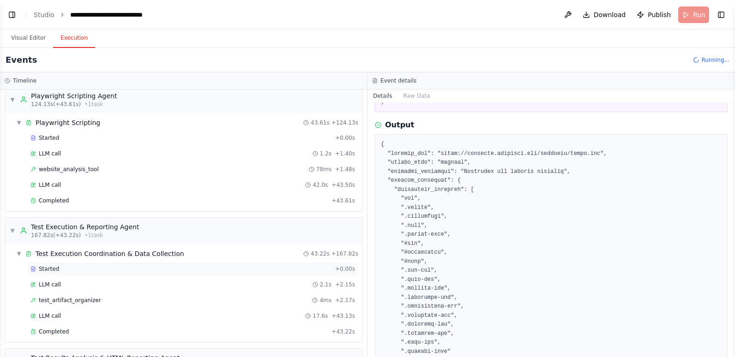
scroll to position [231, 0]
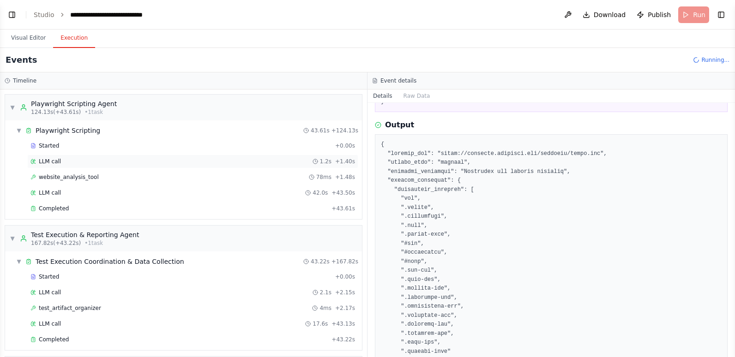
click at [87, 163] on div "LLM call 1.2s + 1.40s" at bounding box center [192, 161] width 324 height 7
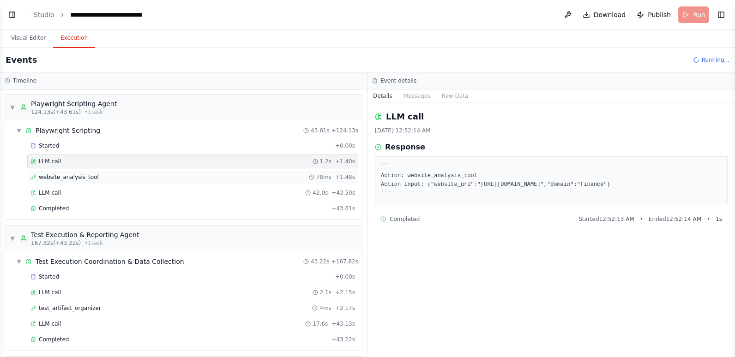
click at [149, 177] on div "website_analysis_tool 78ms + 1.48s" at bounding box center [192, 176] width 324 height 7
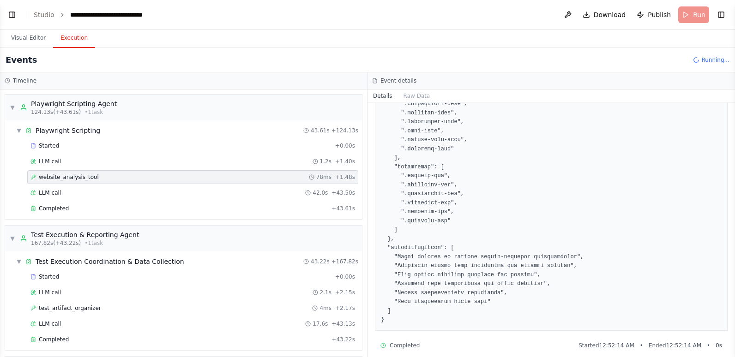
scroll to position [1523, 0]
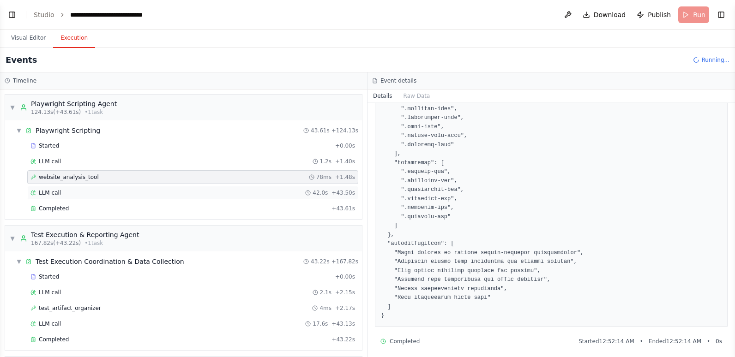
click at [109, 193] on div "LLM call 42.0s + 43.50s" at bounding box center [192, 192] width 324 height 7
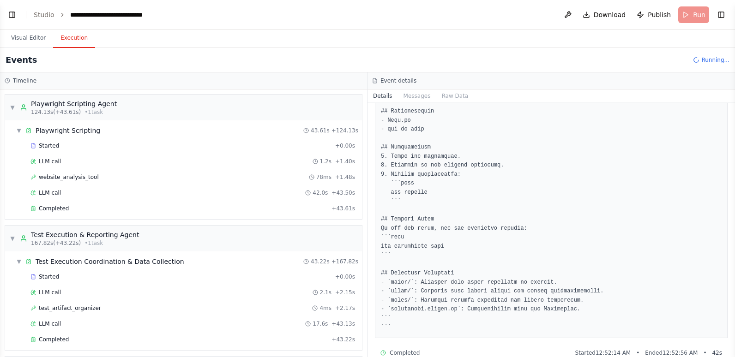
scroll to position [3085, 0]
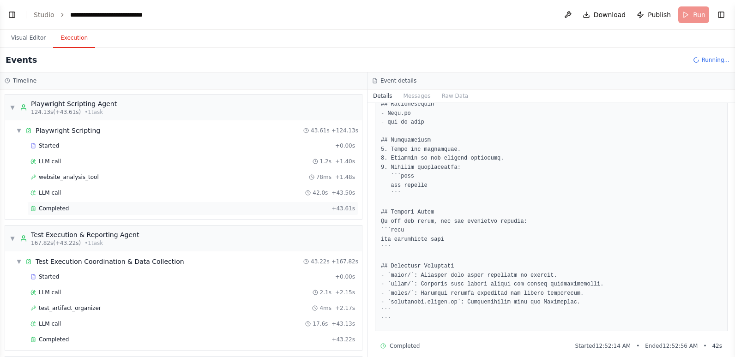
click at [226, 210] on div "Completed" at bounding box center [178, 208] width 297 height 7
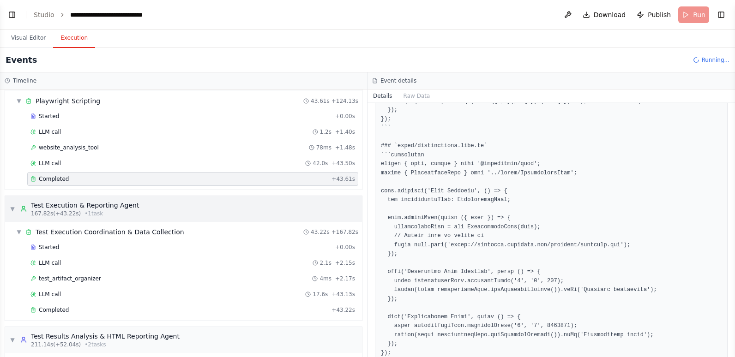
scroll to position [277, 0]
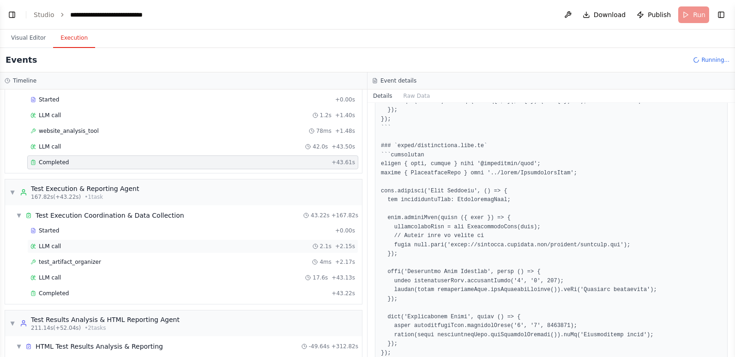
click at [145, 249] on div "LLM call 2.1s + 2.15s" at bounding box center [192, 246] width 324 height 7
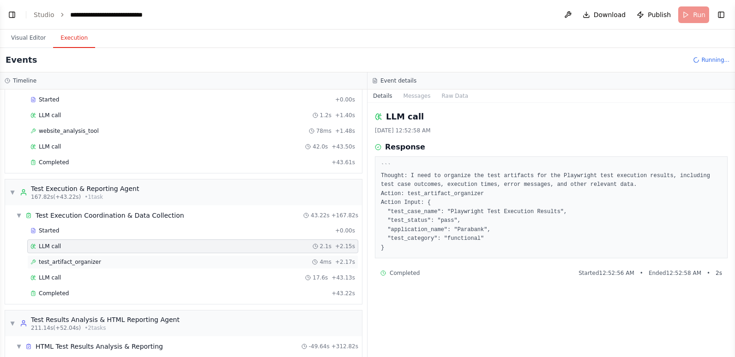
click at [160, 261] on div "test_artifact_organizer 4ms + 2.17s" at bounding box center [192, 261] width 324 height 7
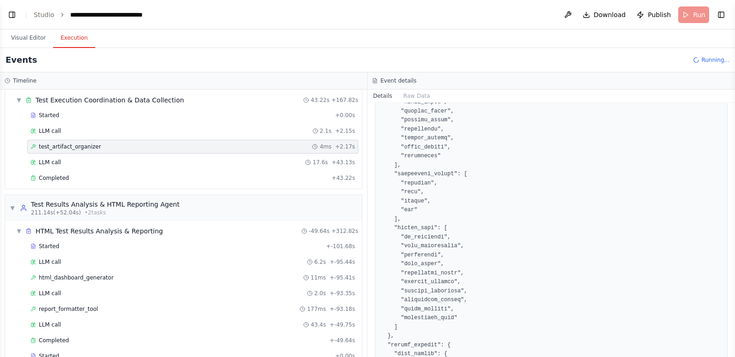
scroll to position [415, 0]
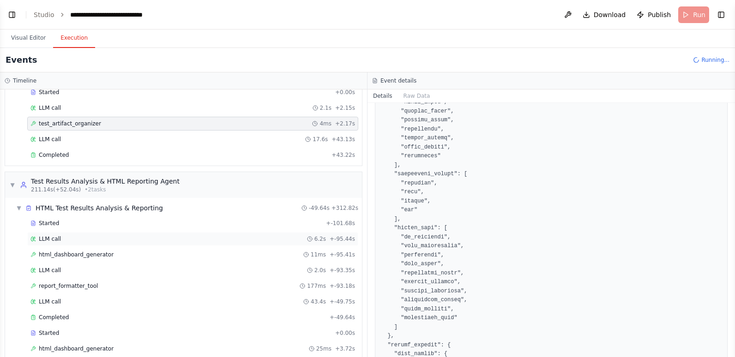
click at [89, 240] on div "LLM call 6.2s + -95.44s" at bounding box center [192, 238] width 324 height 7
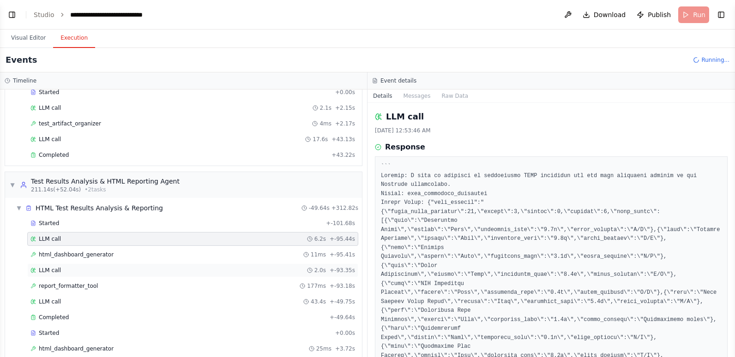
click at [95, 271] on div "LLM call 2.0s + -93.35s" at bounding box center [192, 270] width 324 height 7
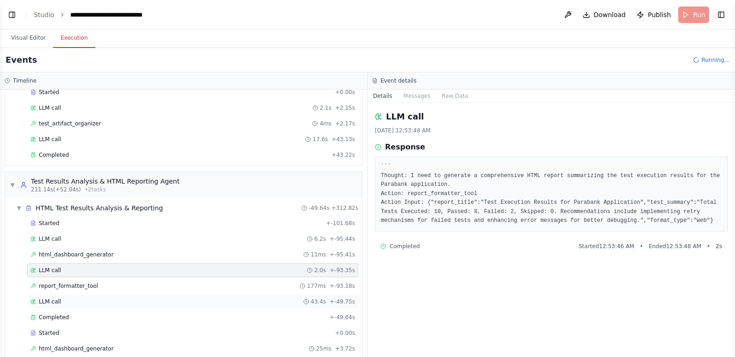
click at [113, 299] on div "LLM call 43.4s + -49.75s" at bounding box center [192, 301] width 324 height 7
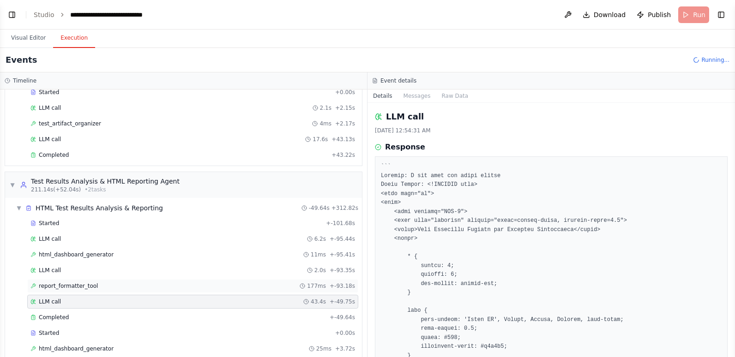
click at [113, 285] on div "report_formatter_tool 177ms + -93.18s" at bounding box center [192, 285] width 324 height 7
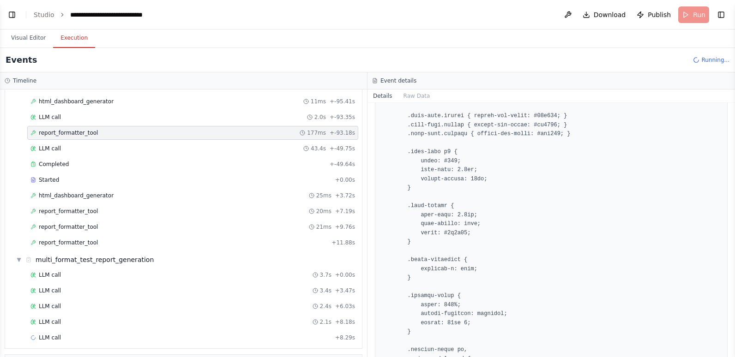
scroll to position [600, 0]
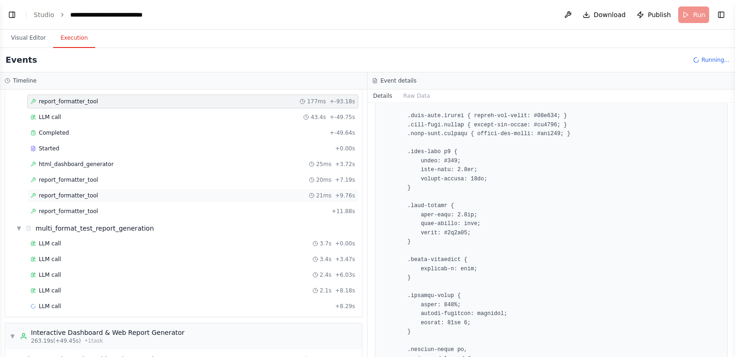
click at [75, 193] on span "report_formatter_tool" at bounding box center [68, 195] width 59 height 7
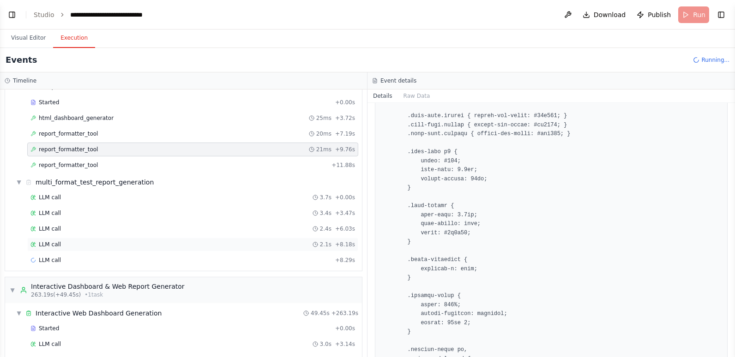
click at [80, 241] on div "LLM call 2.1s + 8.18s" at bounding box center [192, 244] width 324 height 7
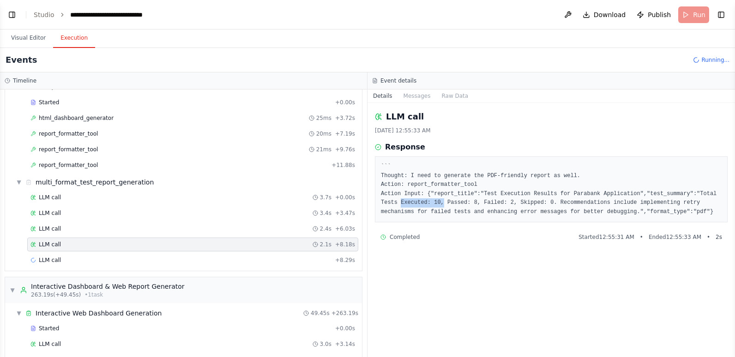
drag, startPoint x: 381, startPoint y: 201, endPoint x: 421, endPoint y: 202, distance: 40.6
click at [421, 202] on pre "``` Thought: I need to generate the PDF-friendly report as well. Action: report…" at bounding box center [551, 189] width 340 height 54
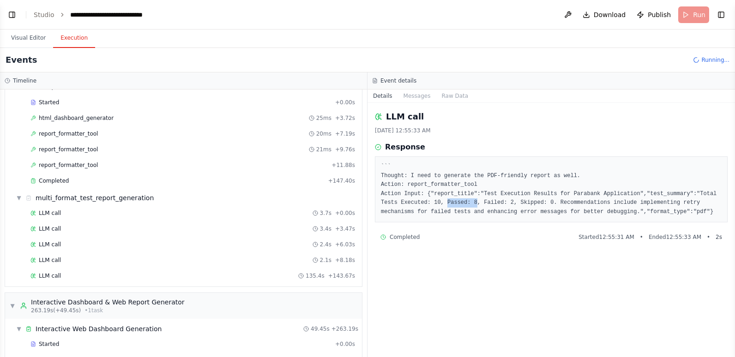
drag, startPoint x: 421, startPoint y: 202, endPoint x: 452, endPoint y: 203, distance: 30.5
click at [452, 203] on pre "``` Thought: I need to generate the PDF-friendly report as well. Action: report…" at bounding box center [551, 189] width 340 height 54
drag, startPoint x: 452, startPoint y: 203, endPoint x: 484, endPoint y: 203, distance: 32.3
click at [484, 203] on pre "``` Thought: I need to generate the PDF-friendly report as well. Action: report…" at bounding box center [551, 189] width 340 height 54
drag, startPoint x: 484, startPoint y: 203, endPoint x: 489, endPoint y: 257, distance: 54.2
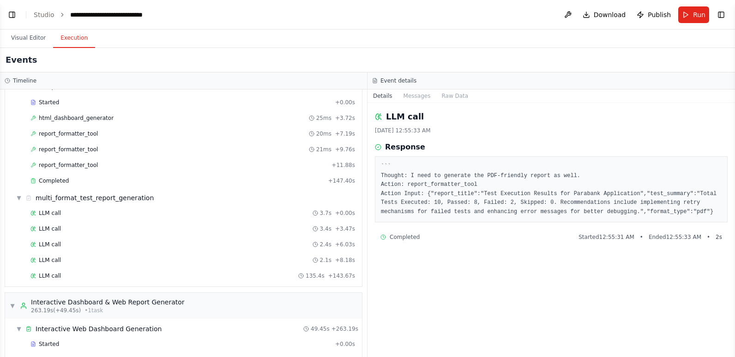
click at [489, 257] on div "LLM call 8/30/2025, 12:55:33 AM Response ``` Thought: I need to generate the PD…" at bounding box center [550, 230] width 367 height 254
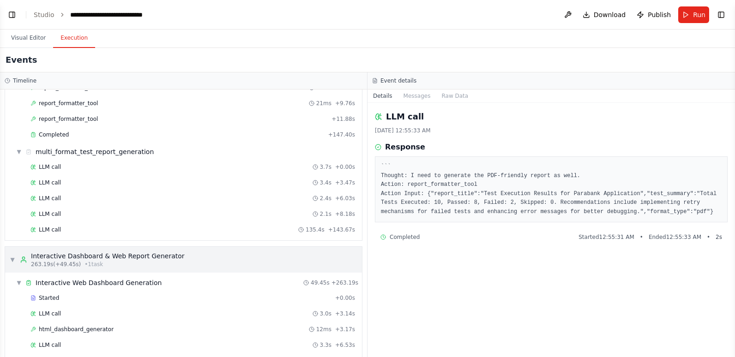
scroll to position [733, 0]
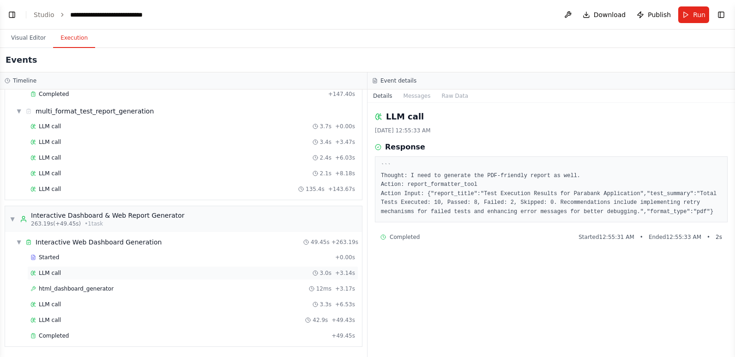
click at [86, 272] on div "LLM call 3.0s + 3.14s" at bounding box center [192, 272] width 324 height 7
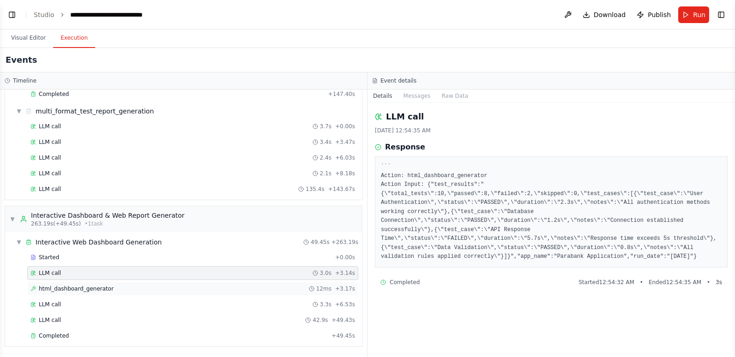
click at [72, 290] on span "html_dashboard_generator" at bounding box center [76, 288] width 75 height 7
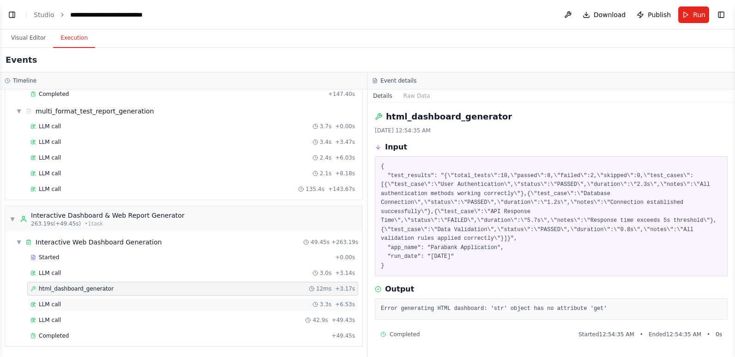
click at [70, 305] on div "LLM call 3.3s + 6.53s" at bounding box center [192, 304] width 324 height 7
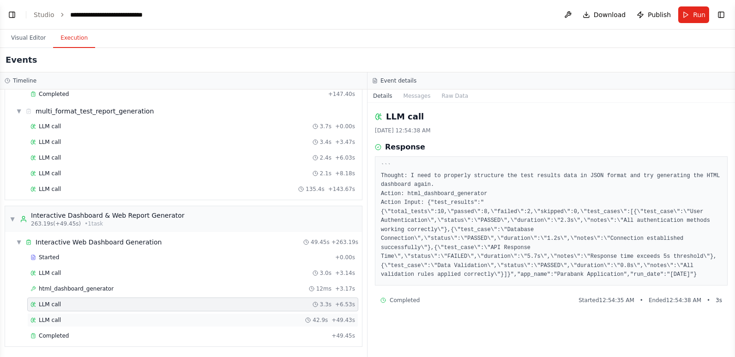
click at [64, 317] on div "LLM call 42.9s + 49.43s" at bounding box center [192, 320] width 324 height 7
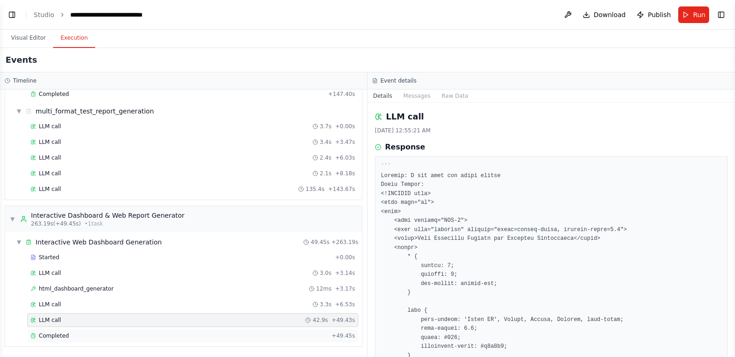
click at [65, 329] on div "Completed + 49.45s" at bounding box center [192, 336] width 331 height 14
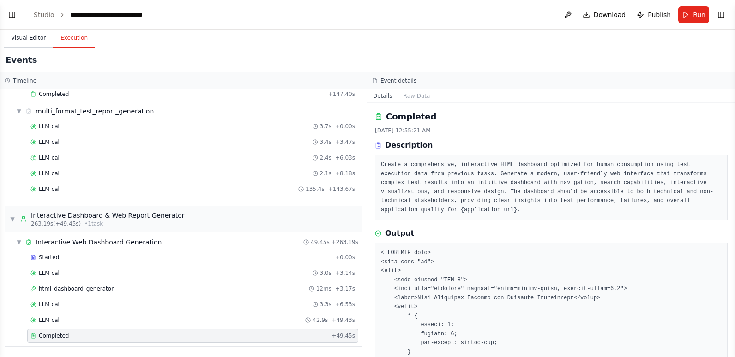
click at [14, 37] on button "Visual Editor" at bounding box center [28, 38] width 49 height 19
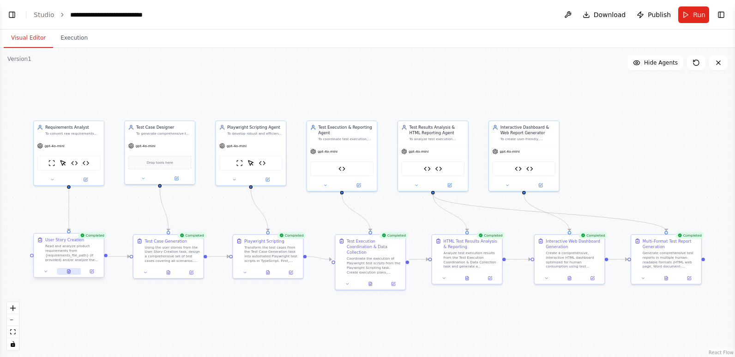
click at [68, 271] on icon at bounding box center [68, 271] width 3 height 4
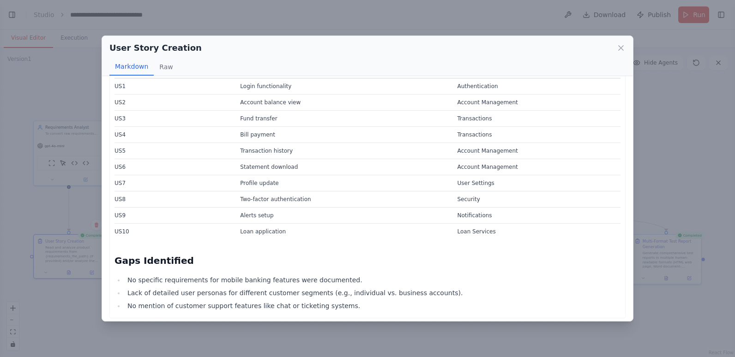
scroll to position [1033, 0]
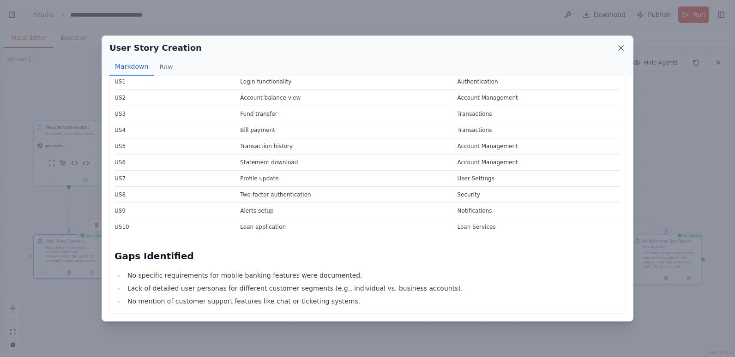
click at [620, 47] on icon at bounding box center [620, 47] width 9 height 9
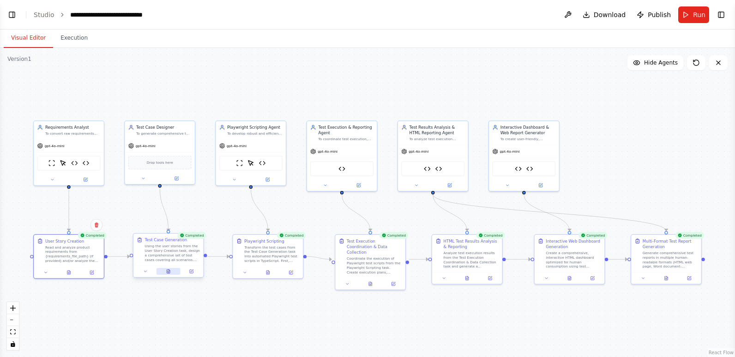
click at [168, 271] on icon at bounding box center [168, 271] width 3 height 4
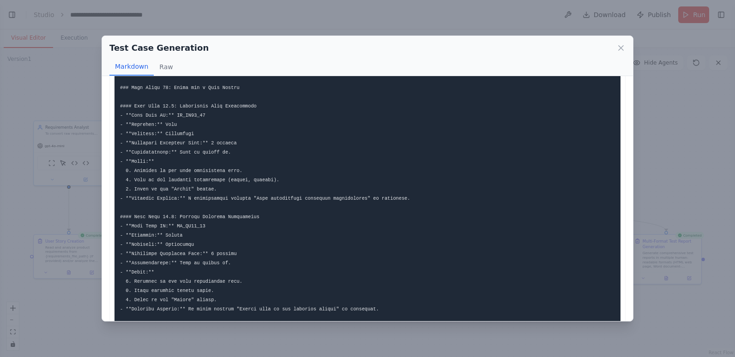
scroll to position [4701, 0]
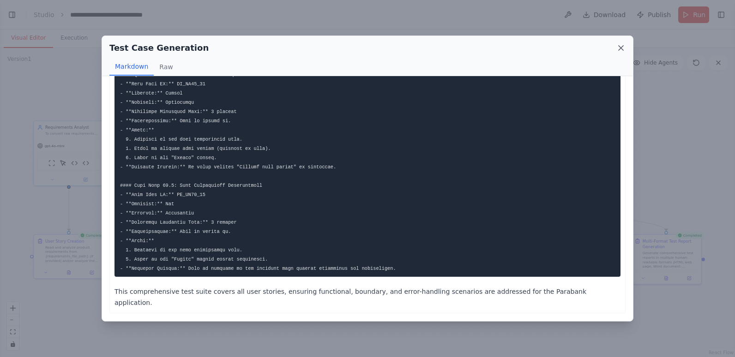
click at [619, 44] on icon at bounding box center [620, 47] width 9 height 9
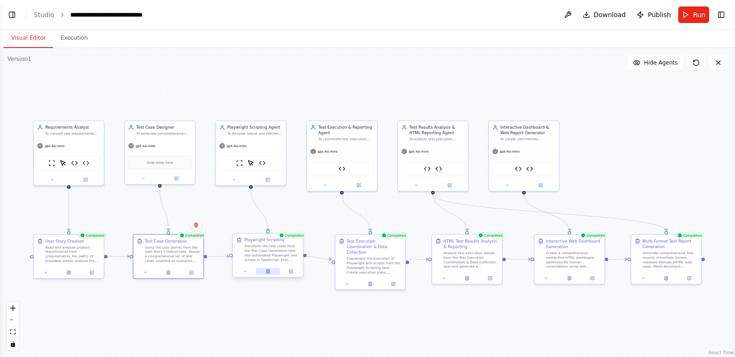
click at [267, 271] on icon at bounding box center [267, 271] width 3 height 4
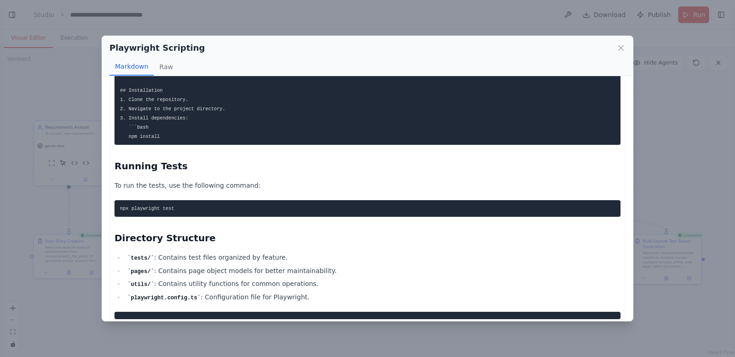
scroll to position [3168, 0]
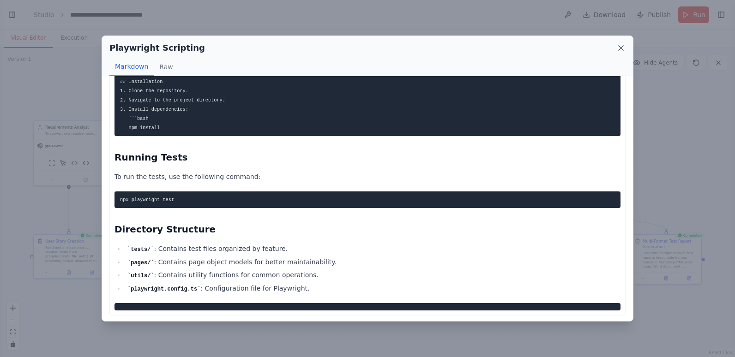
click at [620, 48] on icon at bounding box center [620, 47] width 9 height 9
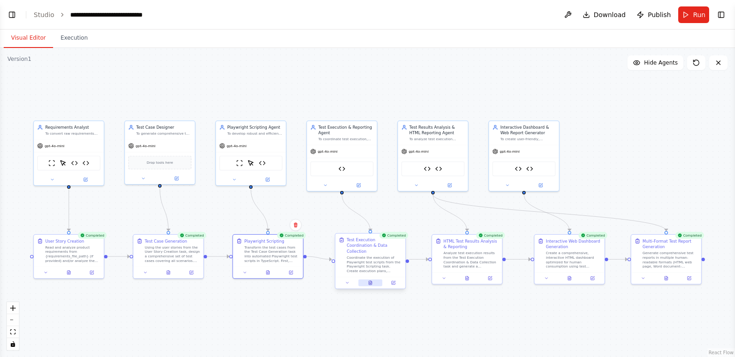
click at [371, 281] on icon at bounding box center [370, 281] width 1 height 1
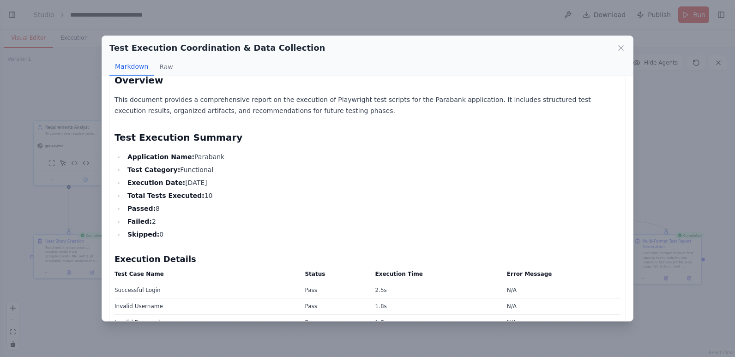
scroll to position [138, 0]
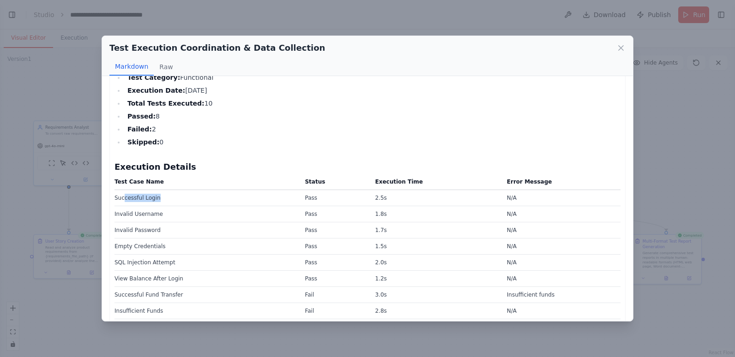
drag, startPoint x: 122, startPoint y: 199, endPoint x: 154, endPoint y: 203, distance: 31.6
click at [154, 203] on td "Successful Login" at bounding box center [206, 198] width 185 height 16
drag, startPoint x: 154, startPoint y: 203, endPoint x: 140, endPoint y: 217, distance: 19.3
click at [140, 217] on td "Invalid Username" at bounding box center [206, 214] width 185 height 16
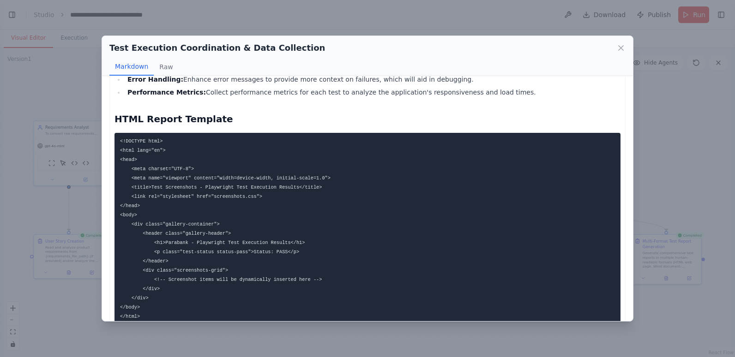
scroll to position [1043, 0]
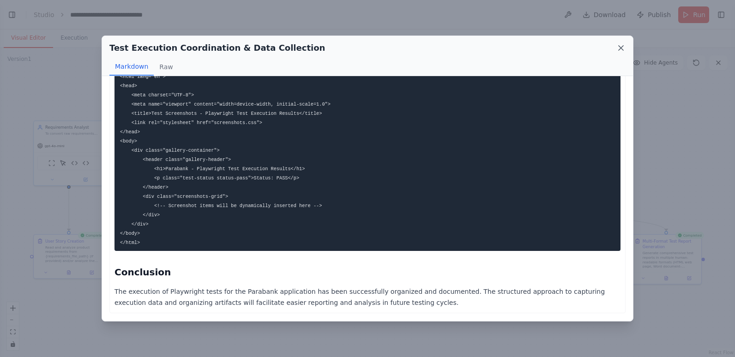
click at [619, 46] on icon at bounding box center [620, 47] width 9 height 9
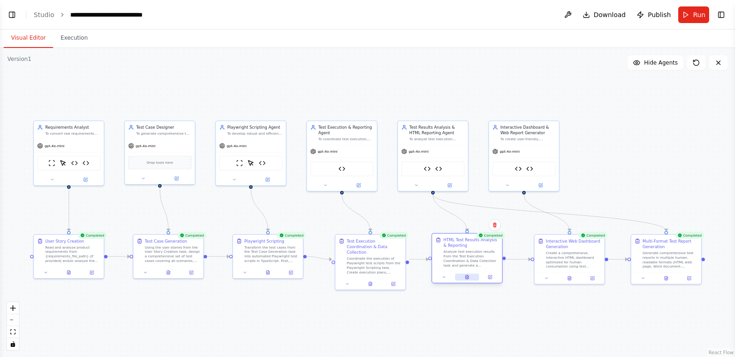
click at [466, 276] on icon at bounding box center [466, 277] width 3 height 4
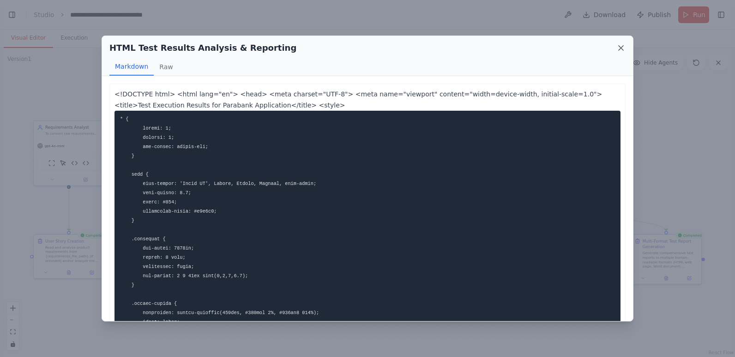
click at [618, 48] on icon at bounding box center [620, 47] width 9 height 9
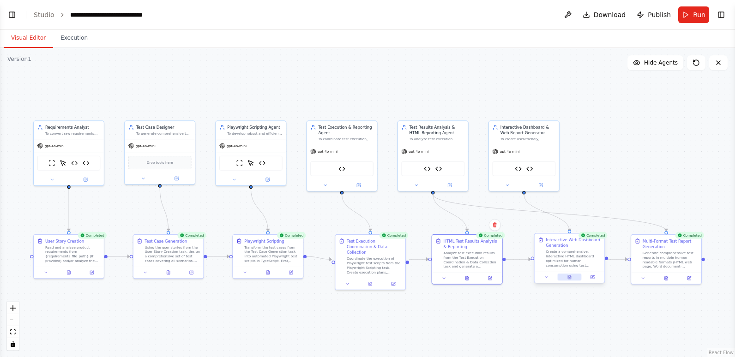
click at [568, 278] on icon at bounding box center [568, 277] width 3 height 4
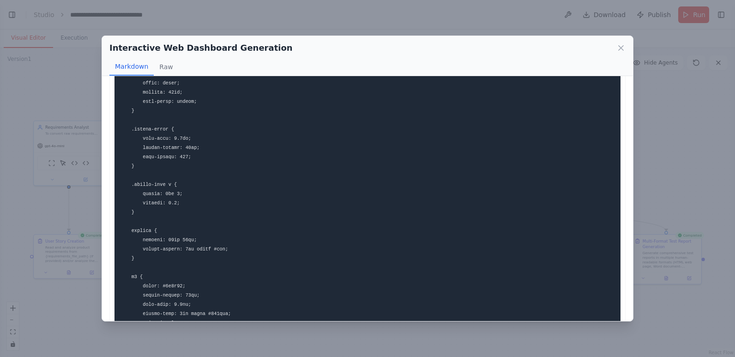
scroll to position [185, 0]
click at [158, 62] on button "Raw" at bounding box center [166, 67] width 24 height 18
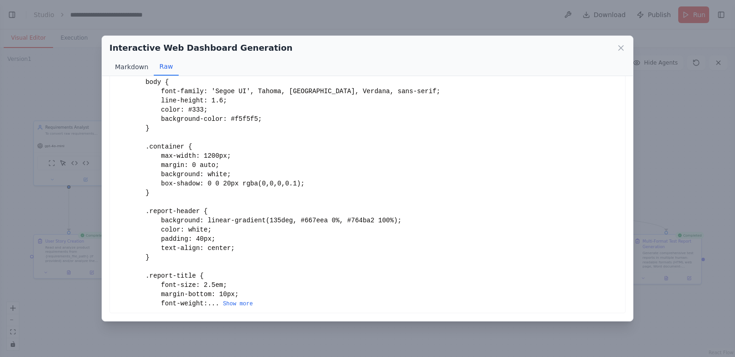
click at [131, 64] on button "Markdown" at bounding box center [131, 67] width 44 height 18
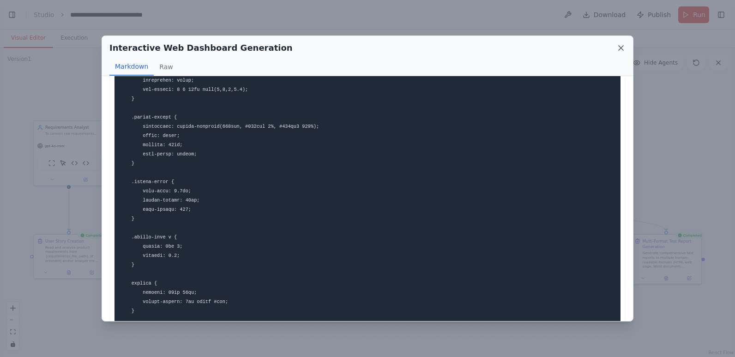
click at [618, 45] on icon at bounding box center [620, 47] width 9 height 9
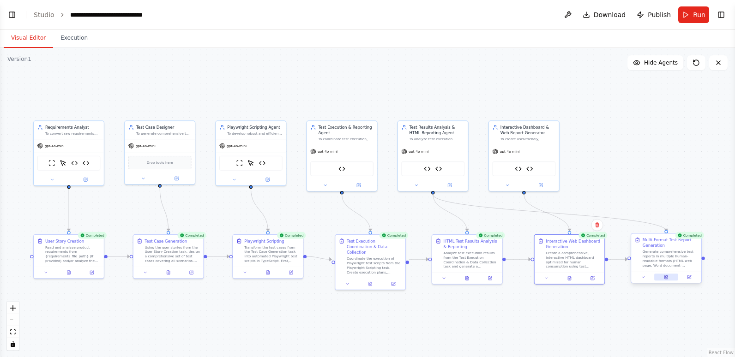
click at [665, 275] on icon at bounding box center [665, 277] width 3 height 4
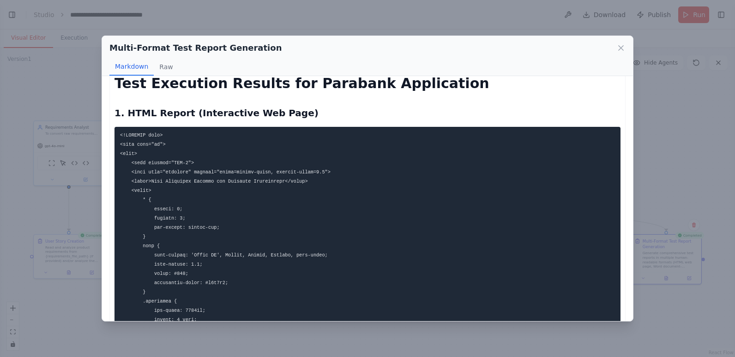
scroll to position [0, 0]
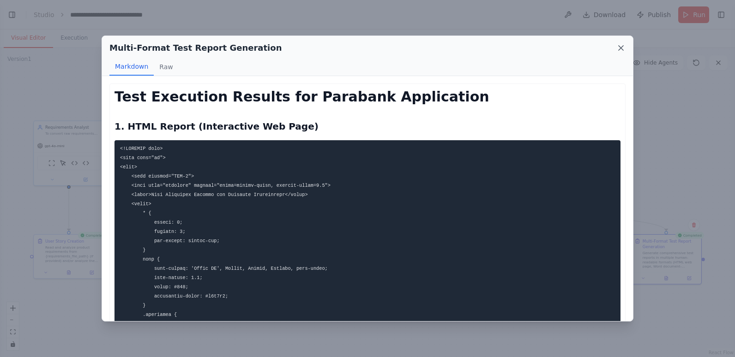
click at [618, 47] on icon at bounding box center [620, 47] width 9 height 9
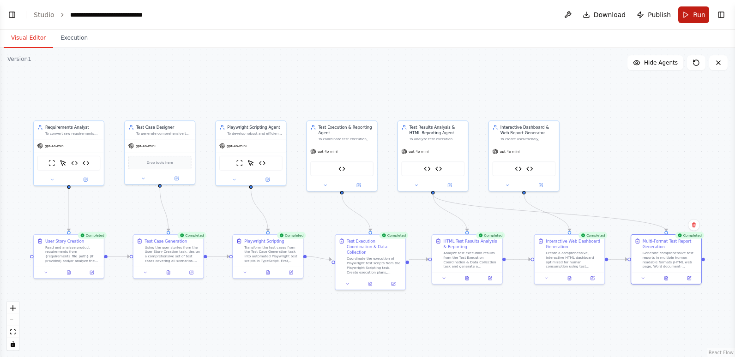
click at [697, 11] on span "Run" at bounding box center [699, 14] width 12 height 9
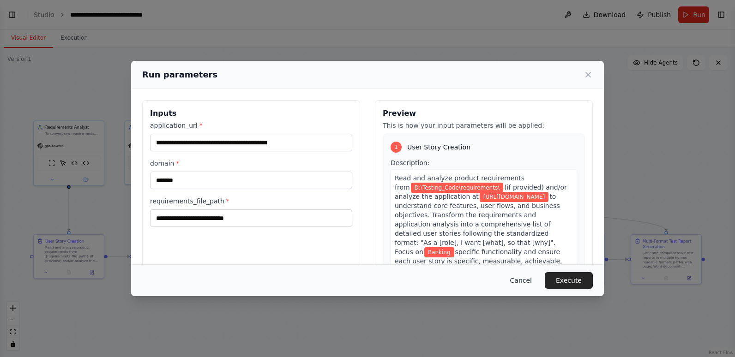
click at [520, 277] on button "Cancel" at bounding box center [520, 280] width 36 height 17
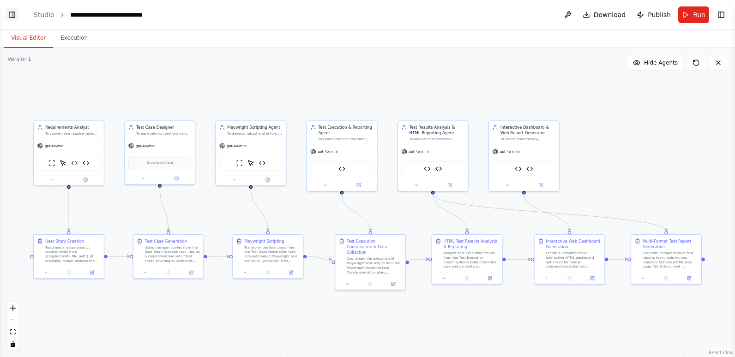
click at [11, 14] on button "Toggle Left Sidebar" at bounding box center [12, 14] width 13 height 13
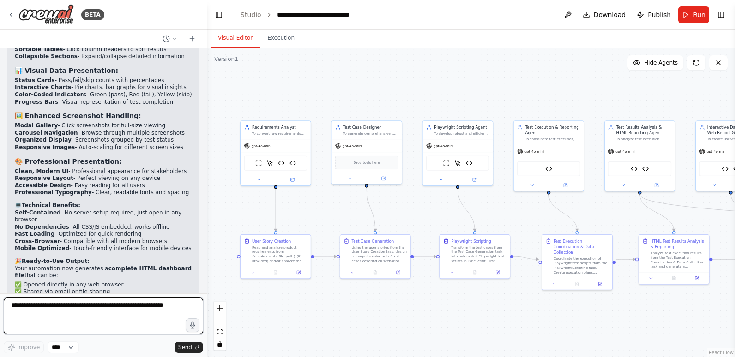
click at [87, 313] on textarea at bounding box center [103, 316] width 199 height 37
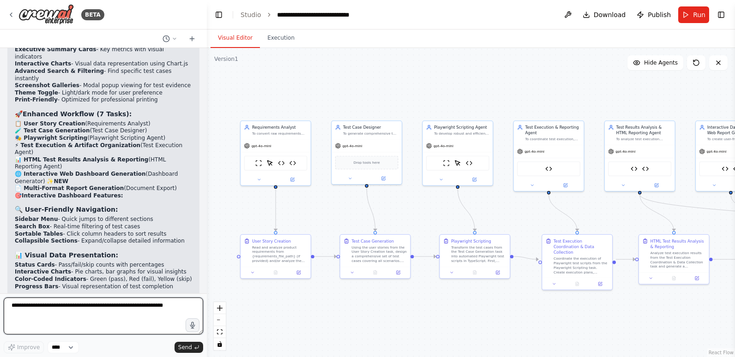
scroll to position [11177, 0]
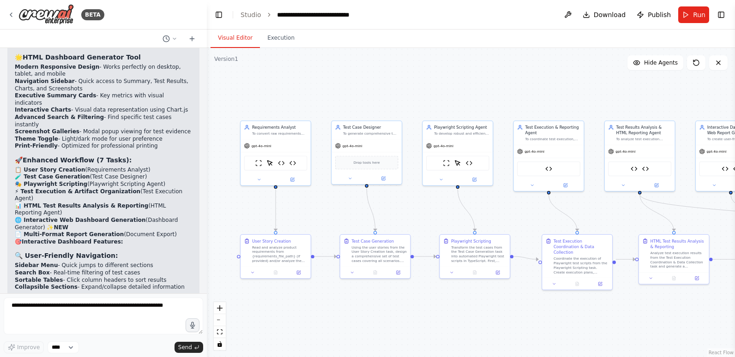
drag, startPoint x: 18, startPoint y: 120, endPoint x: 69, endPoint y: 207, distance: 100.3
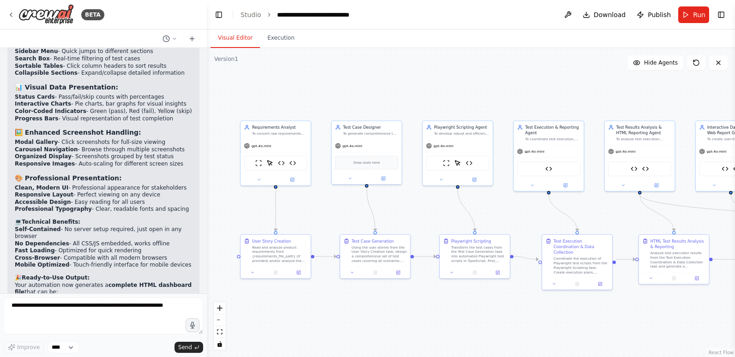
scroll to position [11408, 0]
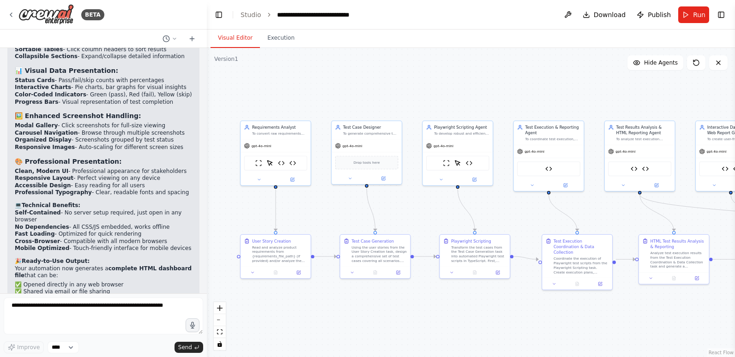
copy div "he Playwright scripts are generated by the Playwright Scripting Agent as part o…"
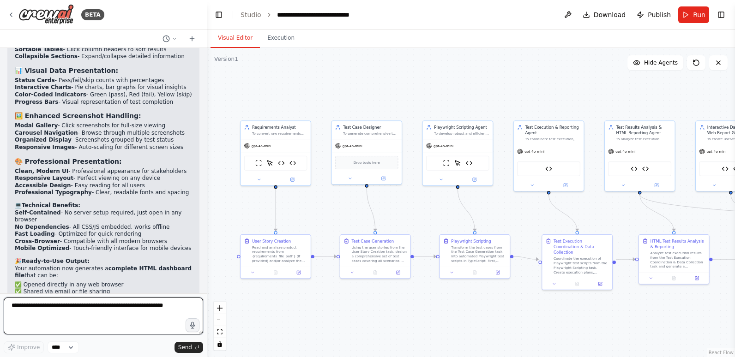
click at [56, 308] on textarea at bounding box center [103, 316] width 199 height 37
type textarea "*"
click at [133, 309] on textarea "**********" at bounding box center [103, 316] width 199 height 37
click at [88, 309] on textarea "**********" at bounding box center [103, 316] width 199 height 37
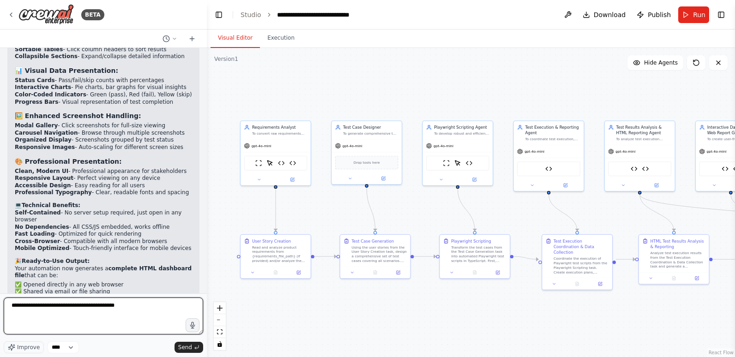
click at [140, 310] on textarea "**********" at bounding box center [103, 316] width 199 height 37
type textarea "**********"
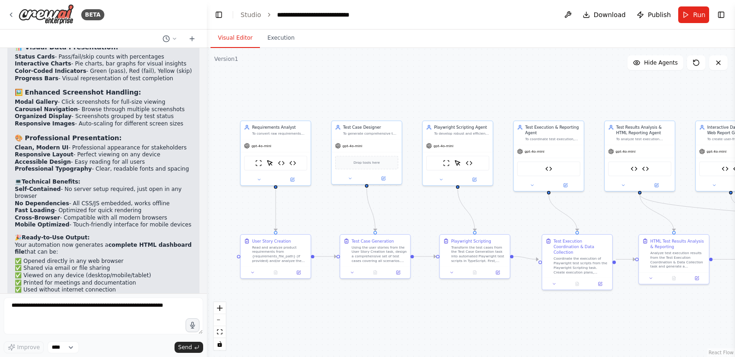
scroll to position [11470, 0]
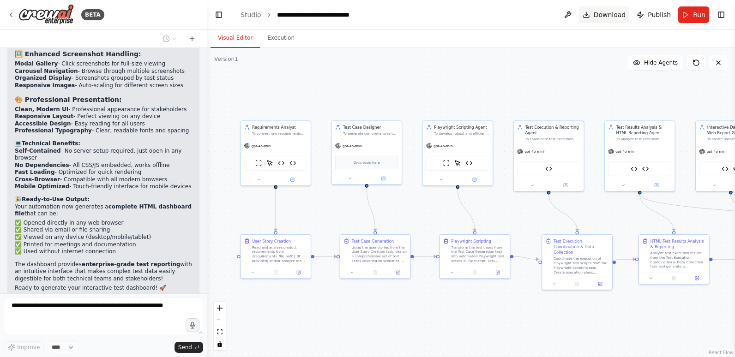
click at [607, 16] on span "Download" at bounding box center [609, 14] width 32 height 9
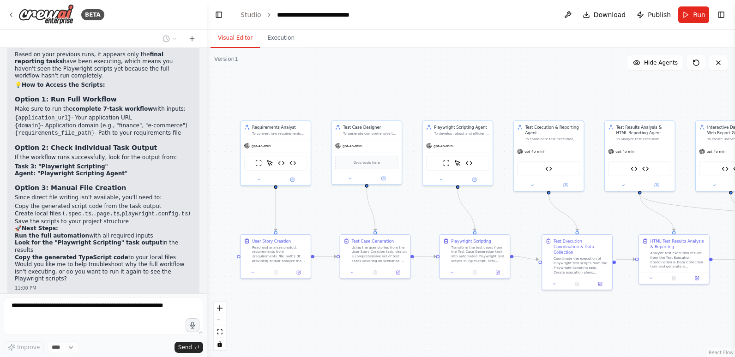
scroll to position [11951, 0]
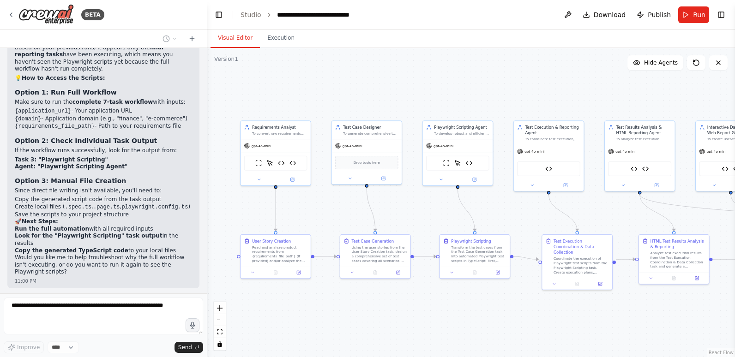
click at [426, 17] on header "**********" at bounding box center [471, 15] width 528 height 30
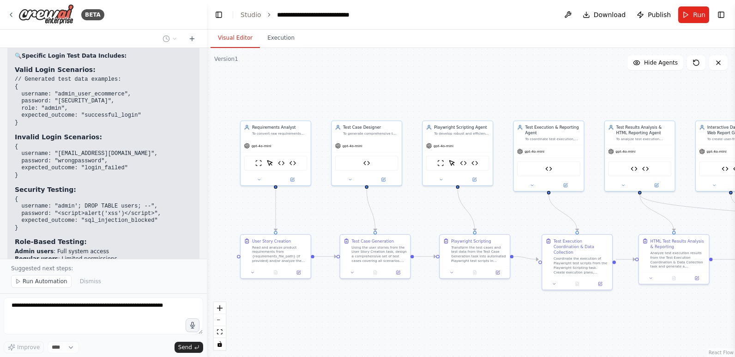
scroll to position [13534, 0]
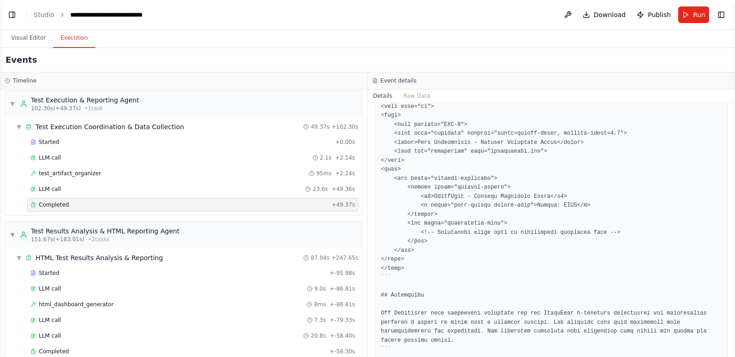
click at [14, 14] on button "Toggle Left Sidebar" at bounding box center [12, 14] width 13 height 13
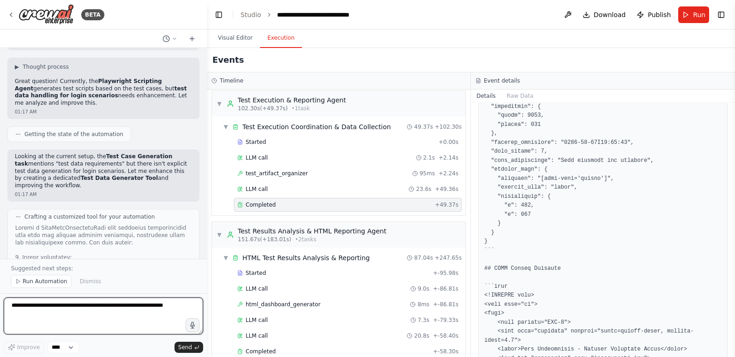
scroll to position [12374, 0]
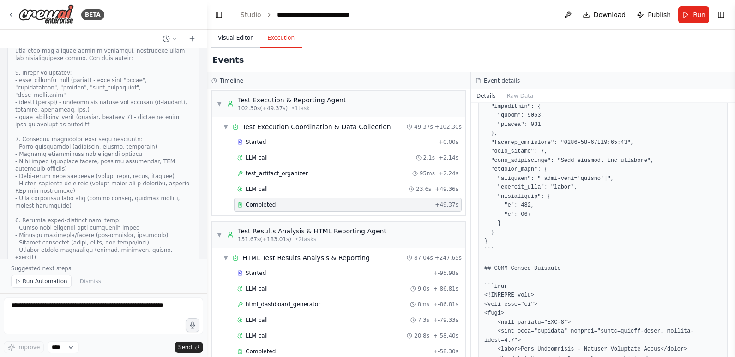
click at [245, 32] on button "Visual Editor" at bounding box center [234, 38] width 49 height 19
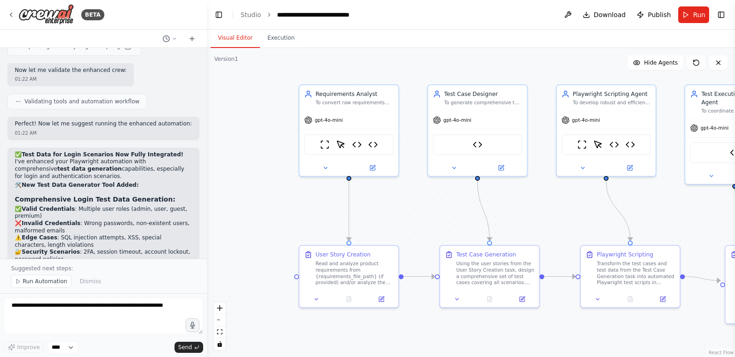
scroll to position [13067, 0]
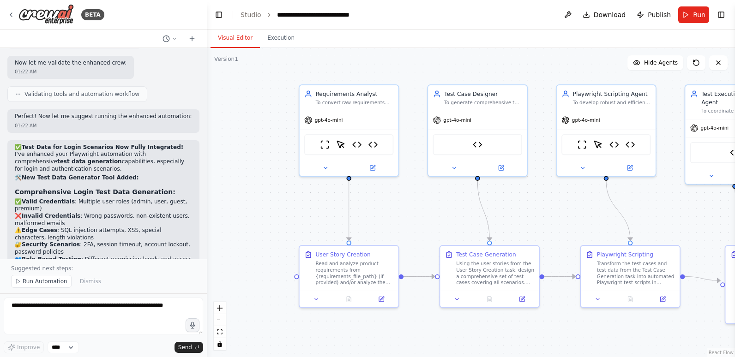
drag, startPoint x: 31, startPoint y: 151, endPoint x: 115, endPoint y: 189, distance: 91.5
drag, startPoint x: 115, startPoint y: 189, endPoint x: 78, endPoint y: 215, distance: 45.6
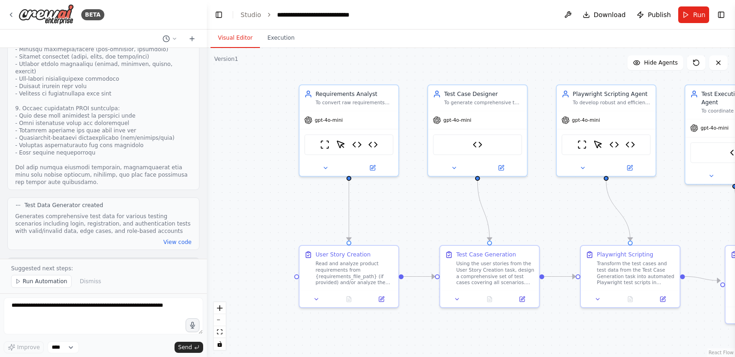
scroll to position [12559, 0]
drag, startPoint x: 24, startPoint y: 79, endPoint x: 92, endPoint y: 211, distance: 148.2
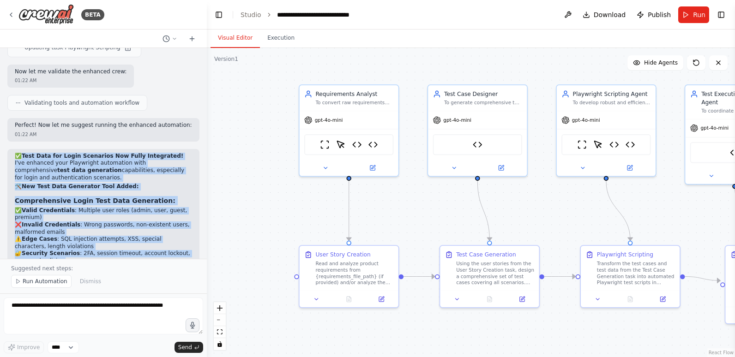
scroll to position [13067, 0]
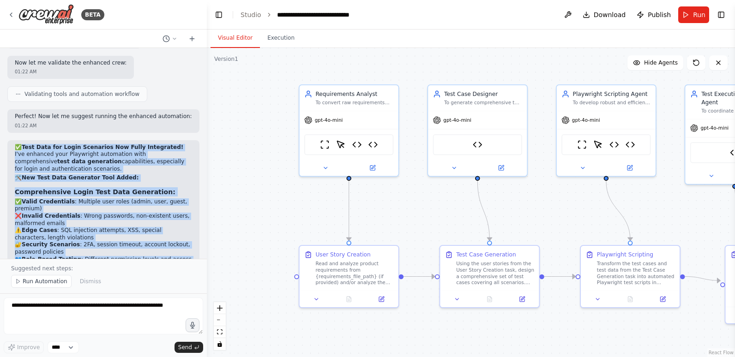
copy div "Test Data for Login Scenarios Now Fully Integrated! I've enhanced your Playwrig…"
click at [257, 224] on div ".deletable-edge-delete-btn { width: 20px; height: 20px; border: 0px solid #ffff…" at bounding box center [471, 202] width 528 height 309
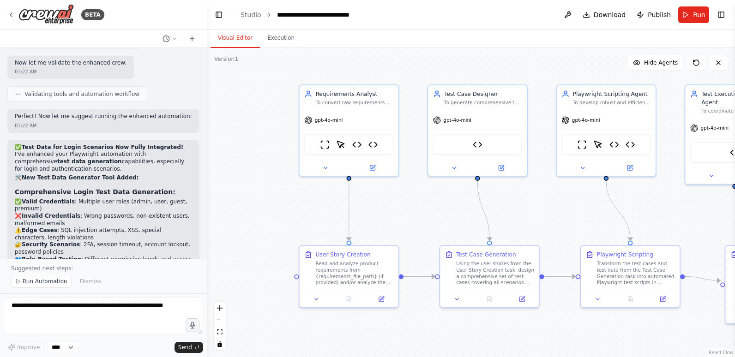
click at [182, 281] on div "Run Automation Dismiss" at bounding box center [103, 281] width 185 height 13
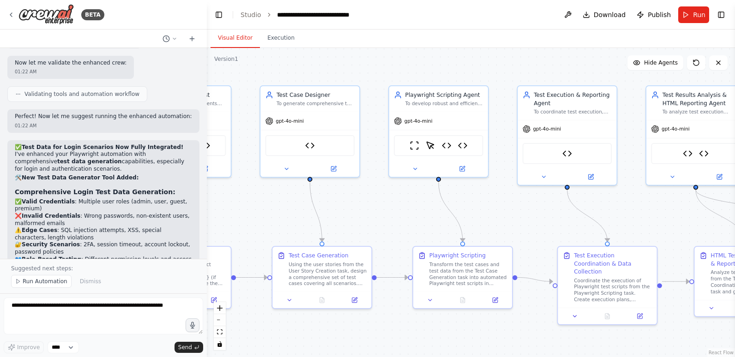
drag, startPoint x: 597, startPoint y: 337, endPoint x: 430, endPoint y: 338, distance: 167.5
click at [430, 338] on div ".deletable-edge-delete-btn { width: 20px; height: 20px; border: 0px solid #ffff…" at bounding box center [471, 202] width 528 height 309
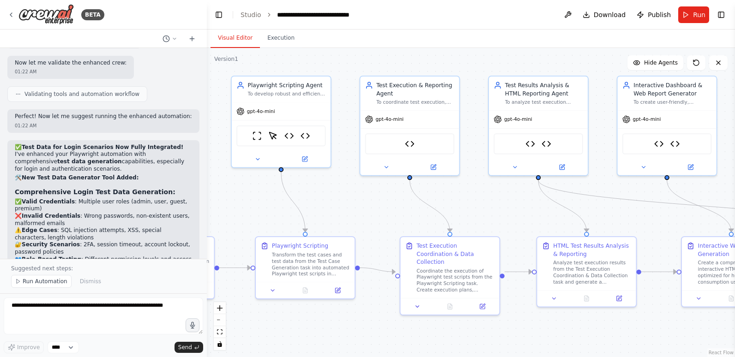
drag, startPoint x: 557, startPoint y: 337, endPoint x: 400, endPoint y: 327, distance: 157.6
click at [400, 327] on div ".deletable-edge-delete-btn { width: 20px; height: 20px; border: 0px solid #ffff…" at bounding box center [471, 202] width 528 height 309
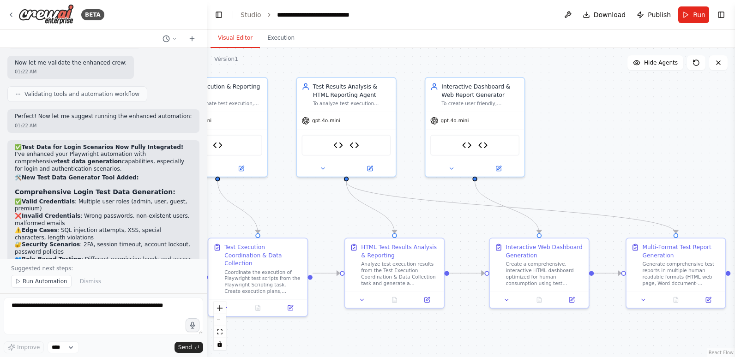
drag, startPoint x: 596, startPoint y: 331, endPoint x: 404, endPoint y: 333, distance: 191.9
click at [404, 333] on div ".deletable-edge-delete-btn { width: 20px; height: 20px; border: 0px solid #ffff…" at bounding box center [471, 202] width 528 height 309
click at [383, 333] on div ".deletable-edge-delete-btn { width: 20px; height: 20px; border: 0px solid #ffff…" at bounding box center [471, 202] width 528 height 309
click at [490, 108] on div "Interactive Dashboard & Web Report Generator To create user-friendly, interacti…" at bounding box center [472, 94] width 99 height 34
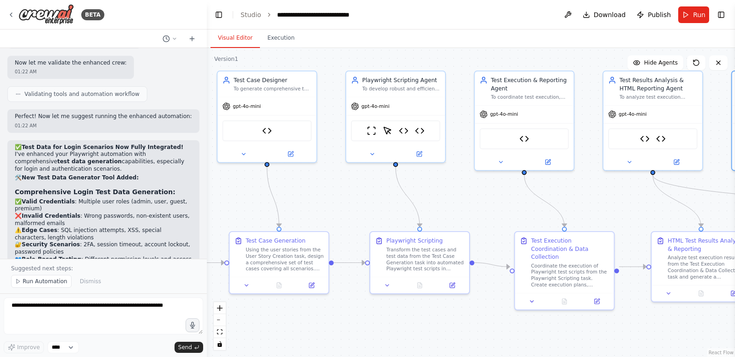
drag, startPoint x: 250, startPoint y: 331, endPoint x: 572, endPoint y: 322, distance: 321.7
click at [572, 322] on div ".deletable-edge-delete-btn { width: 20px; height: 20px; border: 0px solid #ffff…" at bounding box center [471, 202] width 528 height 309
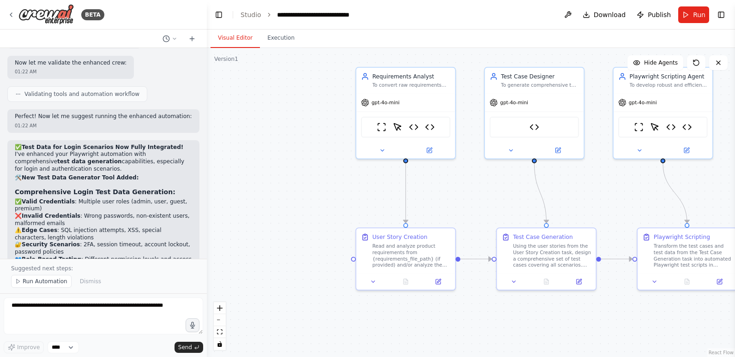
drag, startPoint x: 331, startPoint y: 324, endPoint x: 595, endPoint y: 322, distance: 263.9
click at [595, 322] on div ".deletable-edge-delete-btn { width: 20px; height: 20px; border: 0px solid #ffff…" at bounding box center [471, 202] width 528 height 309
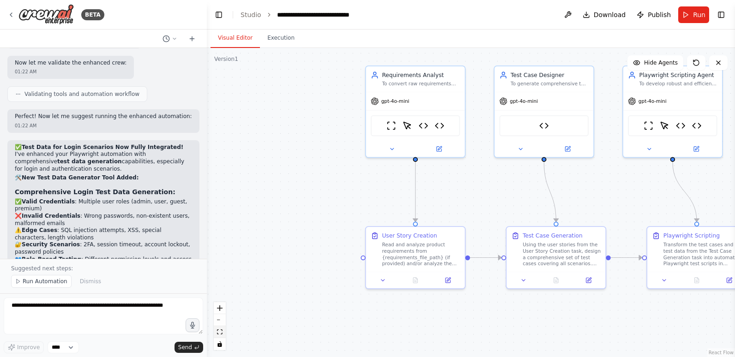
click at [220, 329] on button "fit view" at bounding box center [220, 332] width 12 height 12
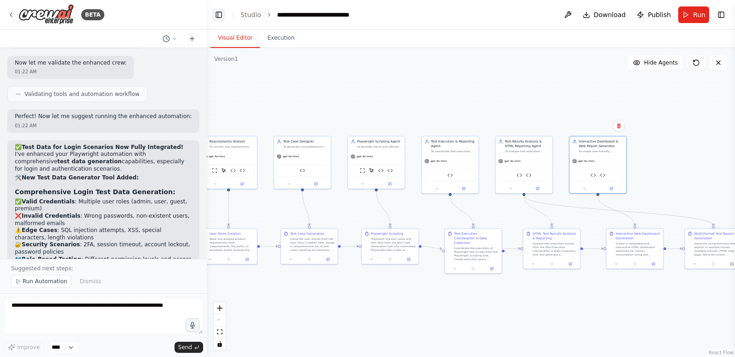
click at [219, 15] on button "Toggle Left Sidebar" at bounding box center [218, 14] width 13 height 13
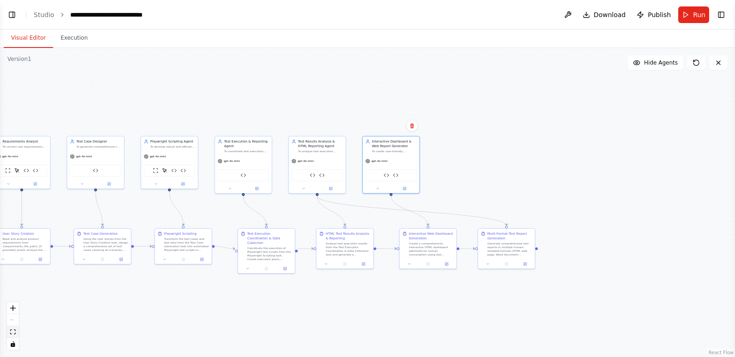
click at [11, 332] on icon "fit view" at bounding box center [13, 331] width 6 height 5
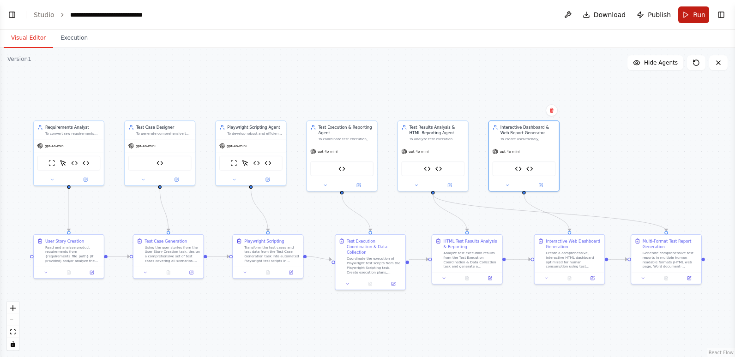
click at [692, 16] on button "Run" at bounding box center [693, 14] width 31 height 17
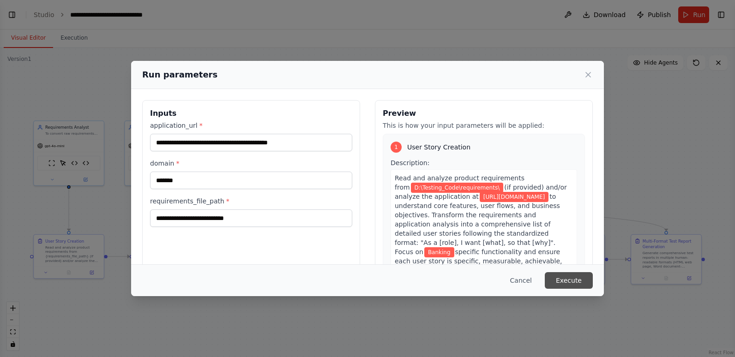
click at [562, 278] on button "Execute" at bounding box center [568, 280] width 48 height 17
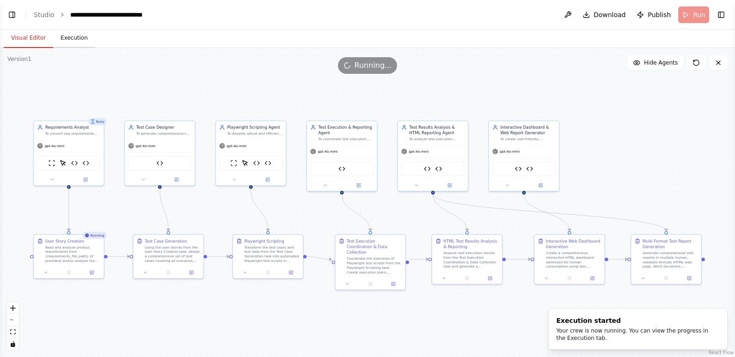
click at [72, 41] on button "Execution" at bounding box center [74, 38] width 42 height 19
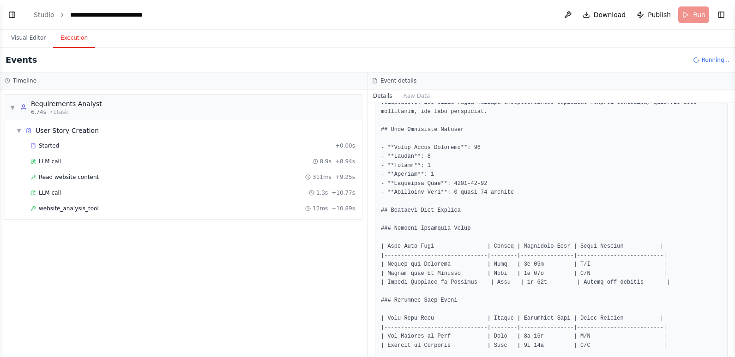
scroll to position [0, 0]
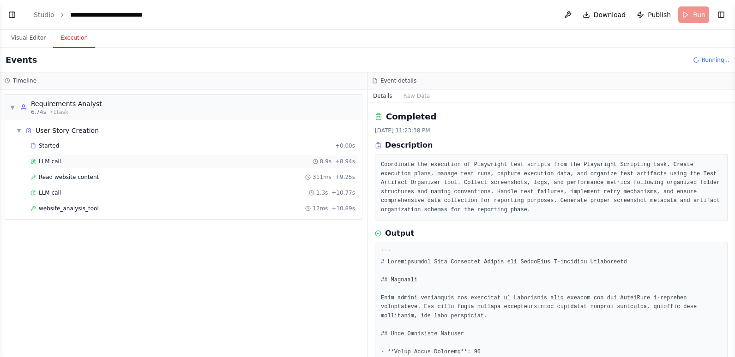
click at [74, 161] on div "LLM call 8.9s + 8.94s" at bounding box center [192, 161] width 324 height 7
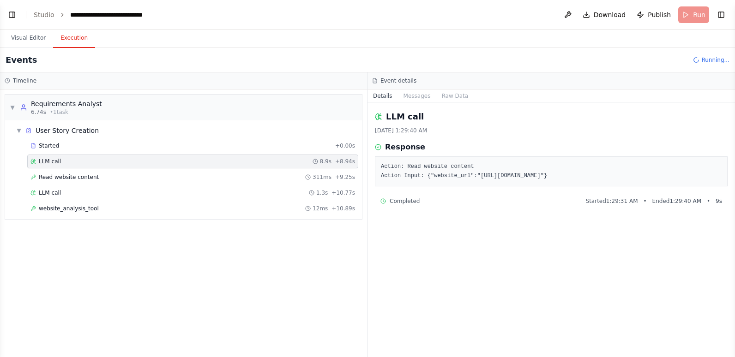
drag, startPoint x: 483, startPoint y: 178, endPoint x: 624, endPoint y: 174, distance: 140.8
click at [624, 174] on pre "Action: Read website content Action Input: {"website_url":"https://parabank.par…" at bounding box center [551, 171] width 340 height 18
click at [433, 239] on div "LLM call 8/30/2025, 1:29:40 AM Response Action: Read website content Action Inp…" at bounding box center [550, 230] width 367 height 254
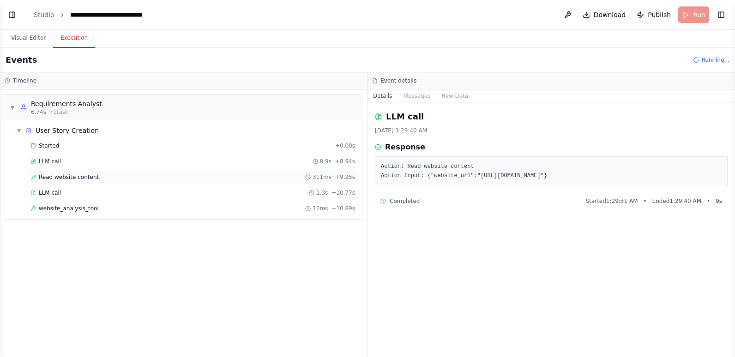
click at [104, 179] on div "Read website content 311ms + 9.25s" at bounding box center [192, 176] width 324 height 7
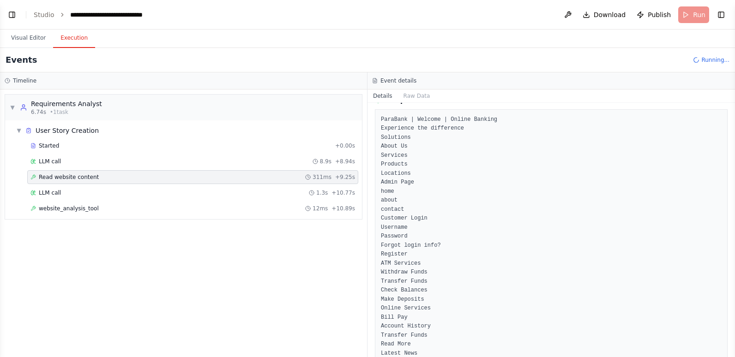
scroll to position [92, 0]
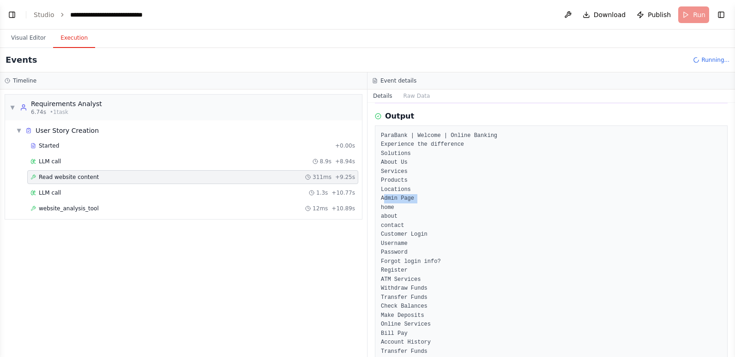
drag, startPoint x: 414, startPoint y: 208, endPoint x: 379, endPoint y: 208, distance: 35.5
click at [379, 208] on div "ParaBank | Welcome | Online Banking Experience the difference Solutions About U…" at bounding box center [551, 324] width 352 height 399
drag, startPoint x: 379, startPoint y: 208, endPoint x: 384, endPoint y: 258, distance: 50.5
click at [384, 258] on pre "ParaBank | Welcome | Online Banking Experience the difference Solutions About U…" at bounding box center [551, 324] width 340 height 387
drag, startPoint x: 384, startPoint y: 258, endPoint x: 453, endPoint y: 253, distance: 69.4
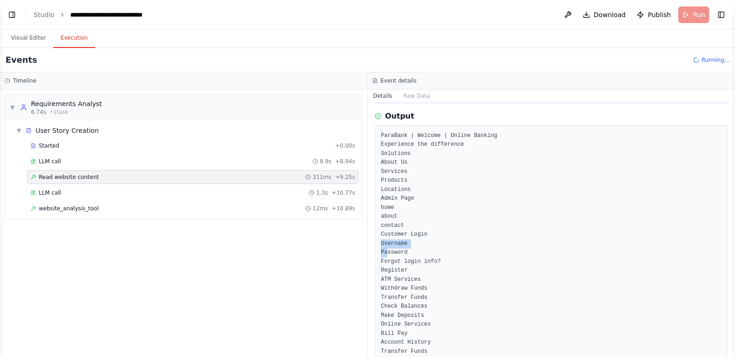
click at [453, 253] on pre "ParaBank | Welcome | Online Banking Experience the difference Solutions About U…" at bounding box center [551, 324] width 340 height 387
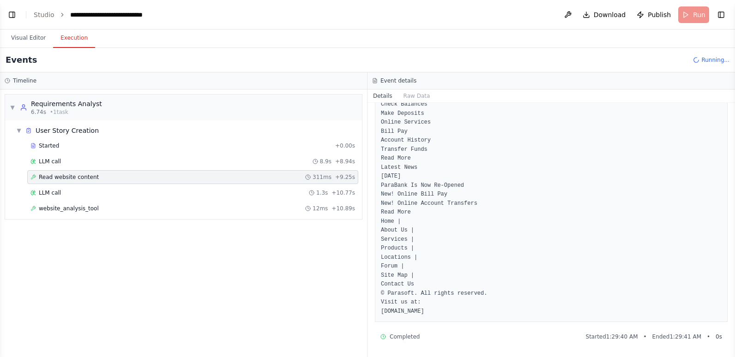
scroll to position [304, 0]
click at [110, 191] on div "LLM call 1.3s + 10.77s" at bounding box center [192, 192] width 324 height 7
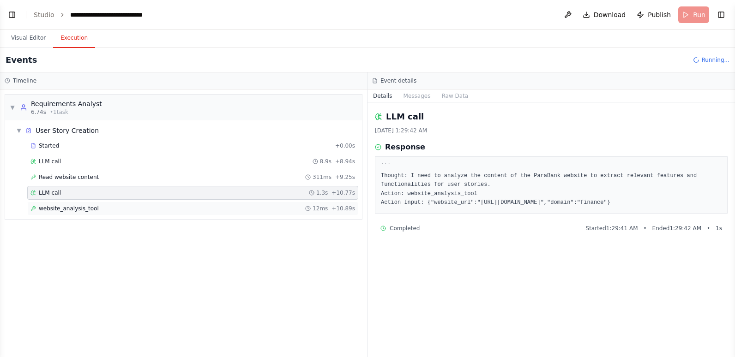
click at [121, 210] on div "website_analysis_tool 12ms + 10.89s" at bounding box center [192, 208] width 324 height 7
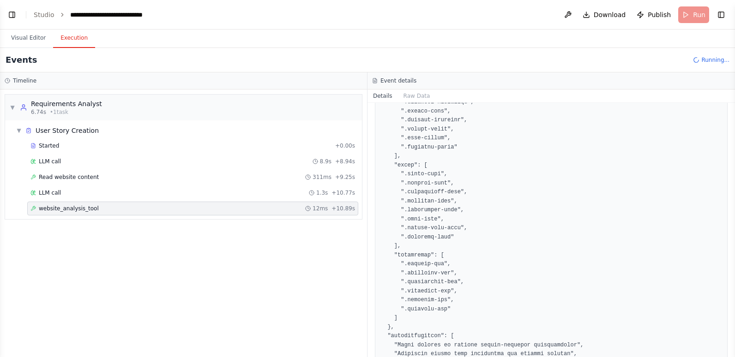
scroll to position [1523, 0]
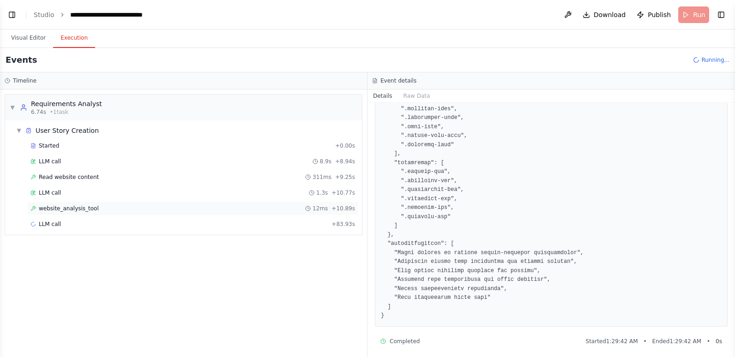
click at [75, 209] on span "website_analysis_tool" at bounding box center [69, 208] width 60 height 7
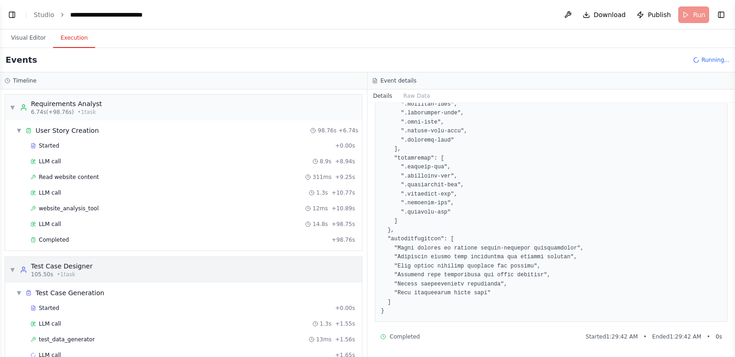
scroll to position [19, 0]
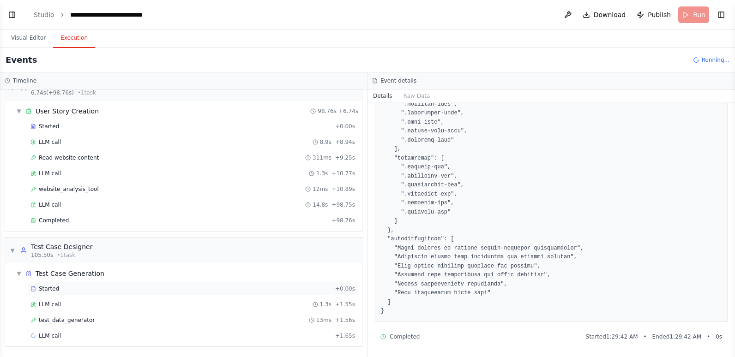
click at [100, 288] on div "Started" at bounding box center [180, 288] width 301 height 7
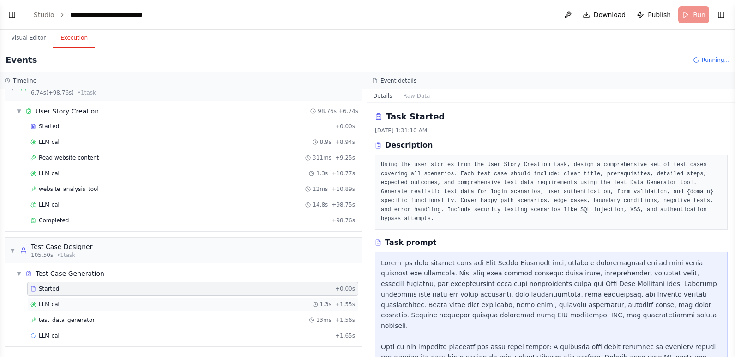
click at [87, 305] on div "LLM call 1.3s + 1.55s" at bounding box center [192, 304] width 324 height 7
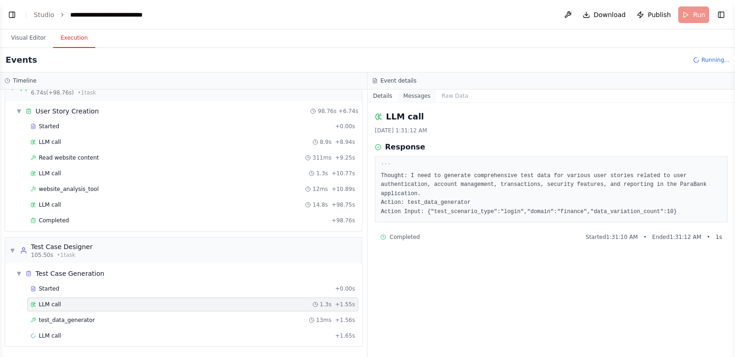
click at [417, 91] on button "Messages" at bounding box center [417, 96] width 38 height 13
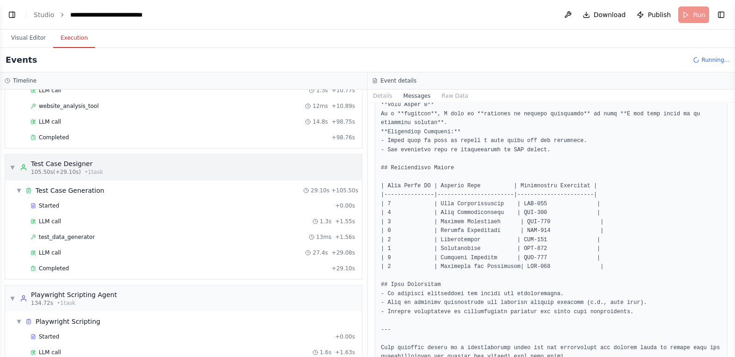
scroll to position [112, 0]
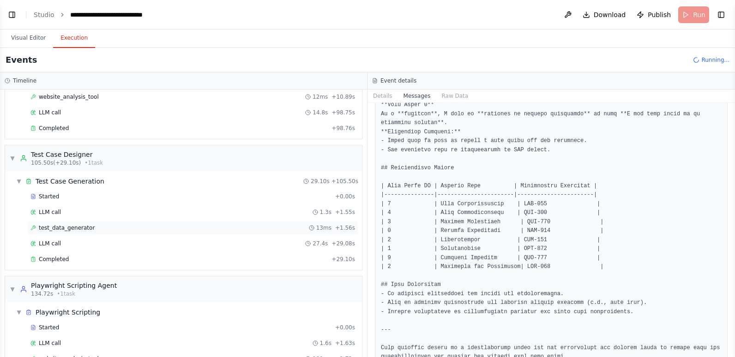
click at [82, 228] on span "test_data_generator" at bounding box center [67, 227] width 56 height 7
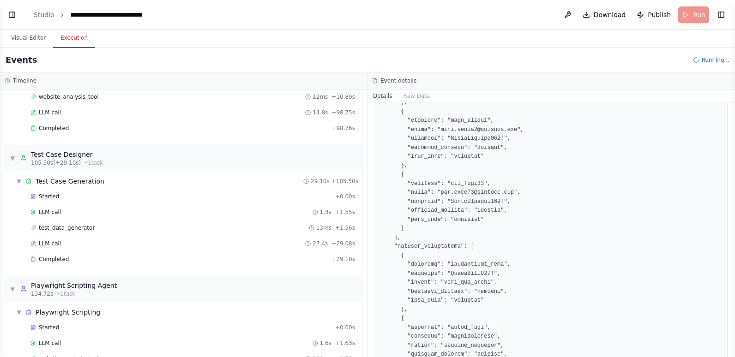
scroll to position [784, 0]
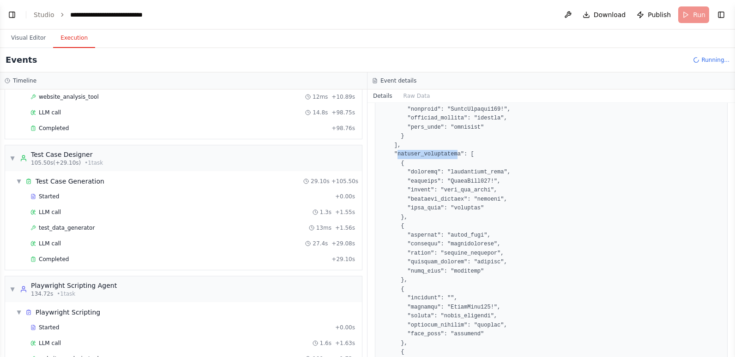
drag, startPoint x: 397, startPoint y: 155, endPoint x: 452, endPoint y: 155, distance: 54.4
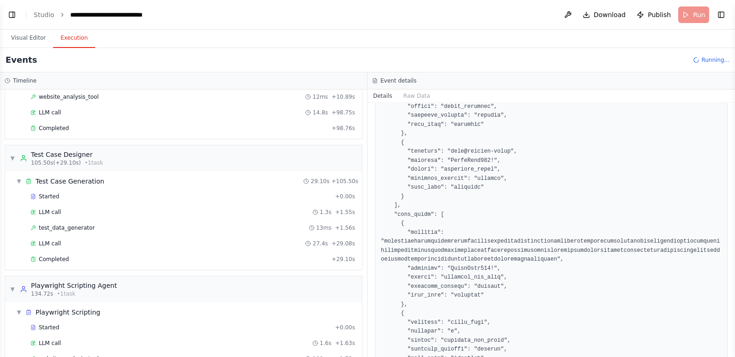
scroll to position [1061, 0]
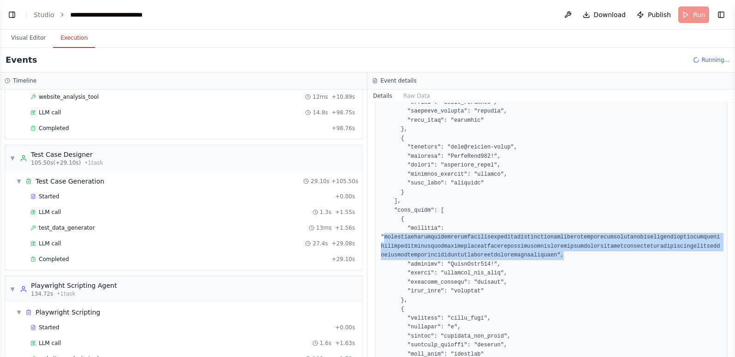
drag, startPoint x: 383, startPoint y: 236, endPoint x: 516, endPoint y: 254, distance: 134.0
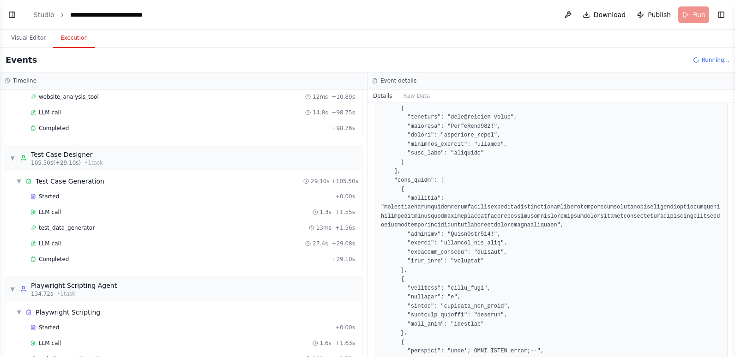
scroll to position [1107, 0]
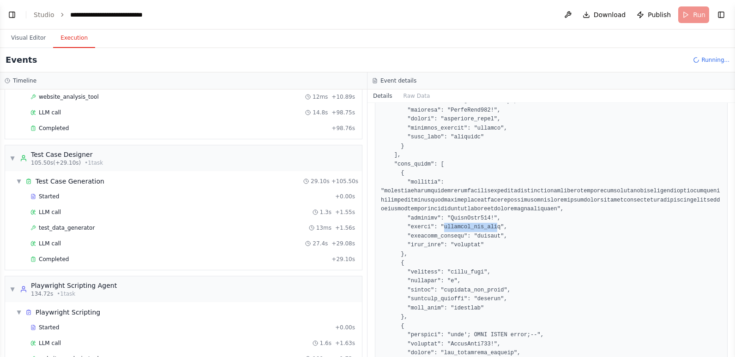
drag, startPoint x: 487, startPoint y: 226, endPoint x: 437, endPoint y: 229, distance: 49.9
drag, startPoint x: 437, startPoint y: 229, endPoint x: 500, endPoint y: 256, distance: 68.4
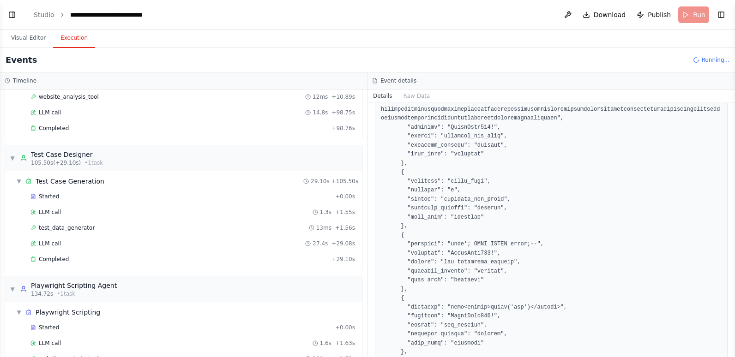
scroll to position [1200, 0]
drag, startPoint x: 438, startPoint y: 198, endPoint x: 489, endPoint y: 198, distance: 50.8
drag, startPoint x: 489, startPoint y: 198, endPoint x: 525, endPoint y: 225, distance: 45.1
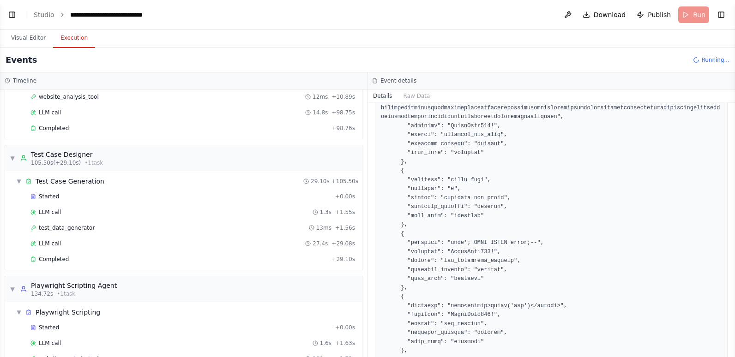
drag, startPoint x: 438, startPoint y: 198, endPoint x: 500, endPoint y: 197, distance: 62.3
drag, startPoint x: 500, startPoint y: 197, endPoint x: 557, endPoint y: 246, distance: 74.9
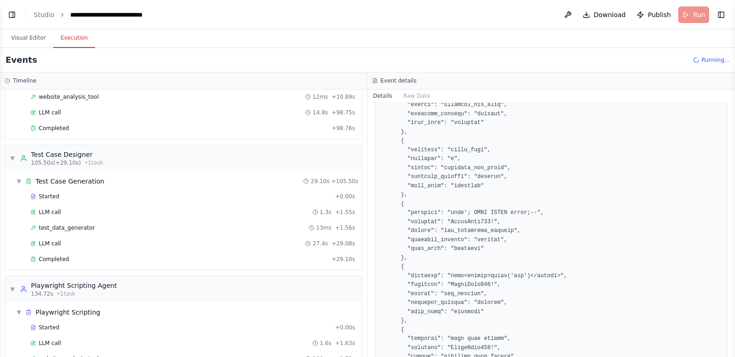
scroll to position [1246, 0]
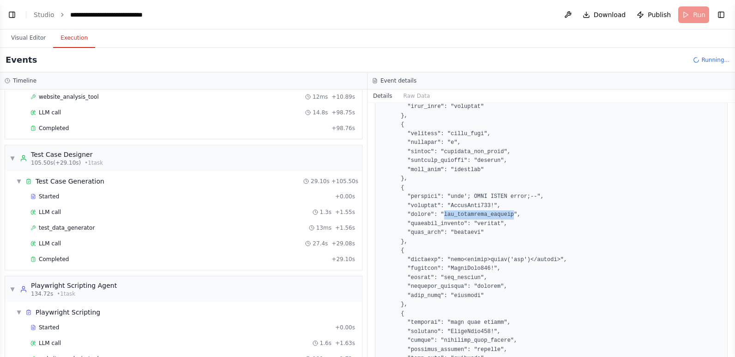
drag, startPoint x: 439, startPoint y: 213, endPoint x: 502, endPoint y: 212, distance: 63.2
drag, startPoint x: 502, startPoint y: 212, endPoint x: 539, endPoint y: 226, distance: 38.8
drag, startPoint x: 527, startPoint y: 197, endPoint x: 438, endPoint y: 200, distance: 88.7
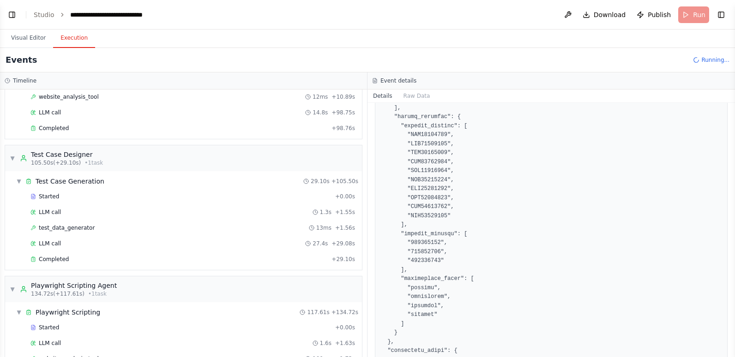
scroll to position [2861, 0]
click at [209, 257] on div "Completed" at bounding box center [178, 259] width 297 height 7
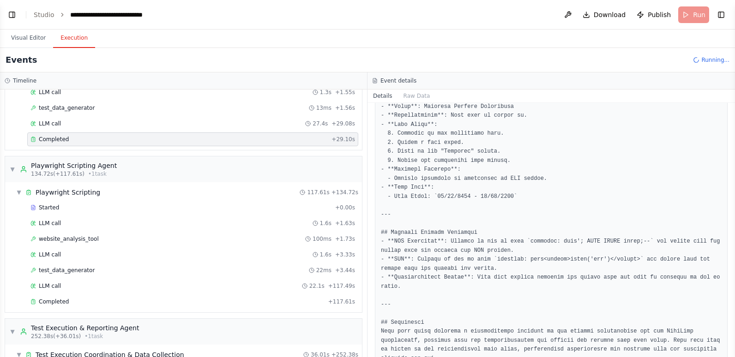
scroll to position [250, 0]
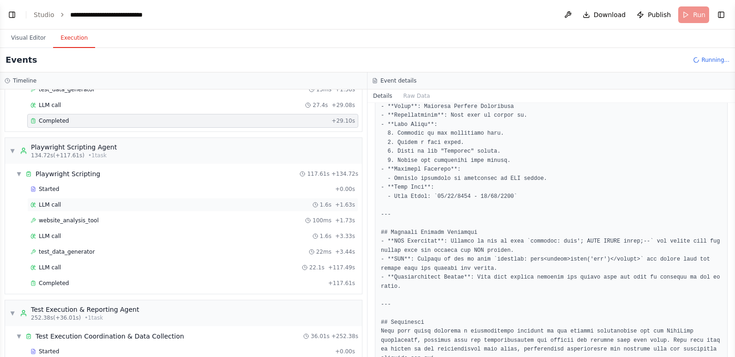
click at [65, 202] on div "LLM call 1.6s + 1.63s" at bounding box center [192, 204] width 324 height 7
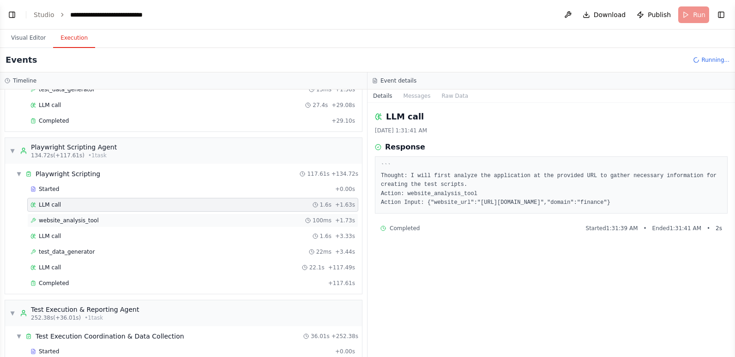
click at [69, 222] on span "website_analysis_tool" at bounding box center [69, 220] width 60 height 7
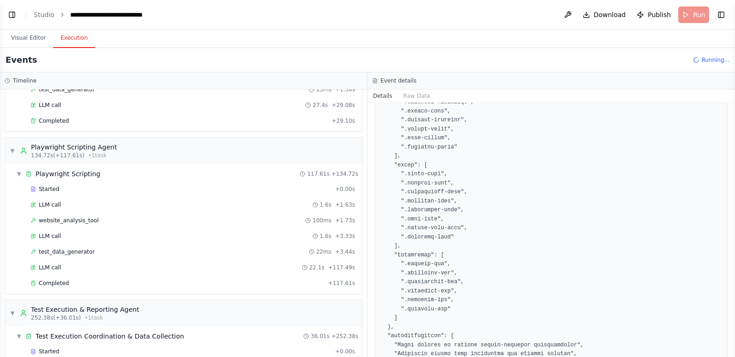
scroll to position [1527, 0]
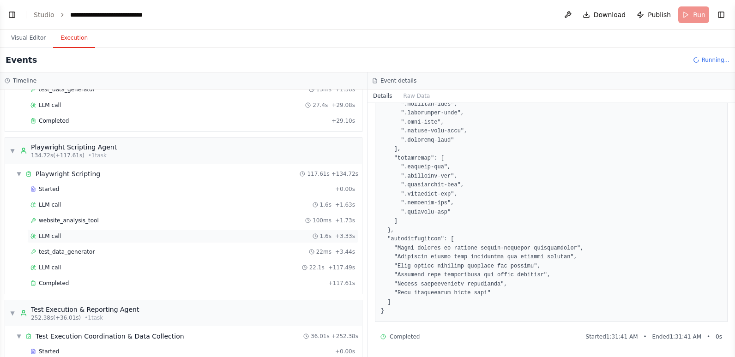
click at [62, 236] on div "LLM call 1.6s + 3.33s" at bounding box center [192, 236] width 324 height 7
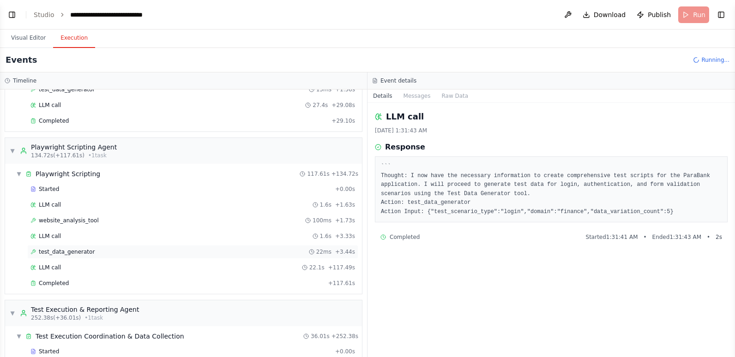
click at [103, 253] on div "test_data_generator 22ms + 3.44s" at bounding box center [192, 251] width 324 height 7
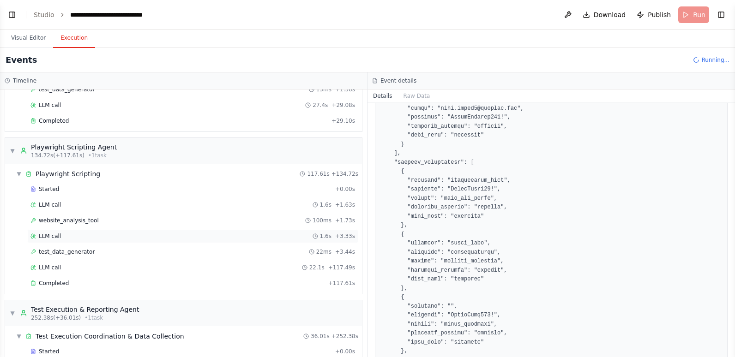
scroll to position [296, 0]
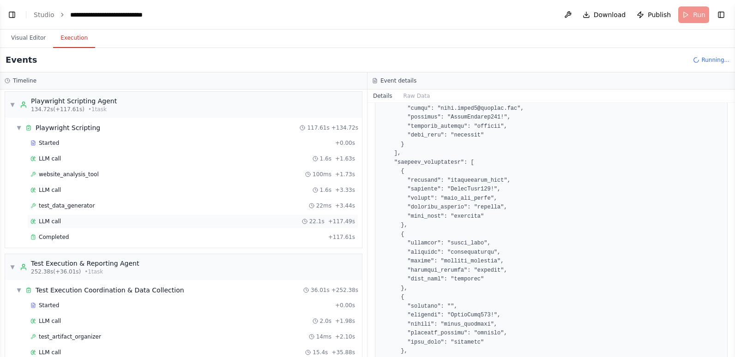
click at [95, 221] on div "LLM call 22.1s + 117.49s" at bounding box center [192, 221] width 324 height 7
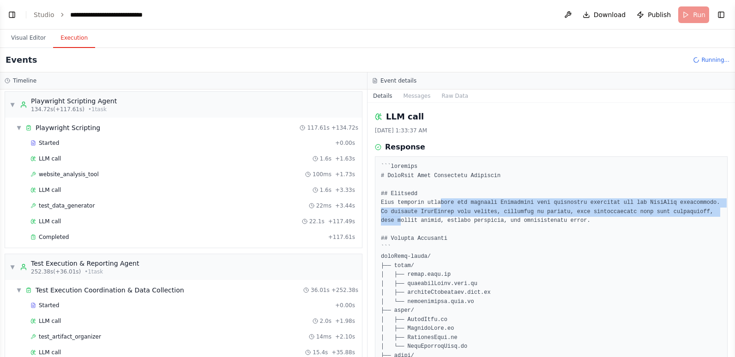
drag, startPoint x: 435, startPoint y: 203, endPoint x: 699, endPoint y: 209, distance: 263.5
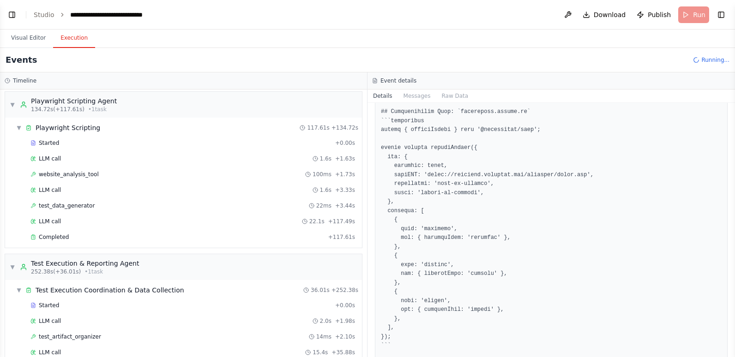
scroll to position [323, 0]
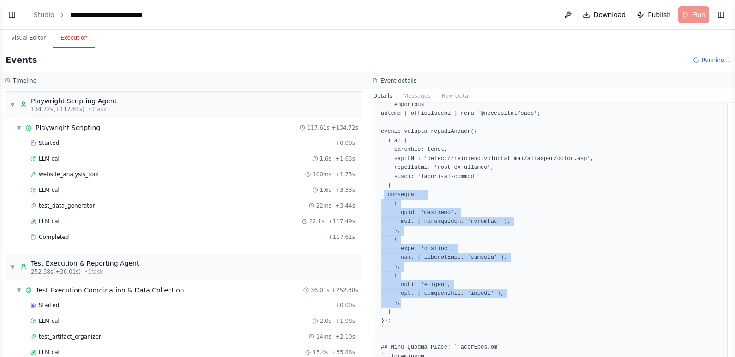
drag, startPoint x: 385, startPoint y: 197, endPoint x: 510, endPoint y: 300, distance: 162.2
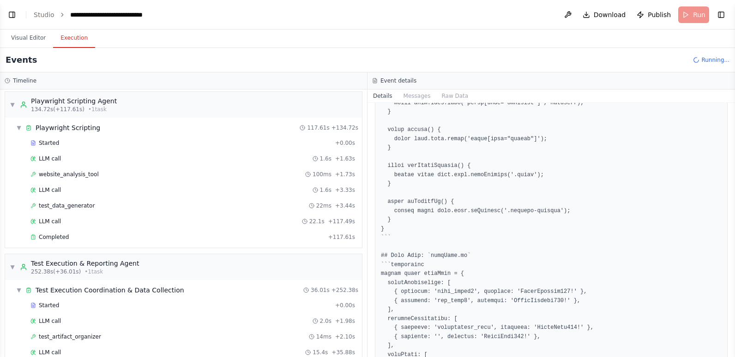
scroll to position [738, 0]
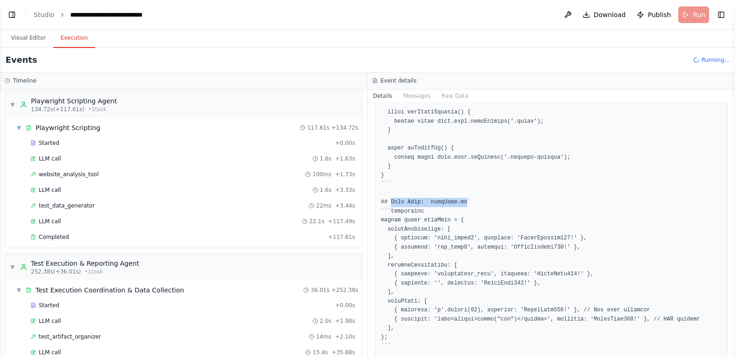
drag, startPoint x: 388, startPoint y: 203, endPoint x: 460, endPoint y: 204, distance: 72.0
click at [460, 204] on pre at bounding box center [551, 323] width 340 height 1799
drag, startPoint x: 460, startPoint y: 204, endPoint x: 407, endPoint y: 237, distance: 62.4
click at [401, 236] on pre at bounding box center [551, 323] width 340 height 1799
click at [456, 237] on pre at bounding box center [551, 323] width 340 height 1799
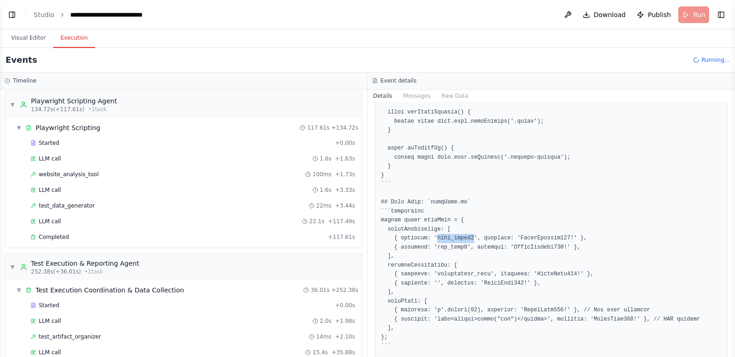
click at [456, 237] on pre at bounding box center [551, 323] width 340 height 1799
drag, startPoint x: 456, startPoint y: 237, endPoint x: 532, endPoint y: 239, distance: 76.1
click at [532, 239] on pre at bounding box center [551, 323] width 340 height 1799
click at [439, 247] on pre at bounding box center [551, 323] width 340 height 1799
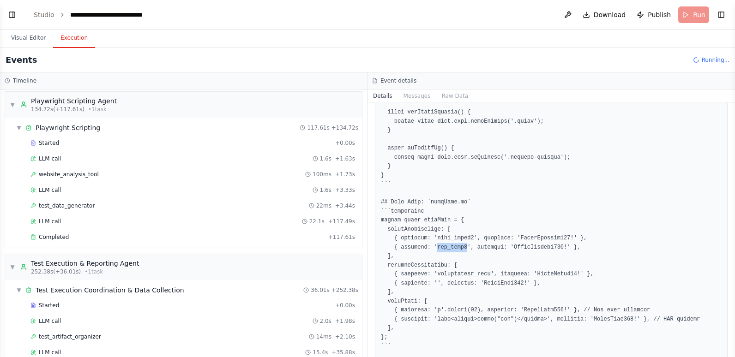
click at [439, 247] on pre at bounding box center [551, 323] width 340 height 1799
drag, startPoint x: 439, startPoint y: 247, endPoint x: 518, endPoint y: 244, distance: 79.0
click at [518, 244] on pre at bounding box center [551, 323] width 340 height 1799
drag, startPoint x: 518, startPoint y: 244, endPoint x: 639, endPoint y: 250, distance: 121.5
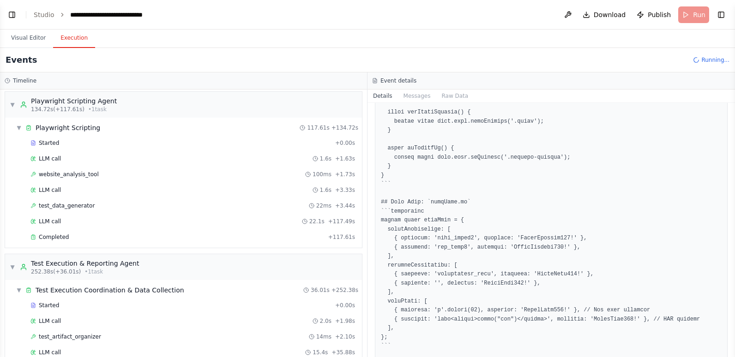
click at [639, 250] on pre at bounding box center [551, 323] width 340 height 1799
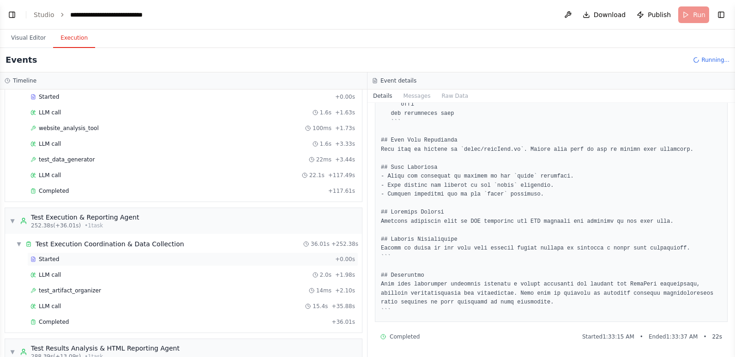
scroll to position [296, 0]
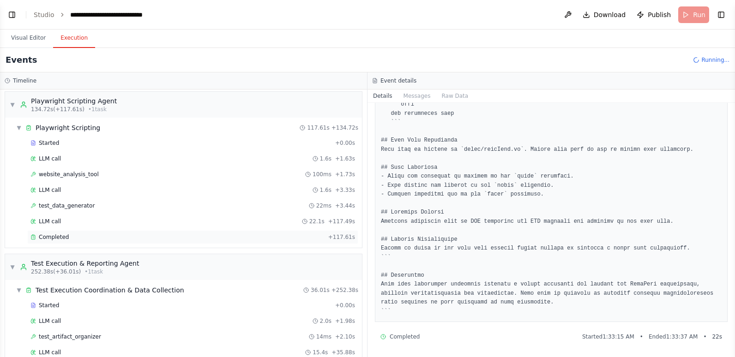
click at [115, 241] on div "Completed + 117.61s" at bounding box center [192, 237] width 331 height 14
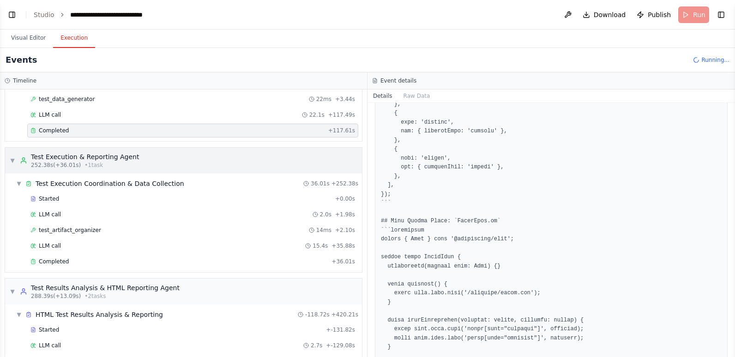
scroll to position [435, 0]
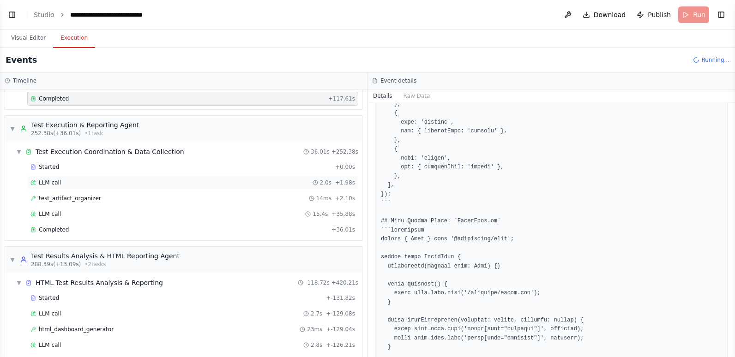
click at [78, 185] on div "LLM call 2.0s + 1.98s" at bounding box center [192, 182] width 324 height 7
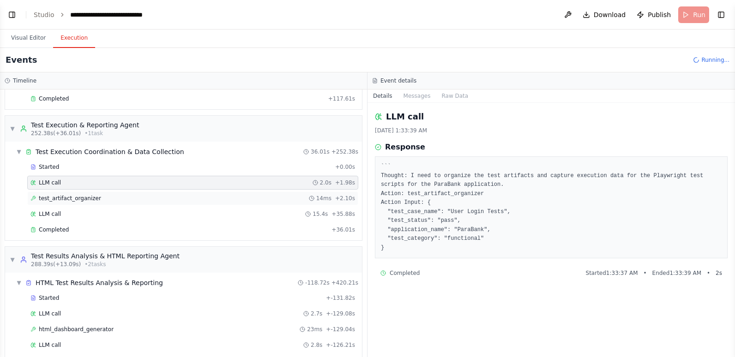
click at [75, 200] on span "test_artifact_organizer" at bounding box center [70, 198] width 62 height 7
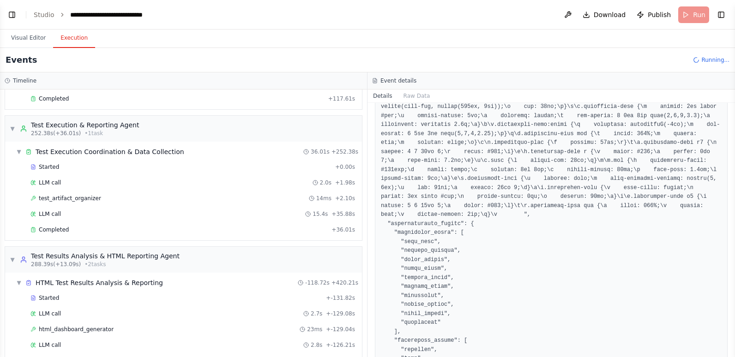
scroll to position [1476, 0]
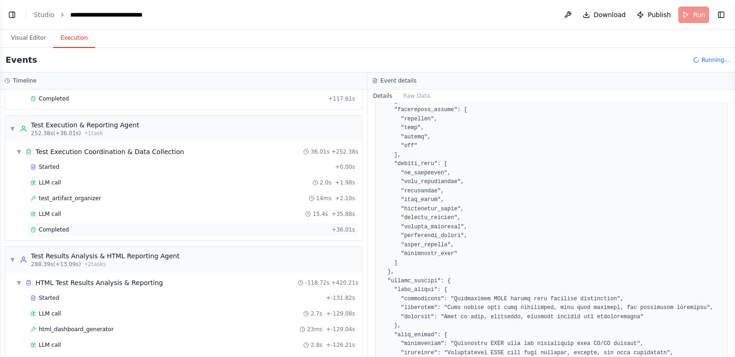
click at [90, 228] on div "Completed" at bounding box center [178, 229] width 297 height 7
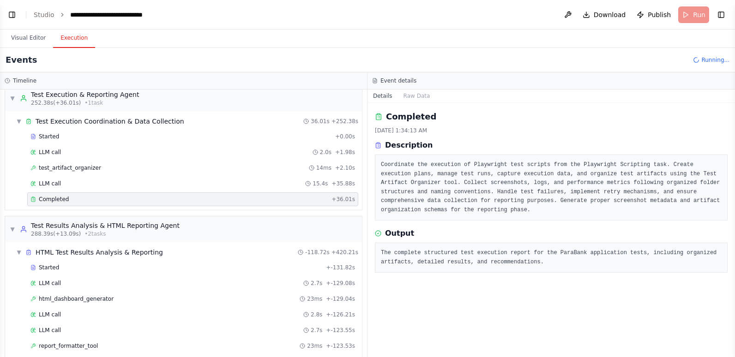
scroll to position [481, 0]
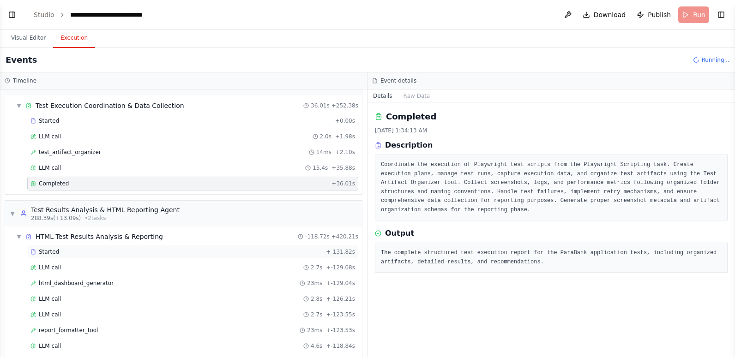
click at [111, 251] on div "Started" at bounding box center [176, 251] width 292 height 7
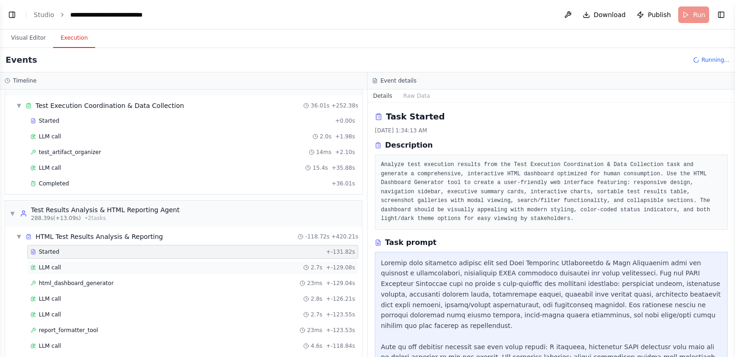
click at [99, 268] on div "LLM call 2.7s + -129.08s" at bounding box center [192, 267] width 324 height 7
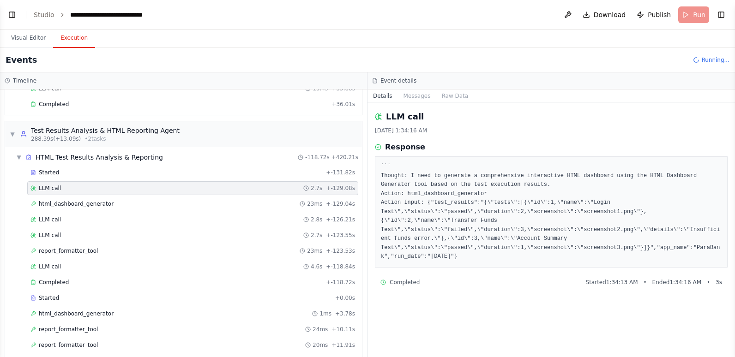
scroll to position [573, 0]
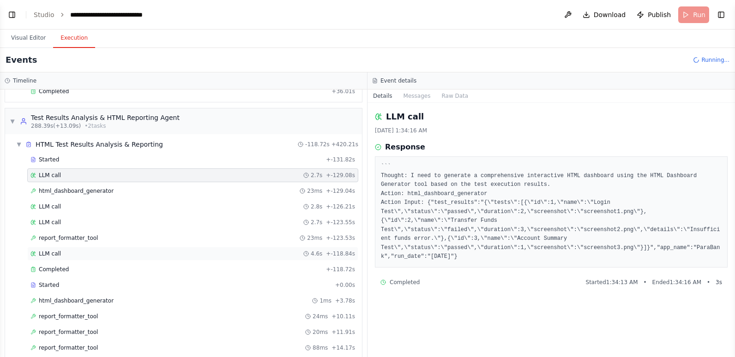
click at [77, 253] on div "LLM call 4.6s + -118.84s" at bounding box center [192, 253] width 324 height 7
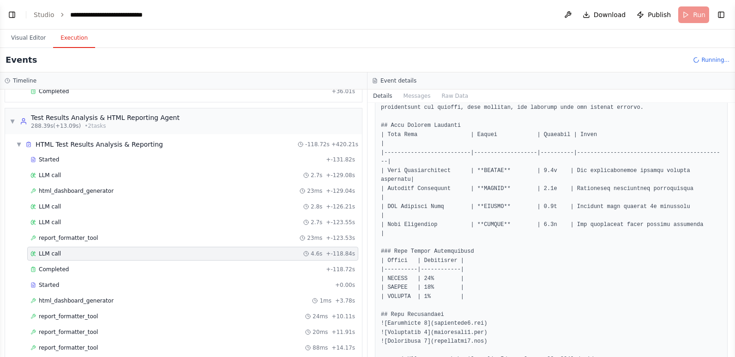
scroll to position [152, 0]
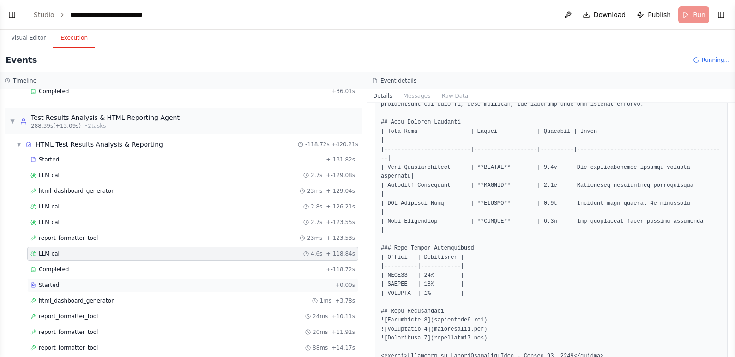
click at [115, 283] on div "Started" at bounding box center [180, 284] width 301 height 7
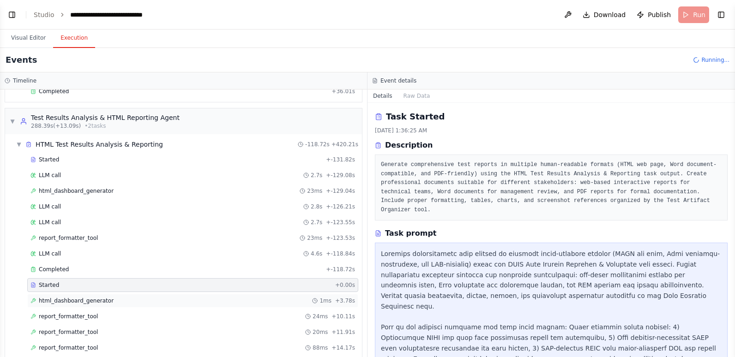
click at [108, 298] on div "html_dashboard_generator 1ms + 3.78s" at bounding box center [192, 300] width 324 height 7
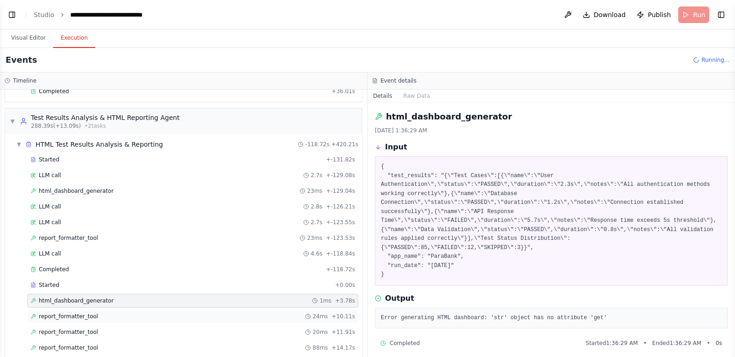
click at [101, 316] on div "report_formatter_tool 24ms + 10.11s" at bounding box center [192, 316] width 324 height 7
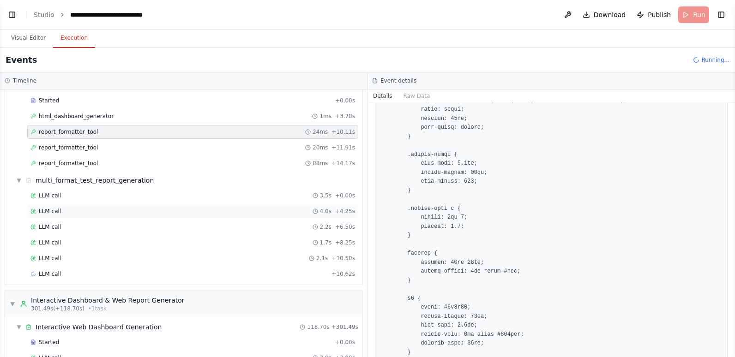
scroll to position [850, 0]
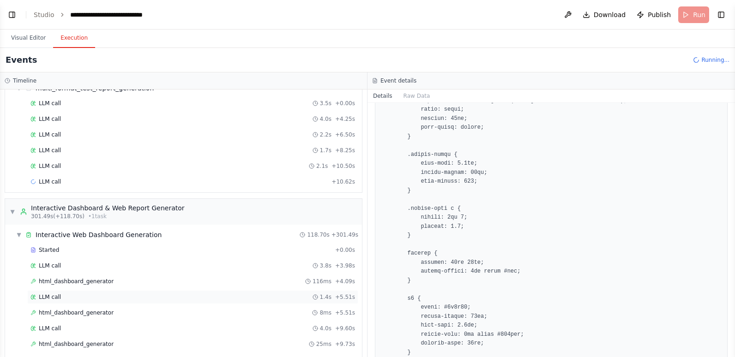
click at [80, 297] on div "LLM call 1.4s + 5.51s" at bounding box center [192, 296] width 324 height 7
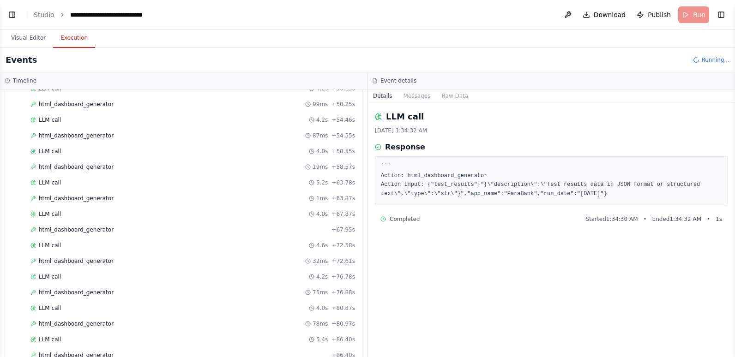
scroll to position [1580, 0]
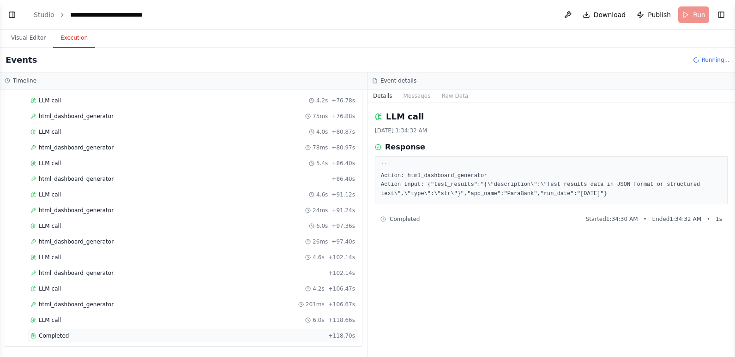
click at [69, 336] on div "Completed" at bounding box center [177, 335] width 294 height 7
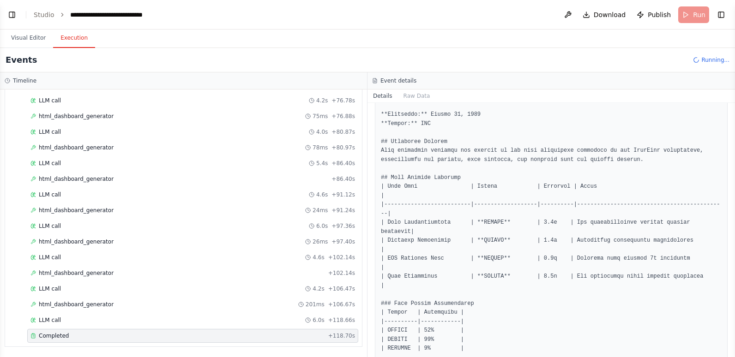
scroll to position [173, 0]
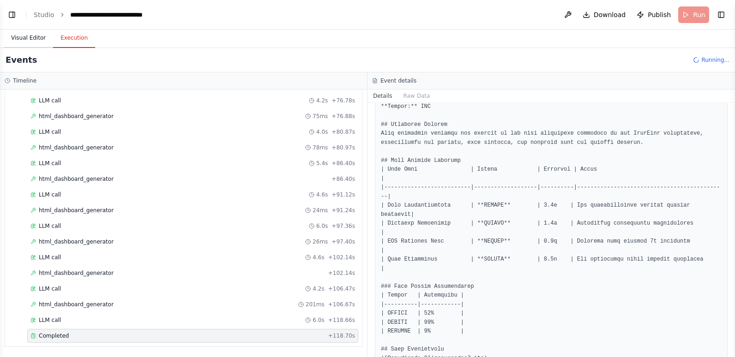
click at [22, 42] on button "Visual Editor" at bounding box center [28, 38] width 49 height 19
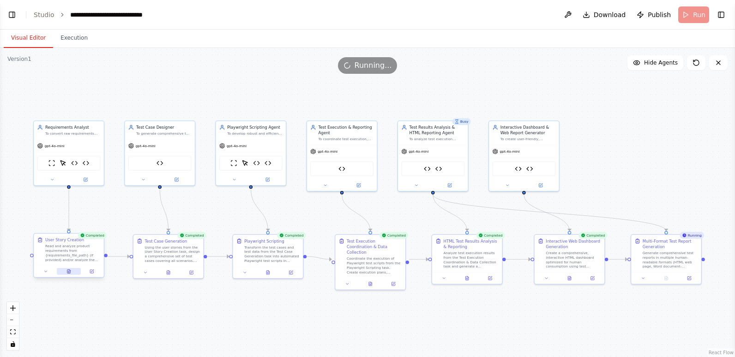
click at [69, 270] on icon at bounding box center [69, 269] width 1 height 1
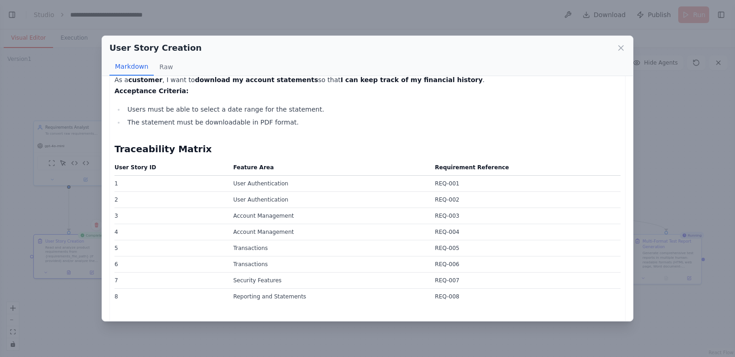
scroll to position [793, 0]
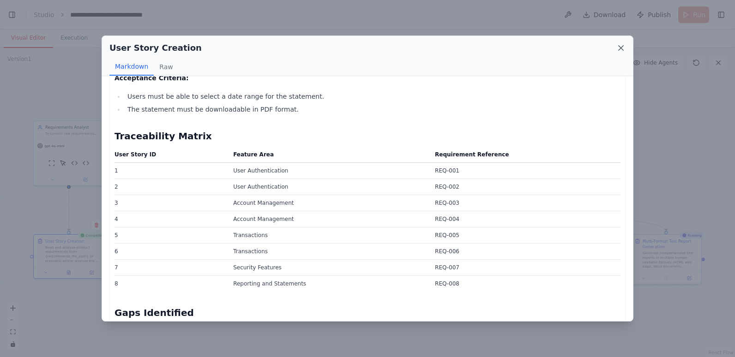
click at [623, 48] on icon at bounding box center [620, 47] width 9 height 9
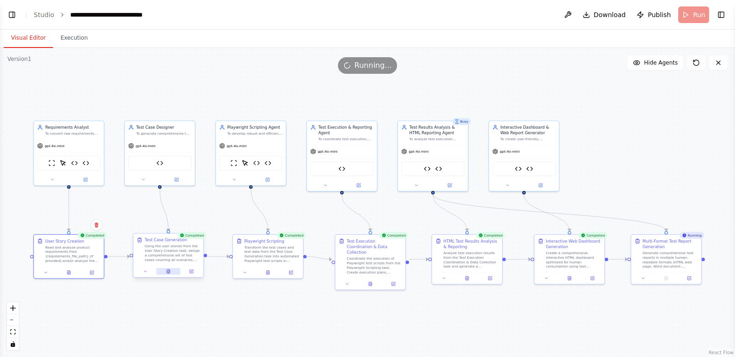
click at [168, 270] on icon at bounding box center [168, 271] width 3 height 4
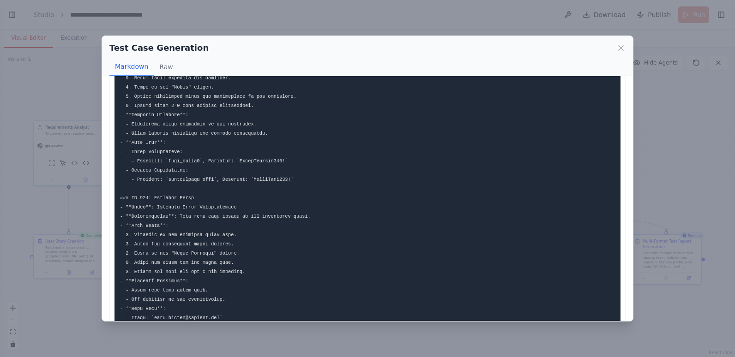
scroll to position [277, 0]
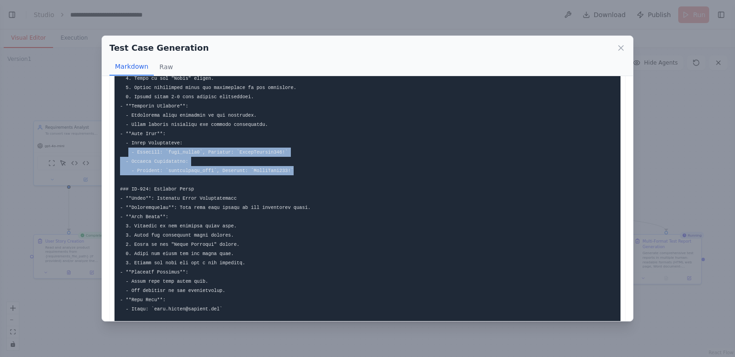
drag, startPoint x: 129, startPoint y: 156, endPoint x: 279, endPoint y: 171, distance: 151.2
click at [165, 64] on button "Raw" at bounding box center [166, 67] width 24 height 18
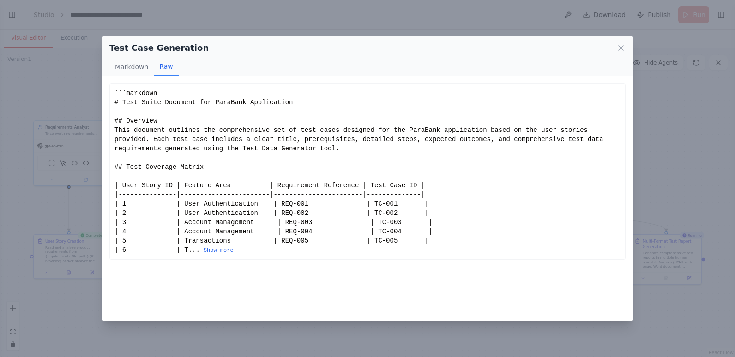
scroll to position [0, 0]
click at [209, 249] on button "Show more" at bounding box center [218, 250] width 30 height 7
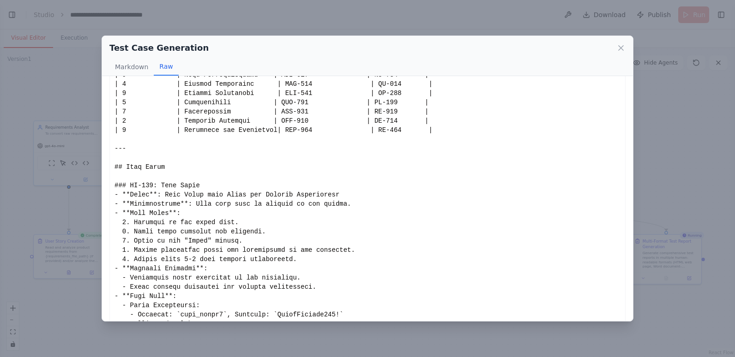
scroll to position [185, 0]
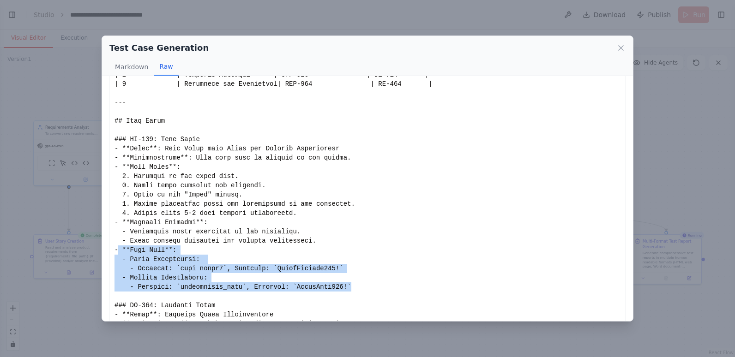
drag, startPoint x: 118, startPoint y: 250, endPoint x: 346, endPoint y: 290, distance: 232.4
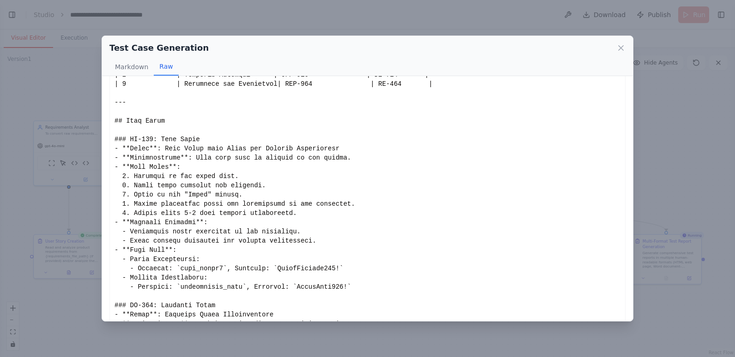
drag, startPoint x: 346, startPoint y: 290, endPoint x: 343, endPoint y: 299, distance: 9.3
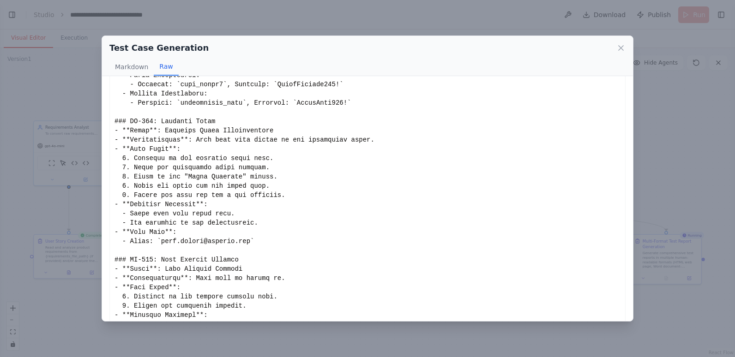
scroll to position [369, 0]
drag, startPoint x: 249, startPoint y: 241, endPoint x: 116, endPoint y: 233, distance: 133.1
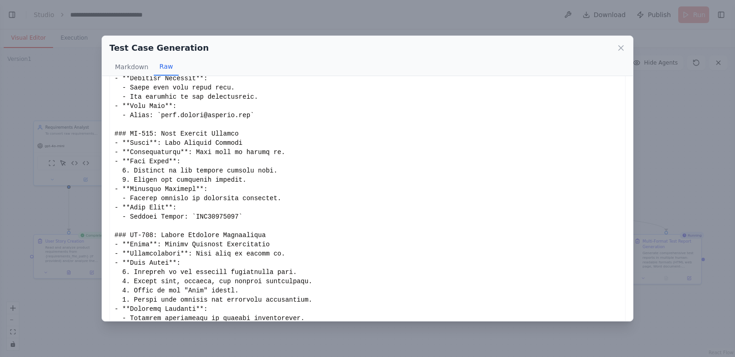
scroll to position [508, 0]
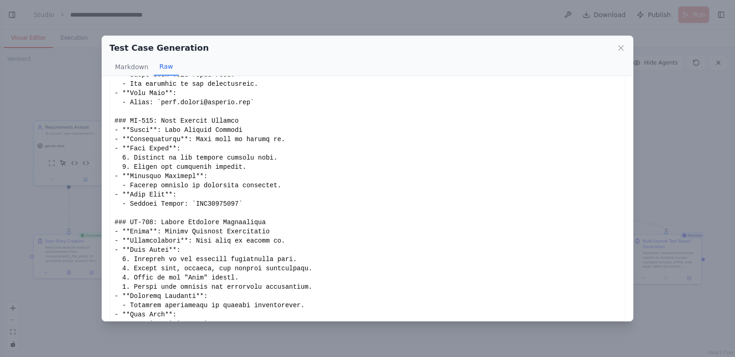
click at [216, 202] on div "Show less" at bounding box center [367, 314] width 506 height 1467
drag, startPoint x: 216, startPoint y: 202, endPoint x: 379, endPoint y: 201, distance: 162.9
click at [379, 201] on div "Show less" at bounding box center [367, 314] width 506 height 1467
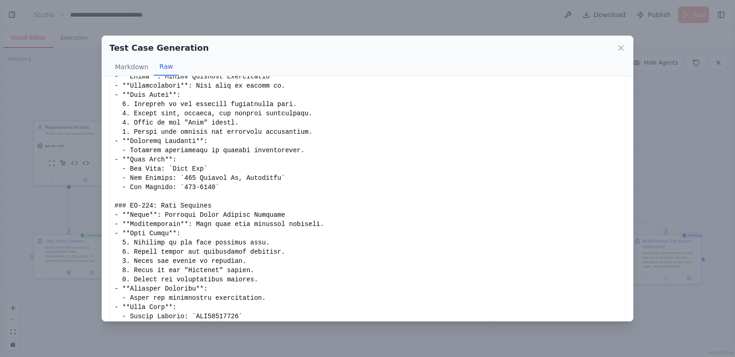
scroll to position [692, 0]
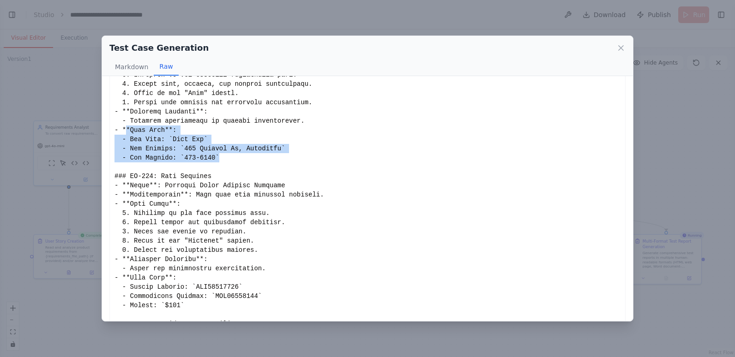
drag, startPoint x: 124, startPoint y: 127, endPoint x: 237, endPoint y: 157, distance: 116.8
click at [237, 157] on div "Show less" at bounding box center [367, 130] width 506 height 1467
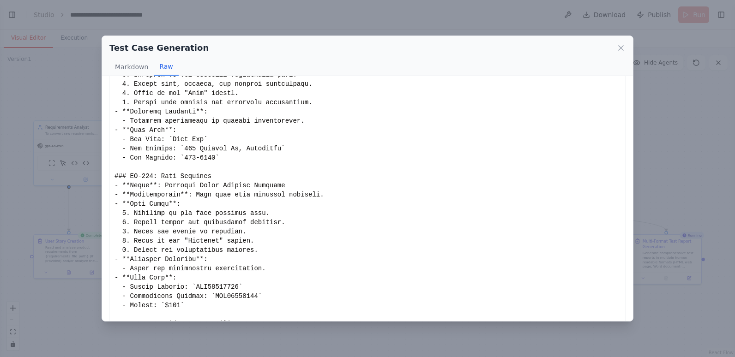
drag, startPoint x: 237, startPoint y: 157, endPoint x: 319, endPoint y: 184, distance: 86.4
click at [319, 184] on div "Show less" at bounding box center [367, 130] width 506 height 1467
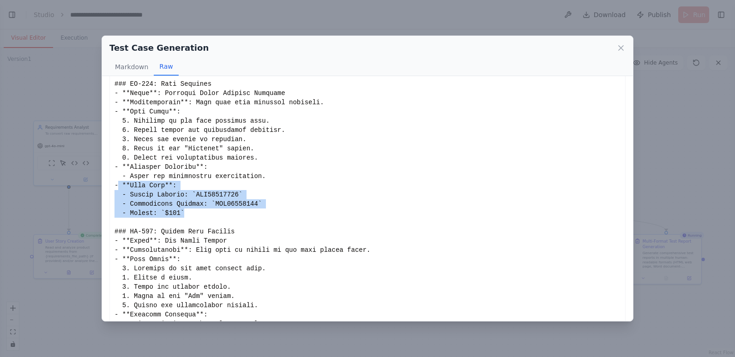
drag, startPoint x: 117, startPoint y: 184, endPoint x: 270, endPoint y: 212, distance: 155.7
click at [270, 212] on div "Show less" at bounding box center [367, 37] width 506 height 1467
drag, startPoint x: 270, startPoint y: 212, endPoint x: 371, endPoint y: 197, distance: 101.6
click at [371, 197] on div "Show less" at bounding box center [367, 37] width 506 height 1467
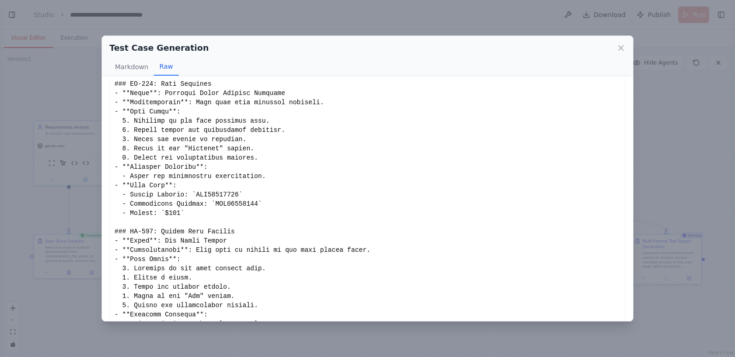
scroll to position [923, 0]
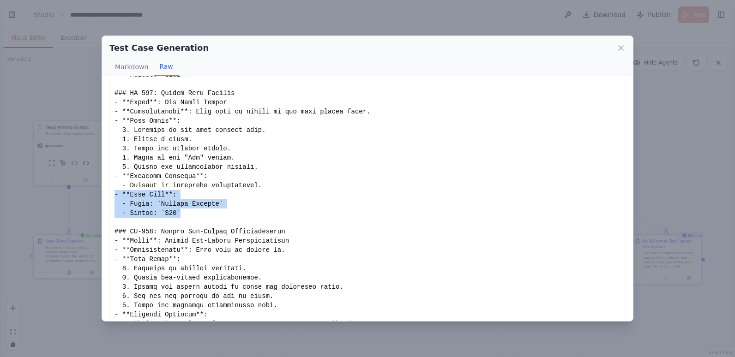
drag, startPoint x: 115, startPoint y: 196, endPoint x: 216, endPoint y: 210, distance: 102.5
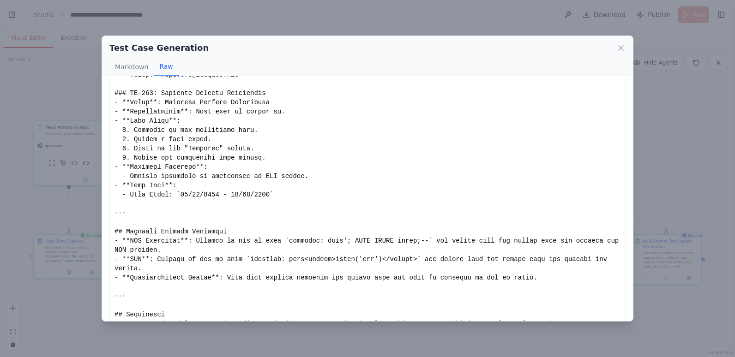
scroll to position [1238, 0]
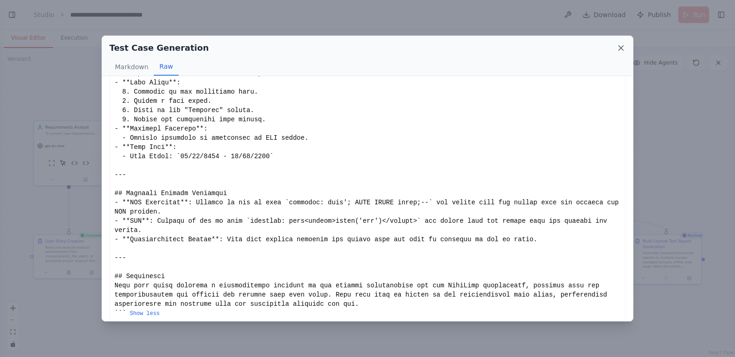
click at [621, 47] on icon at bounding box center [620, 47] width 9 height 9
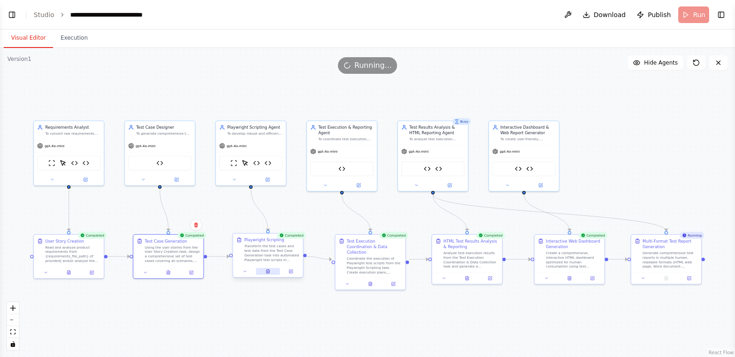
click at [269, 272] on icon at bounding box center [267, 272] width 1 height 0
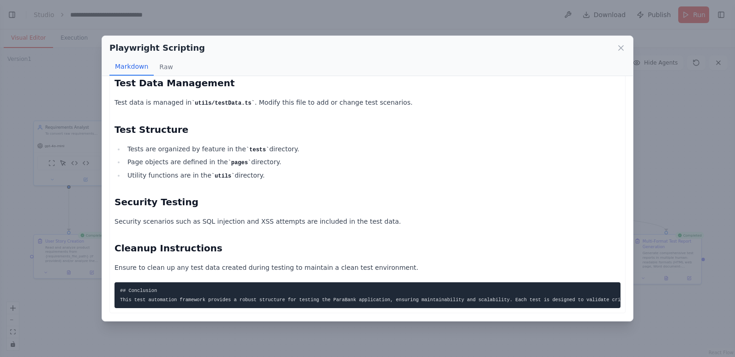
scroll to position [1601, 0]
click at [619, 47] on icon at bounding box center [620, 48] width 5 height 5
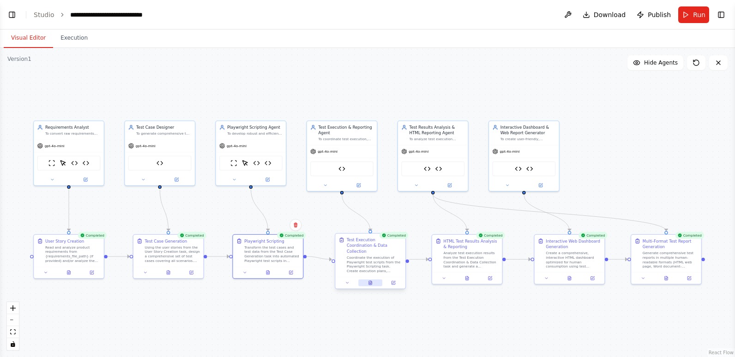
click at [372, 281] on icon at bounding box center [370, 283] width 5 height 5
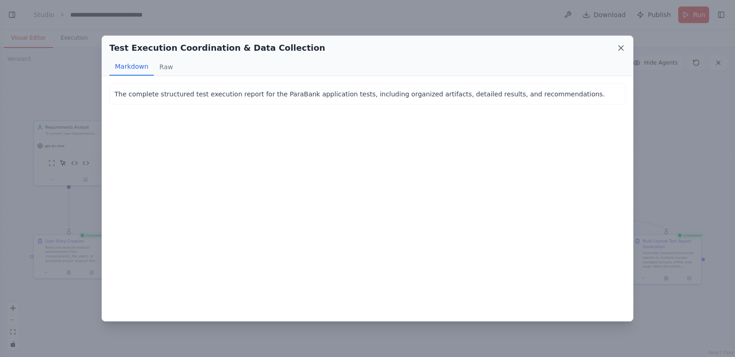
click at [622, 45] on icon at bounding box center [620, 47] width 9 height 9
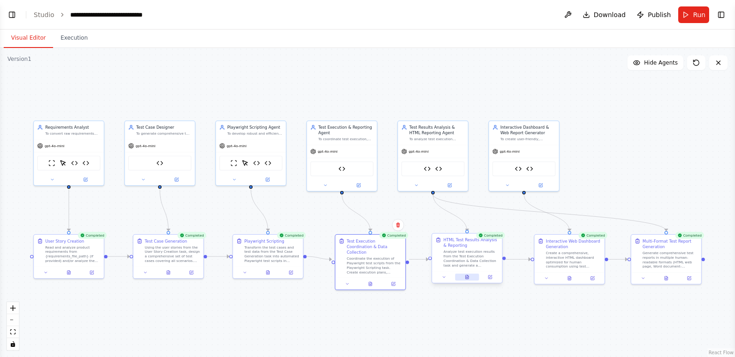
click at [466, 277] on icon at bounding box center [466, 277] width 1 height 0
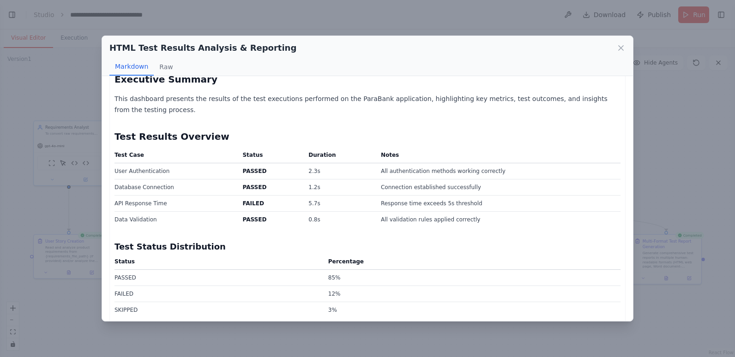
scroll to position [92, 0]
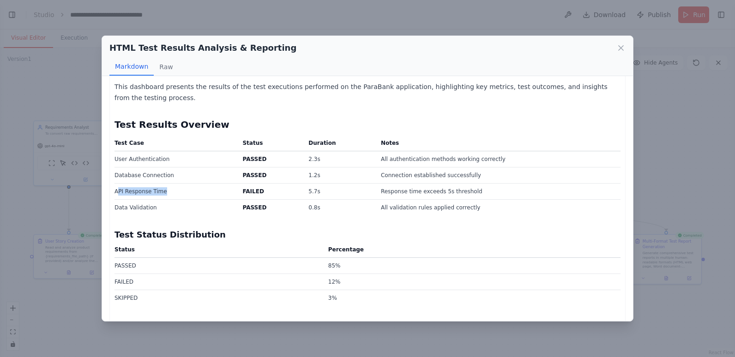
drag, startPoint x: 116, startPoint y: 192, endPoint x: 234, endPoint y: 192, distance: 117.7
click at [234, 192] on td "API Response Time" at bounding box center [175, 192] width 122 height 16
drag, startPoint x: 234, startPoint y: 192, endPoint x: 252, endPoint y: 191, distance: 18.0
click at [252, 191] on strong "FAILED" at bounding box center [252, 191] width 21 height 6
click at [248, 191] on strong "FAILED" at bounding box center [252, 191] width 21 height 6
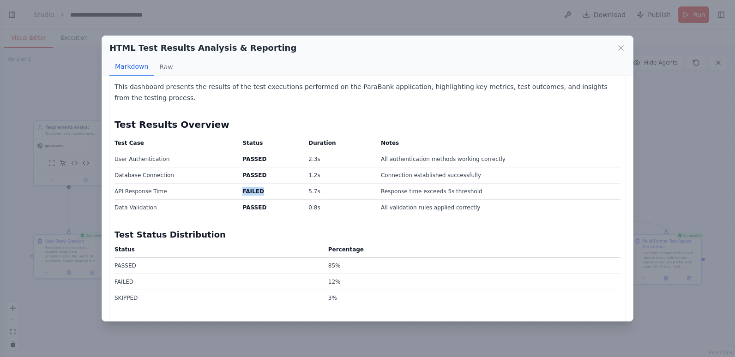
click at [248, 191] on strong "FAILED" at bounding box center [252, 191] width 21 height 6
click at [471, 193] on td "Response time exceeds 5s threshold" at bounding box center [497, 192] width 245 height 16
drag, startPoint x: 469, startPoint y: 191, endPoint x: 376, endPoint y: 197, distance: 93.8
click at [376, 197] on td "Response time exceeds 5s threshold" at bounding box center [497, 192] width 245 height 16
drag, startPoint x: 376, startPoint y: 197, endPoint x: 461, endPoint y: 237, distance: 94.1
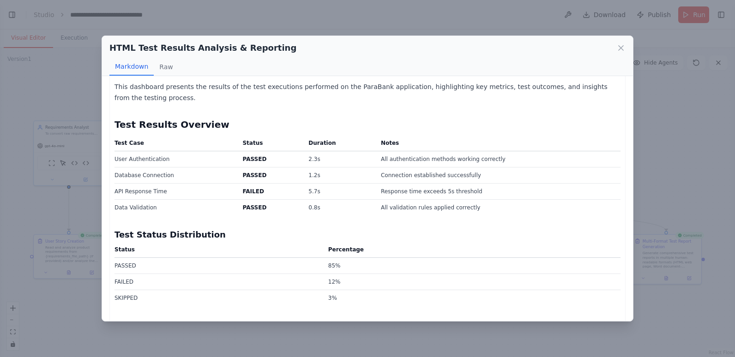
click at [461, 237] on h3 "Test Status Distribution" at bounding box center [367, 234] width 506 height 13
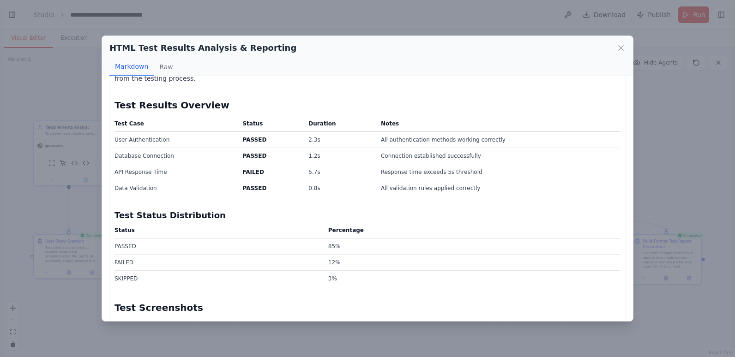
scroll to position [66, 0]
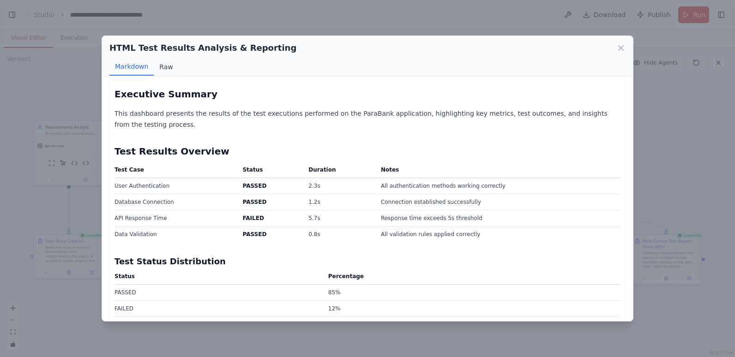
click at [166, 65] on button "Raw" at bounding box center [166, 67] width 24 height 18
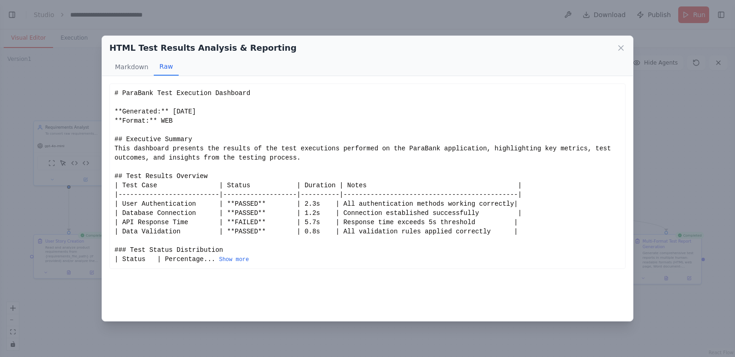
scroll to position [0, 0]
click at [223, 254] on div "# ParaBank Test Execution Dashboard **Generated:** August 30, 2025 **Format:** …" at bounding box center [367, 176] width 506 height 175
click at [228, 261] on button "Show more" at bounding box center [234, 259] width 30 height 7
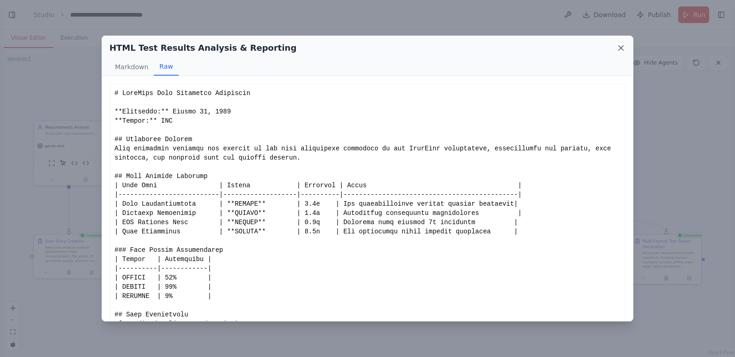
click at [619, 45] on icon at bounding box center [620, 47] width 9 height 9
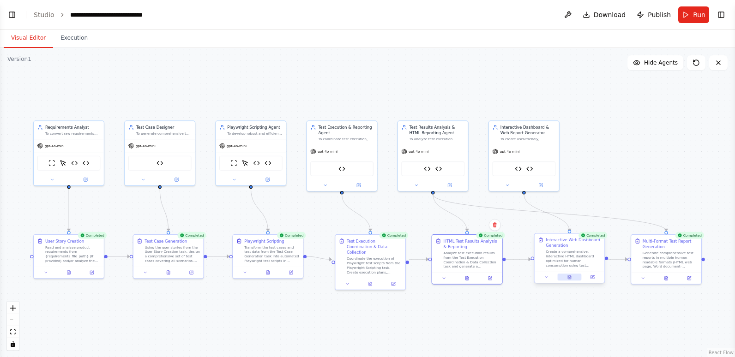
click at [567, 276] on icon at bounding box center [569, 277] width 5 height 5
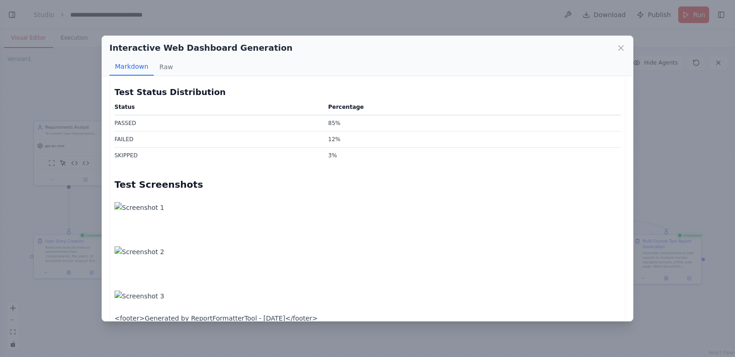
scroll to position [250, 0]
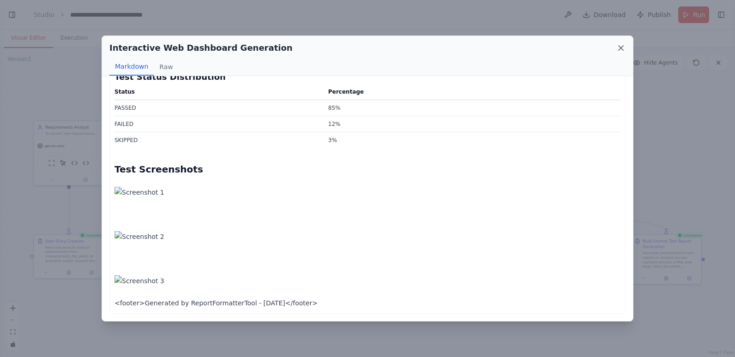
click at [622, 46] on icon at bounding box center [620, 48] width 5 height 5
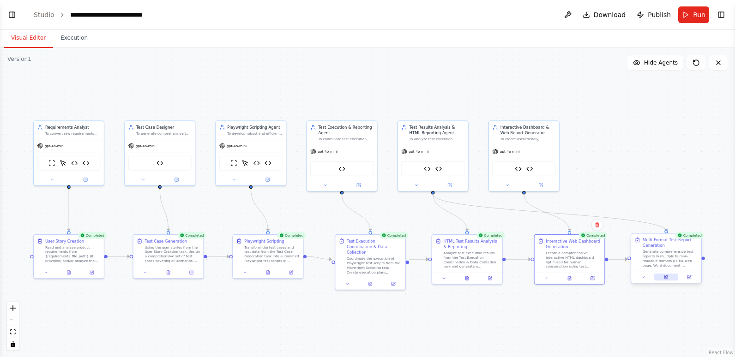
click at [664, 277] on icon at bounding box center [665, 277] width 3 height 4
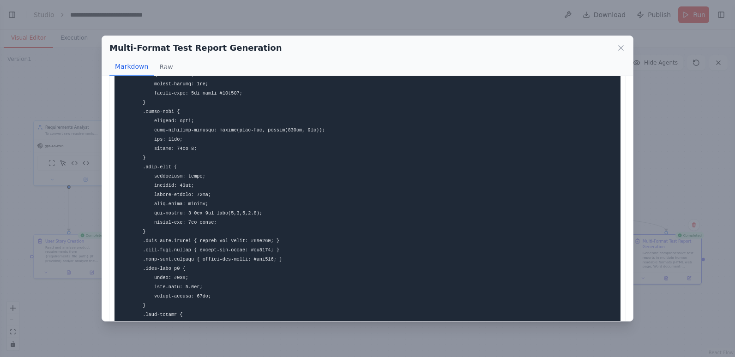
scroll to position [738, 0]
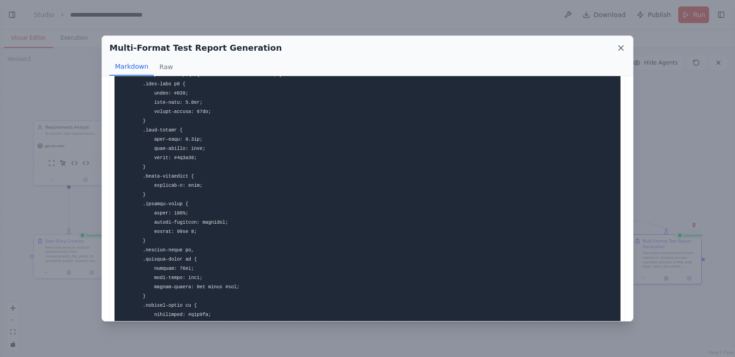
click at [617, 47] on icon at bounding box center [620, 47] width 9 height 9
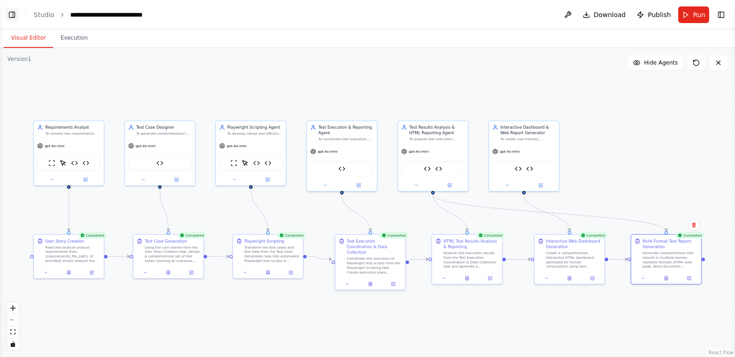
click at [9, 15] on button "Toggle Left Sidebar" at bounding box center [12, 14] width 13 height 13
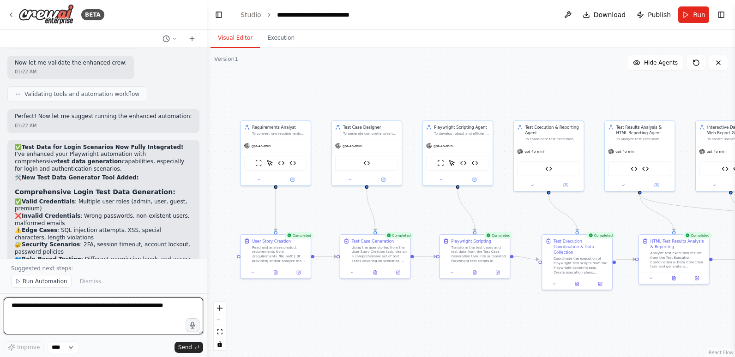
click at [67, 311] on textarea at bounding box center [103, 316] width 199 height 37
click at [139, 307] on textarea "**********" at bounding box center [103, 316] width 199 height 37
click at [19, 314] on textarea "**********" at bounding box center [103, 316] width 199 height 37
type textarea "**********"
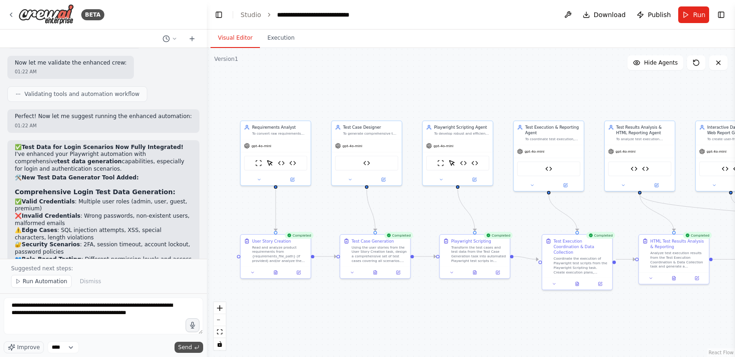
click at [190, 345] on span "Send" at bounding box center [185, 347] width 14 height 7
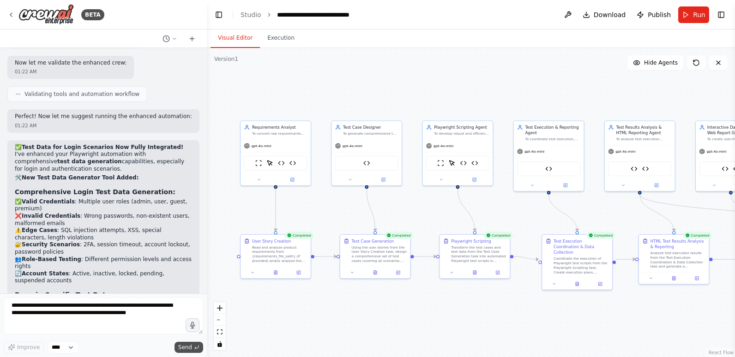
scroll to position [13094, 0]
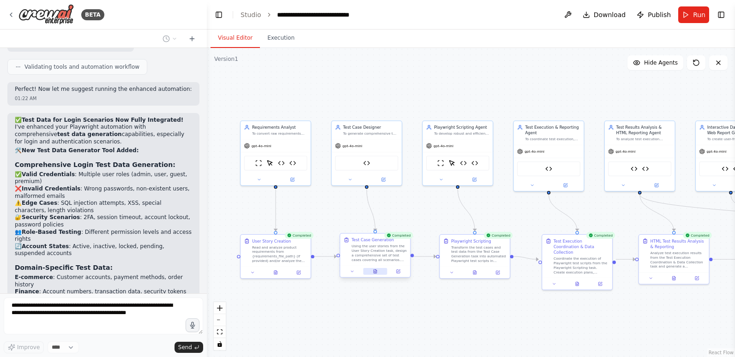
click at [373, 270] on icon at bounding box center [375, 271] width 5 height 5
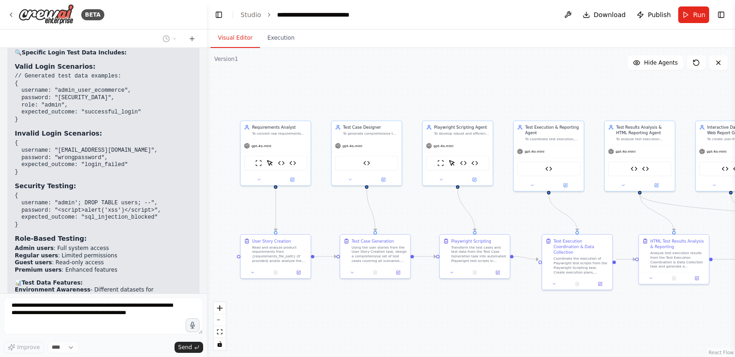
scroll to position [13499, 0]
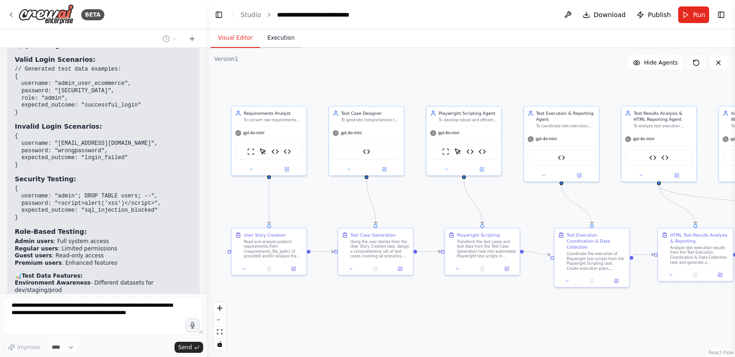
click at [279, 42] on button "Execution" at bounding box center [281, 38] width 42 height 19
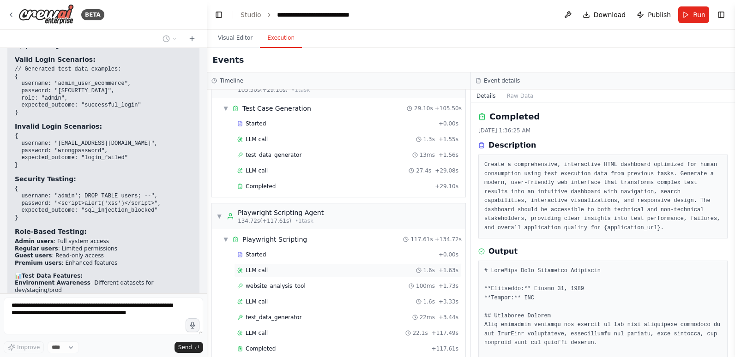
scroll to position [231, 0]
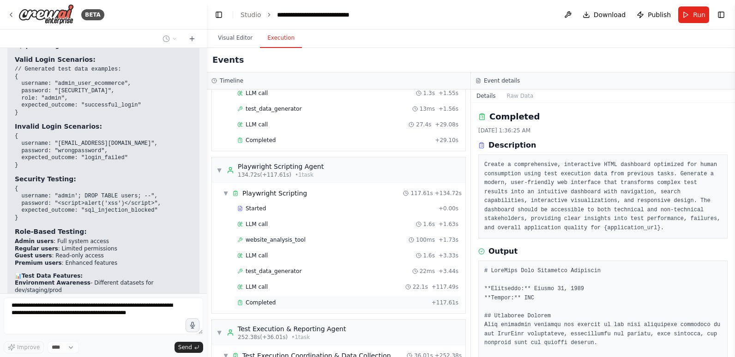
click at [279, 301] on div "Completed" at bounding box center [332, 302] width 191 height 7
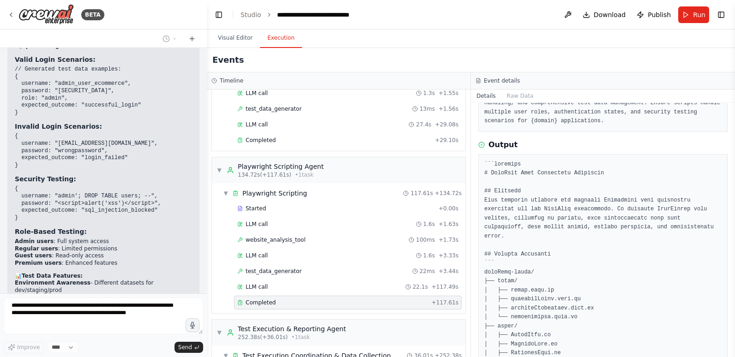
scroll to position [138, 0]
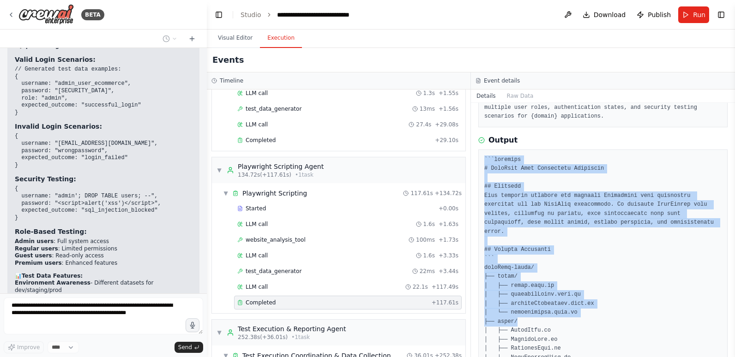
drag, startPoint x: 483, startPoint y: 147, endPoint x: 559, endPoint y: 300, distance: 170.6
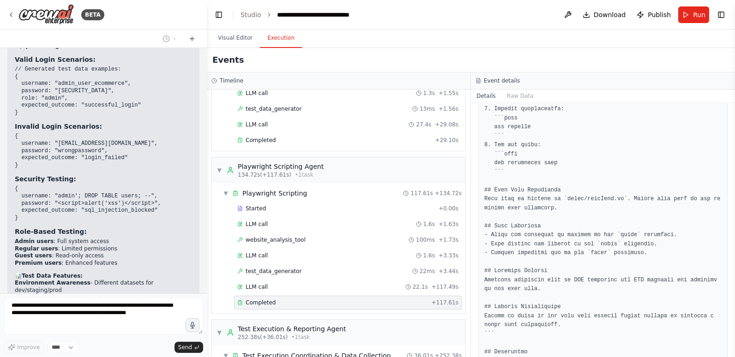
scroll to position [1847, 0]
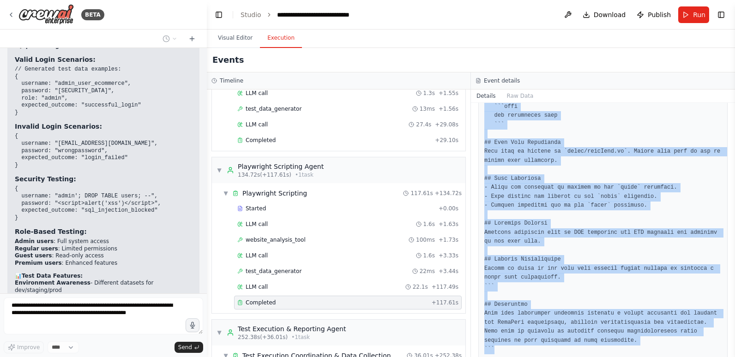
copy pre "```markdown # ParaBank Test Automation Framework ## Overview This document outl…"
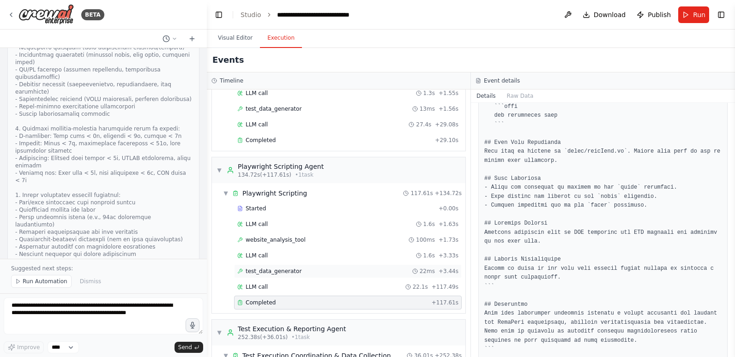
click at [289, 272] on span "test_data_generator" at bounding box center [273, 271] width 56 height 7
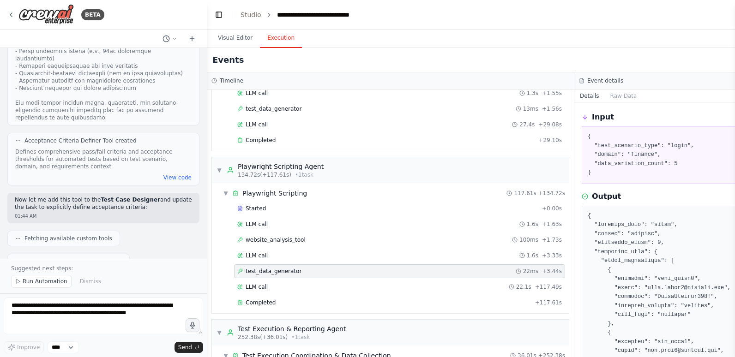
scroll to position [138, 0]
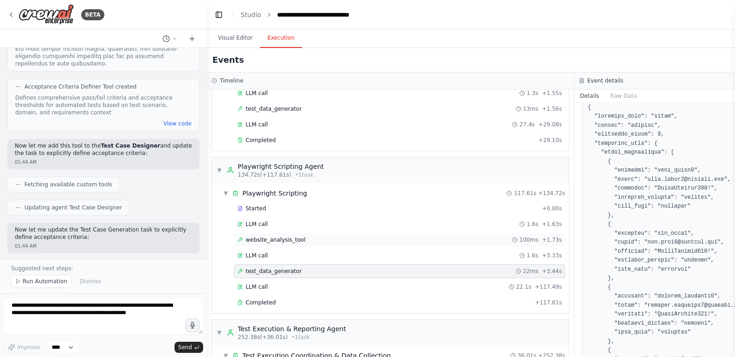
click at [283, 237] on span "website_analysis_tool" at bounding box center [275, 239] width 60 height 7
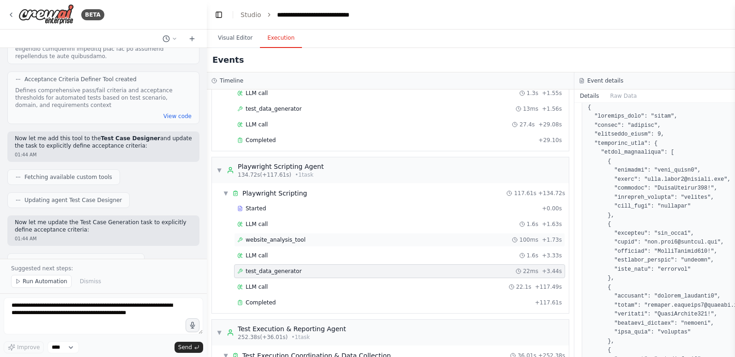
scroll to position [129, 0]
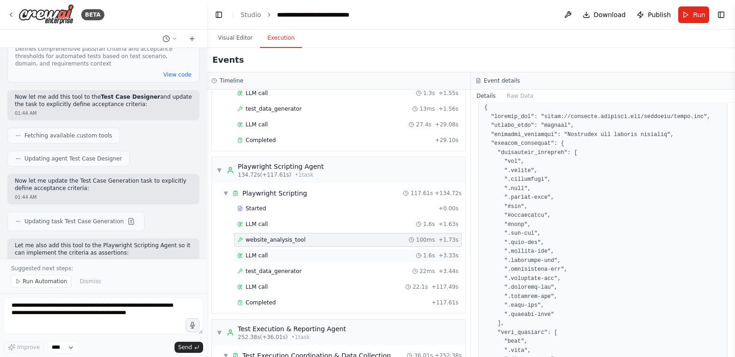
click at [279, 255] on div "LLM call 1.6s + 3.33s" at bounding box center [347, 255] width 221 height 7
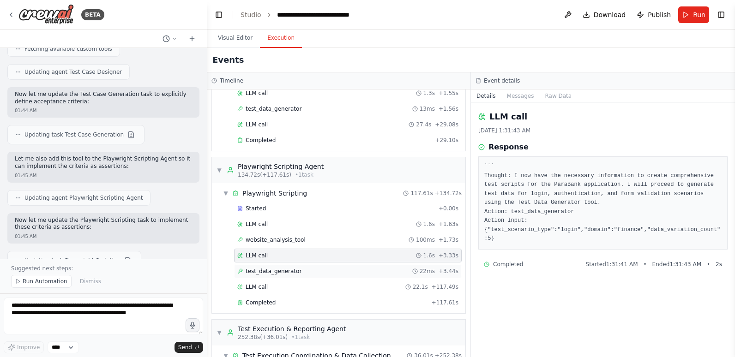
click at [275, 272] on span "test_data_generator" at bounding box center [273, 271] width 56 height 7
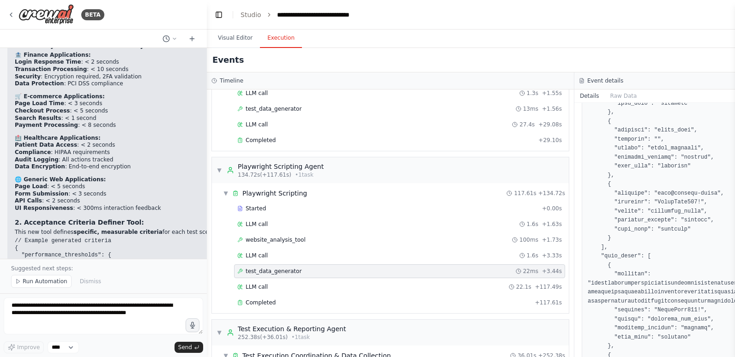
scroll to position [692, 0]
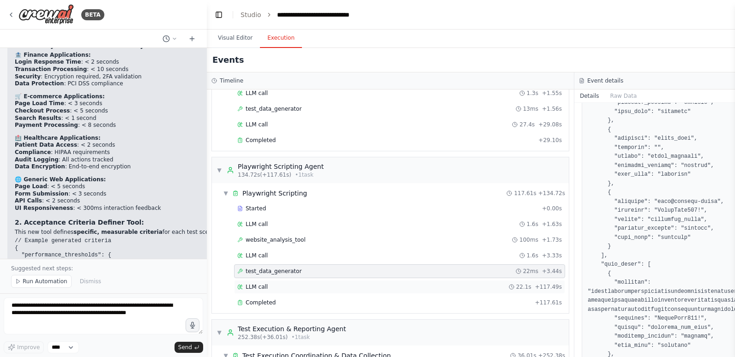
click at [299, 288] on div "LLM call 22.1s + 117.49s" at bounding box center [399, 286] width 324 height 7
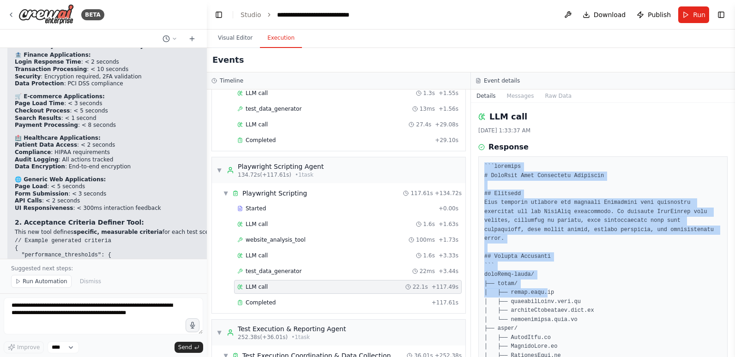
drag, startPoint x: 484, startPoint y: 167, endPoint x: 543, endPoint y: 281, distance: 127.3
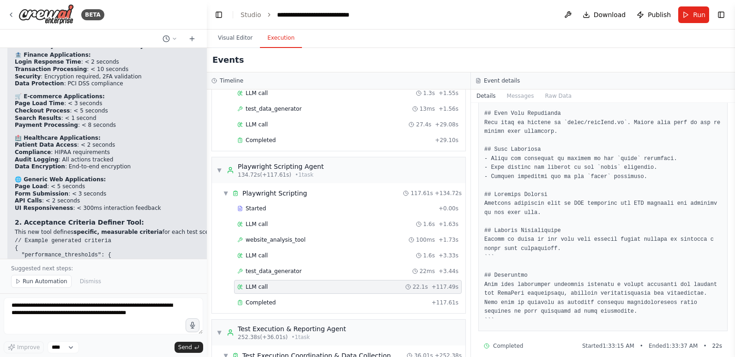
scroll to position [1745, 0]
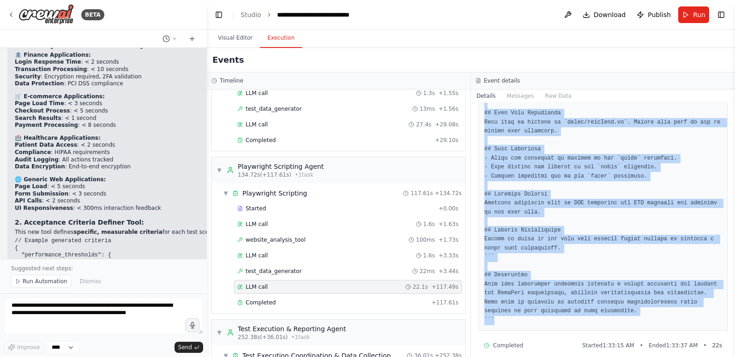
copy pre "```markdown # ParaBank Test Automation Framework ## Overview This document outl…"
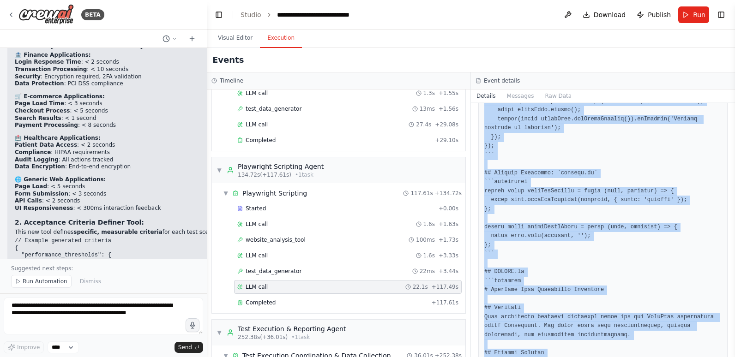
scroll to position [1422, 0]
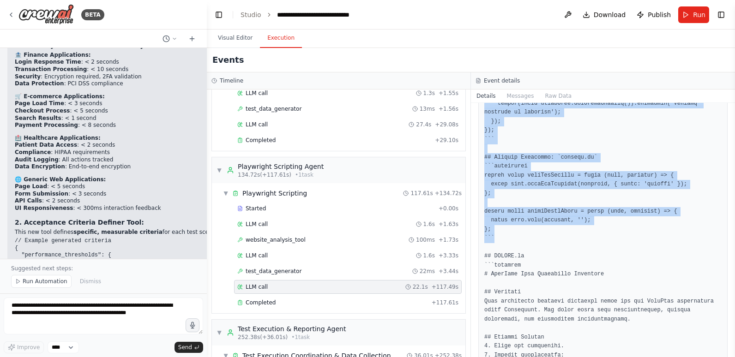
copy pre "```markdown # ParaBank Test Automation Framework ## Overview This document outl…"
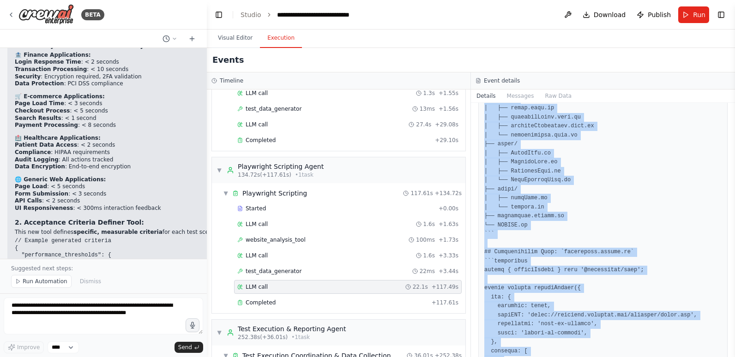
scroll to position [231, 0]
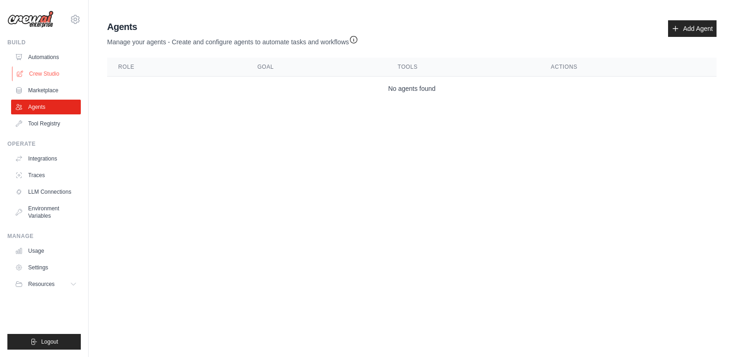
click at [43, 73] on link "Crew Studio" at bounding box center [47, 73] width 70 height 15
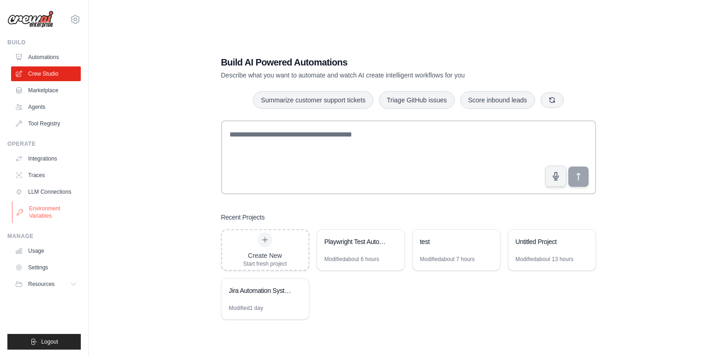
click at [38, 214] on link "Environment Variables" at bounding box center [47, 212] width 70 height 22
